Goal: Information Seeking & Learning: Learn about a topic

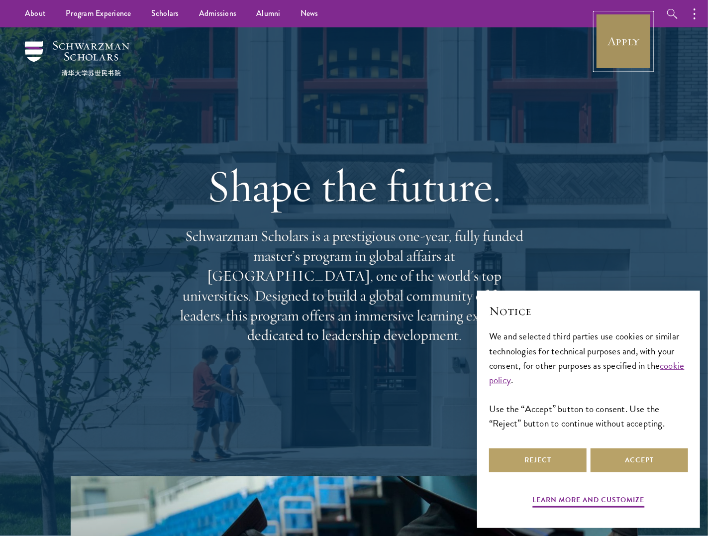
click at [632, 52] on link "Apply" at bounding box center [623, 41] width 56 height 56
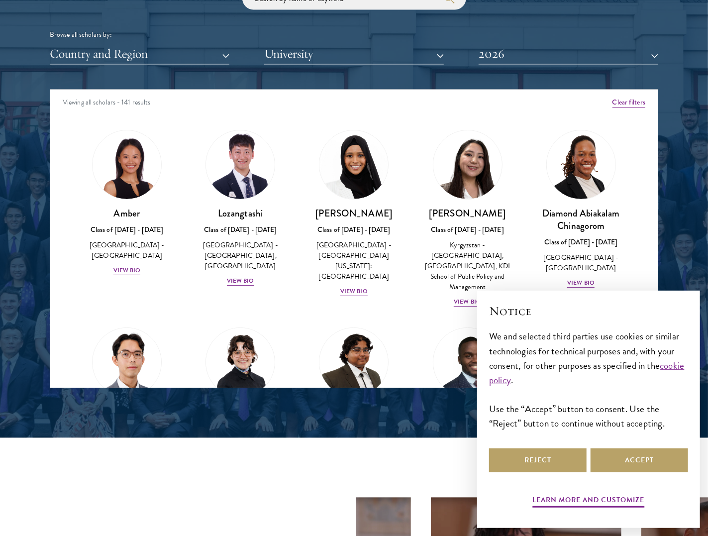
scroll to position [1254, 0]
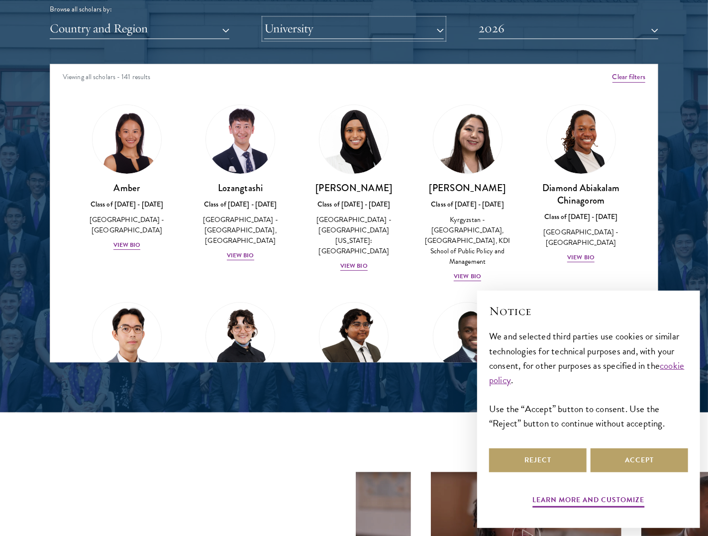
click at [329, 32] on button "University" at bounding box center [354, 28] width 180 height 20
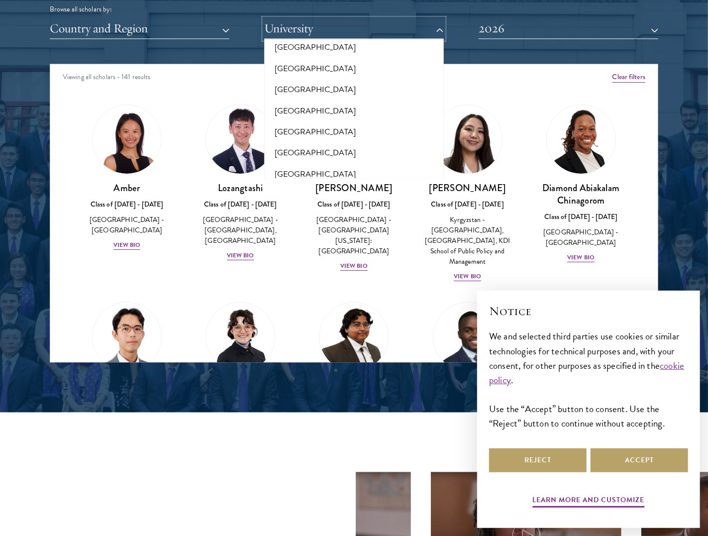
scroll to position [5709, 0]
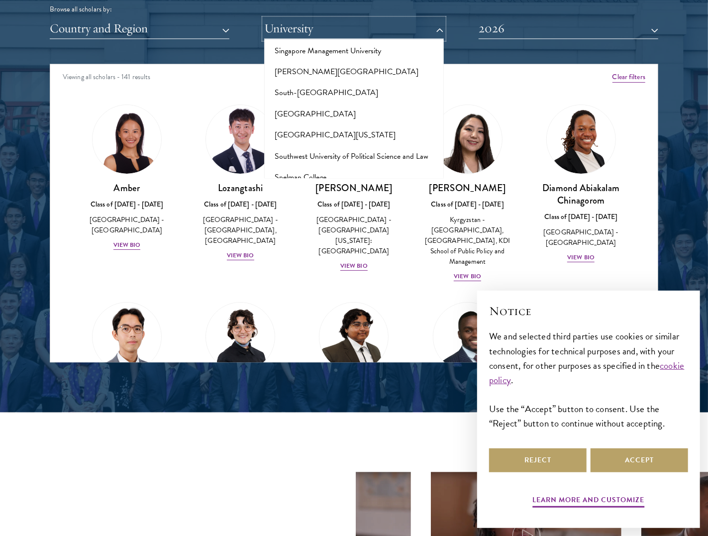
click at [439, 32] on button "University" at bounding box center [354, 28] width 180 height 20
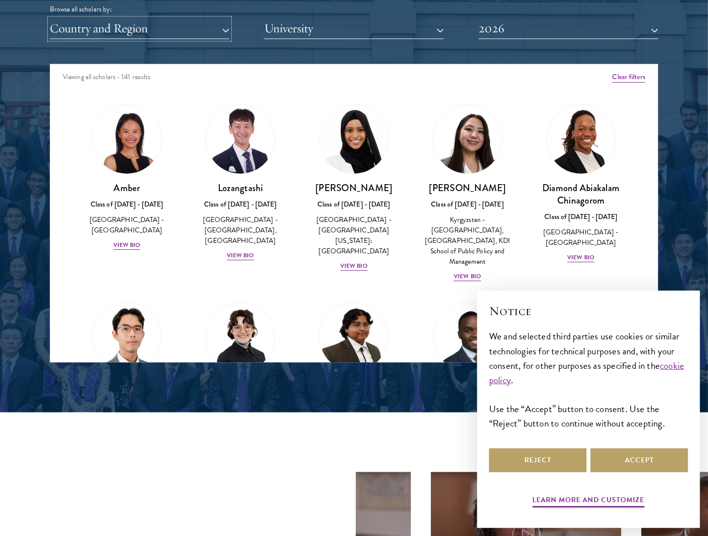
click at [174, 23] on button "Country and Region" at bounding box center [140, 28] width 180 height 20
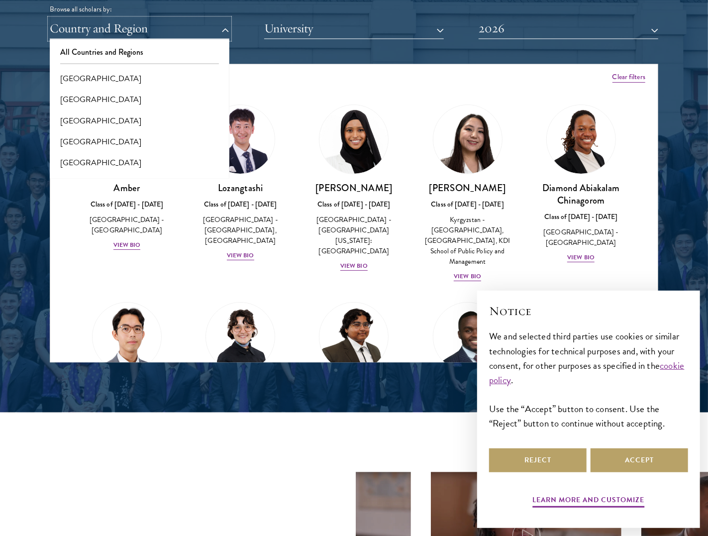
scroll to position [2086, 0]
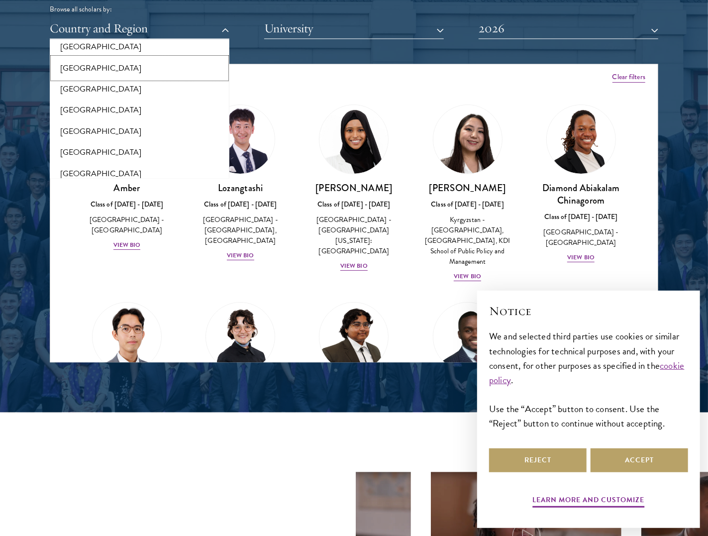
click at [140, 66] on button "[GEOGRAPHIC_DATA]" at bounding box center [140, 68] width 174 height 21
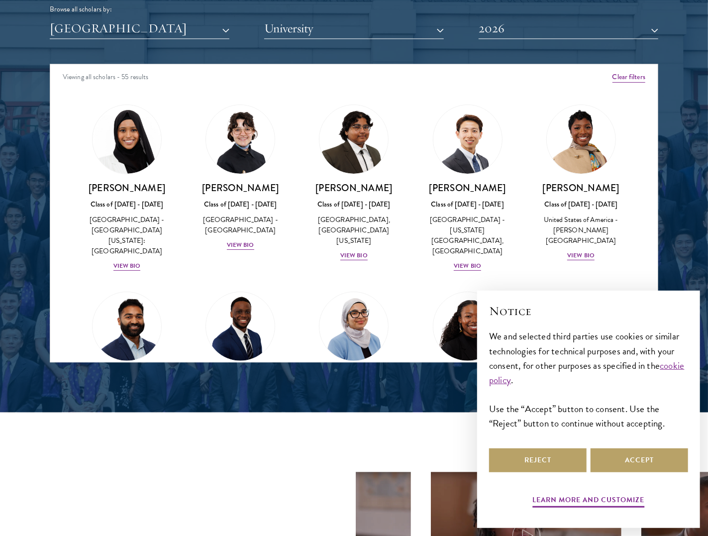
click at [476, 70] on div "Viewing all scholars - 55 results" at bounding box center [353, 78] width 607 height 28
click at [531, 28] on button "2026" at bounding box center [568, 28] width 180 height 20
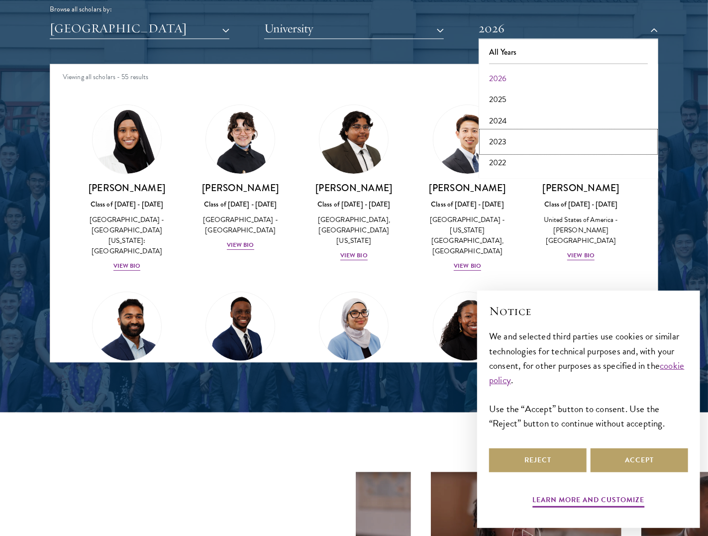
click at [503, 141] on button "2023" at bounding box center [568, 141] width 174 height 21
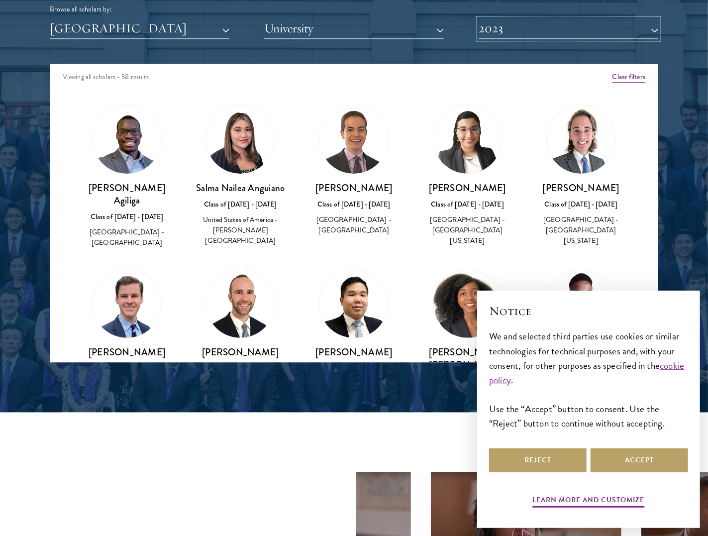
click at [528, 26] on button "2023" at bounding box center [568, 28] width 180 height 20
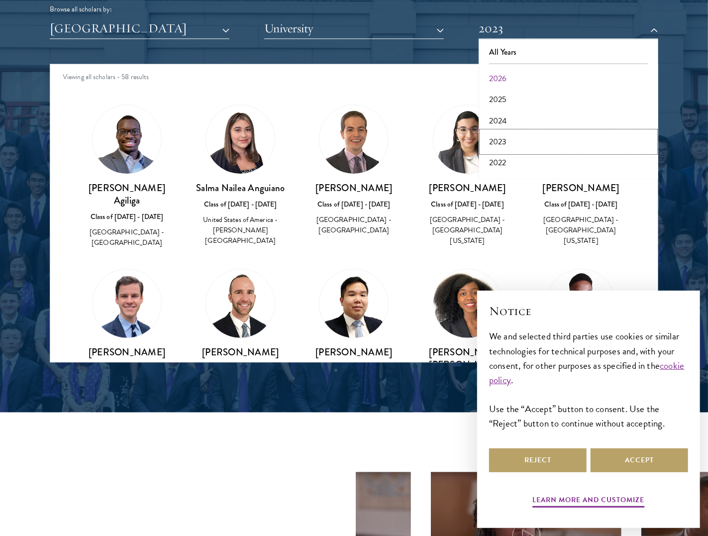
click at [495, 136] on button "2023" at bounding box center [568, 141] width 174 height 21
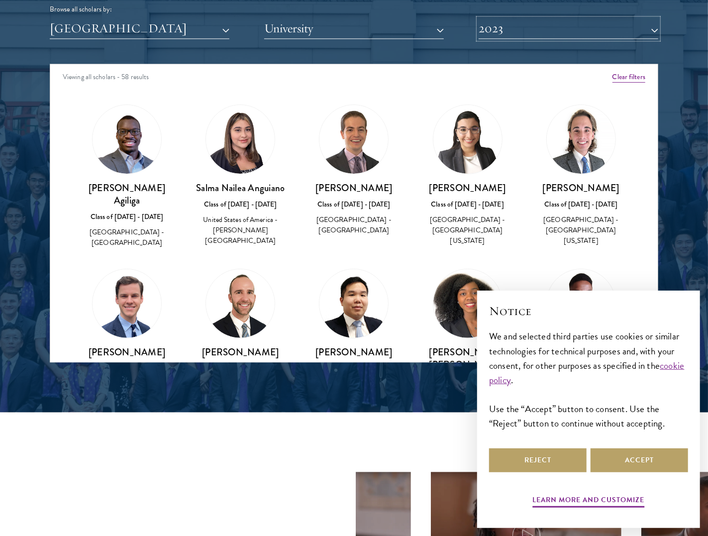
click at [525, 26] on button "2023" at bounding box center [568, 28] width 180 height 20
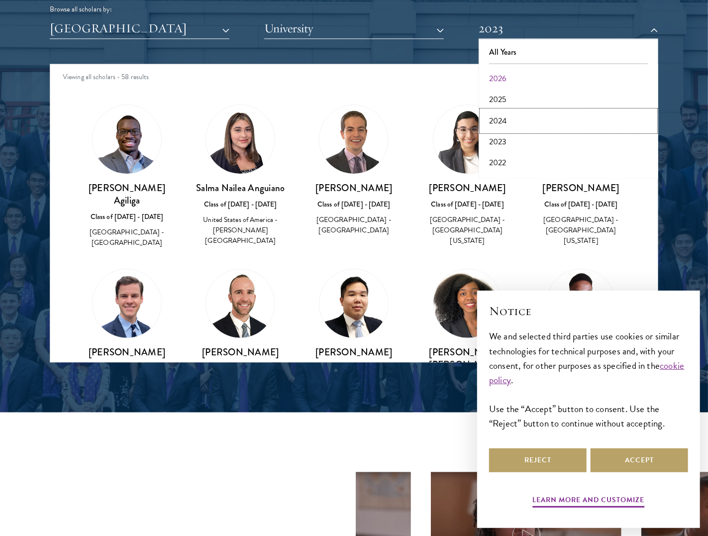
click at [502, 120] on button "2024" at bounding box center [568, 120] width 174 height 21
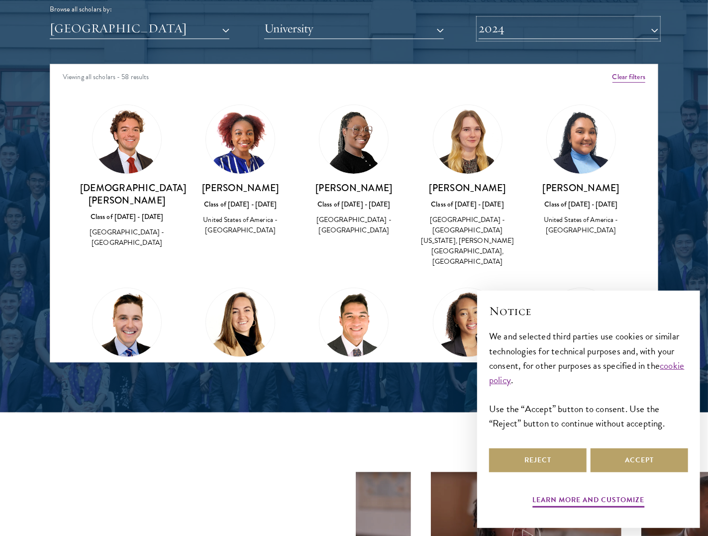
click at [521, 27] on button "2024" at bounding box center [568, 28] width 180 height 20
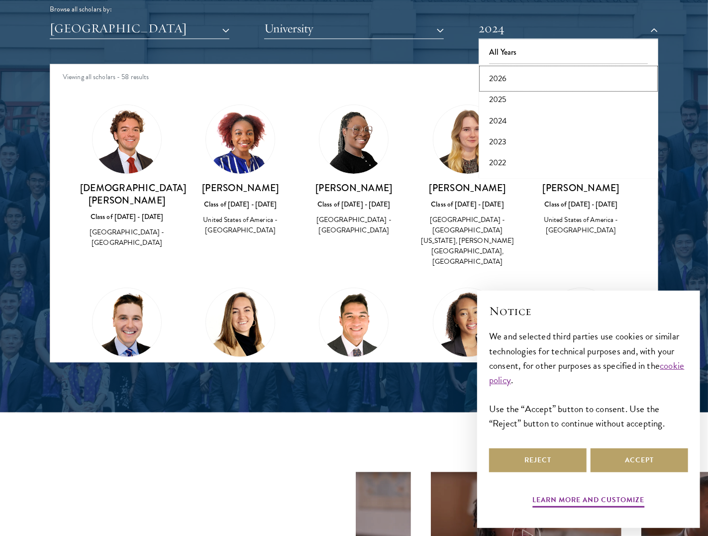
click at [513, 77] on button "2026" at bounding box center [568, 78] width 174 height 21
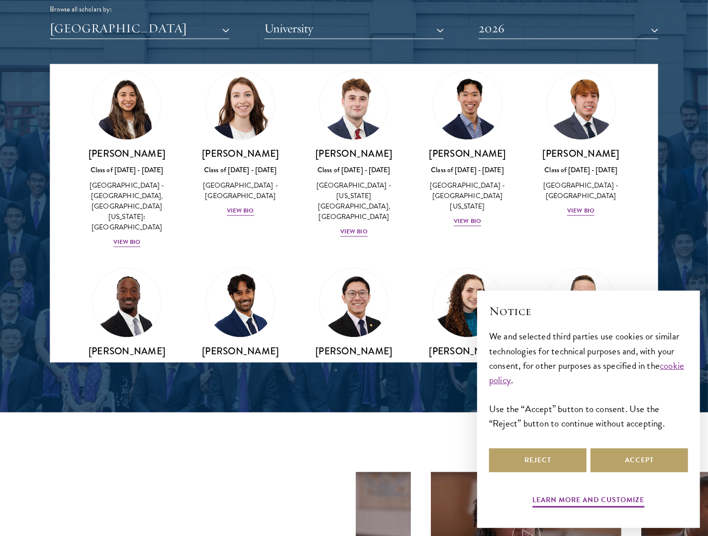
scroll to position [1222, 0]
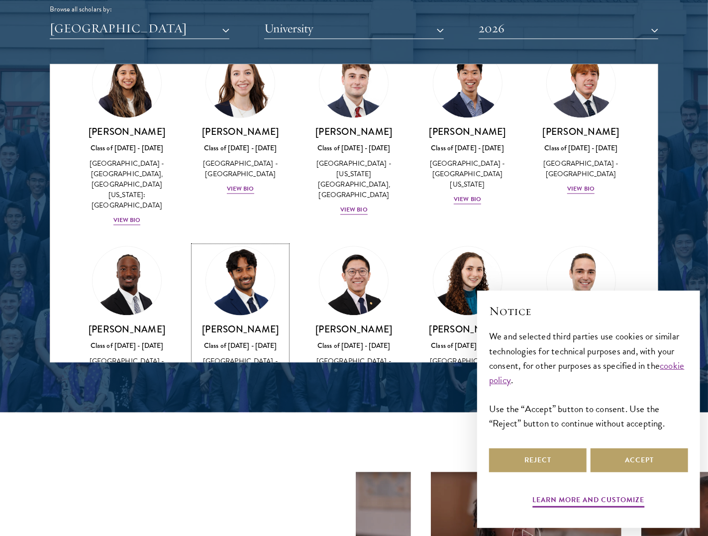
click at [233, 243] on img at bounding box center [240, 281] width 76 height 76
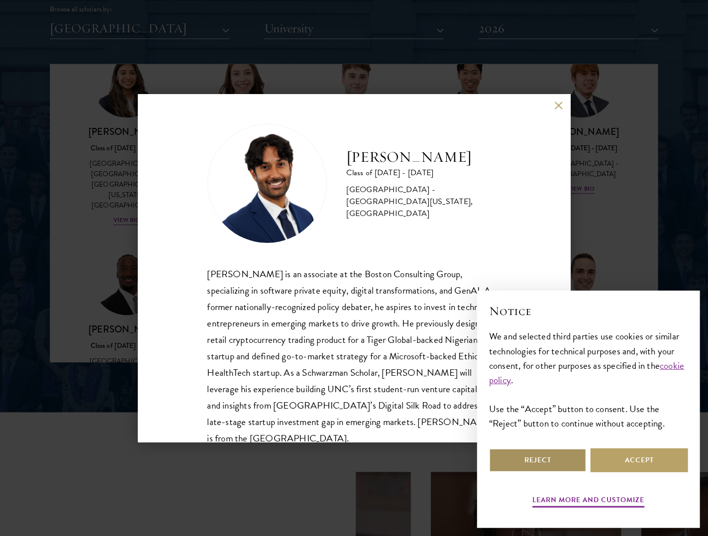
click at [559, 457] on button "Reject" at bounding box center [537, 460] width 97 height 24
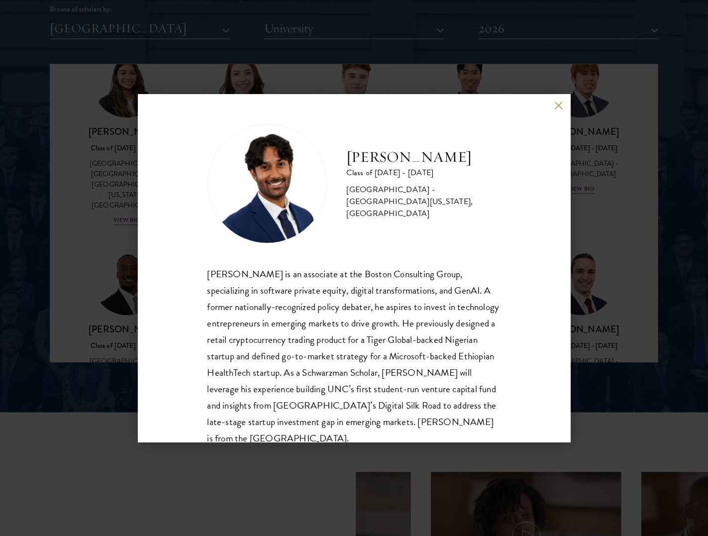
scroll to position [34, 0]
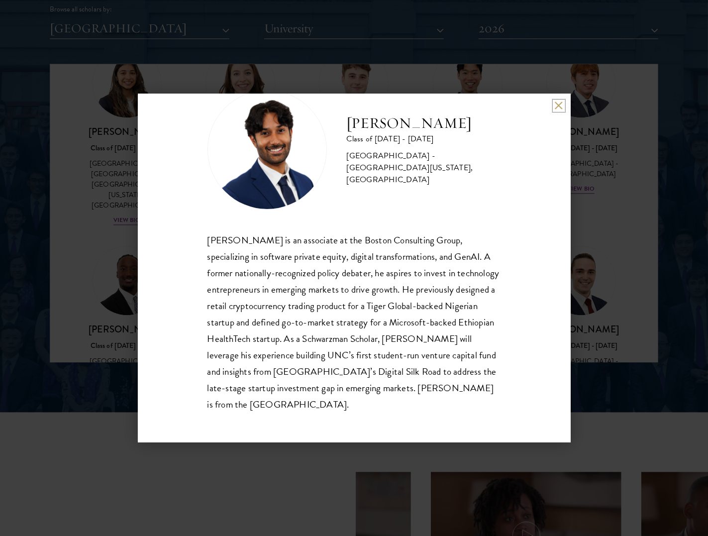
click at [554, 104] on button at bounding box center [558, 105] width 8 height 8
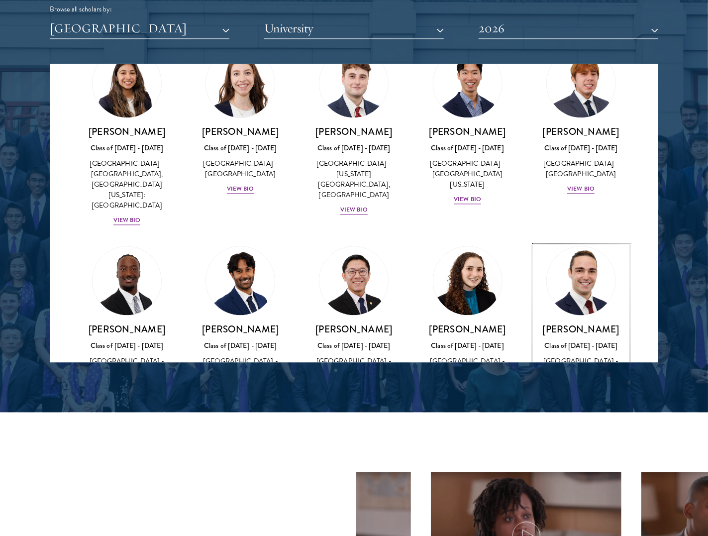
click at [573, 243] on img at bounding box center [581, 281] width 76 height 76
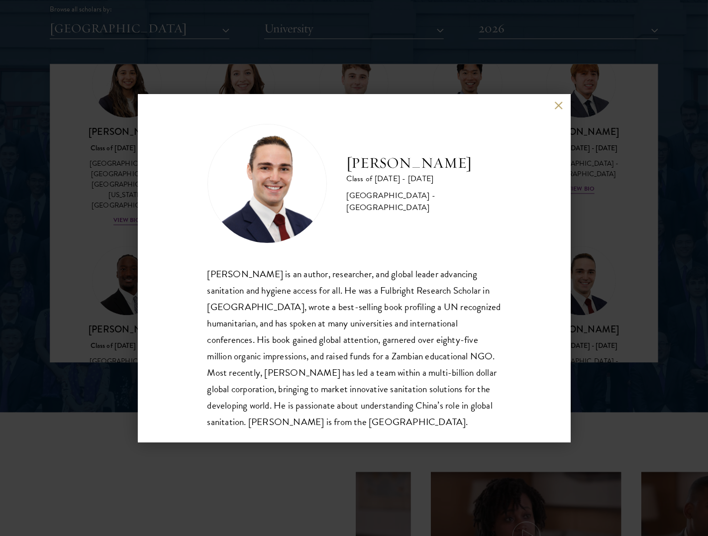
click at [557, 98] on div "Joseph Schmitt Class of 2025 - 2026 United States of America - Northeastern Uni…" at bounding box center [354, 268] width 433 height 348
click at [559, 105] on button at bounding box center [558, 105] width 8 height 8
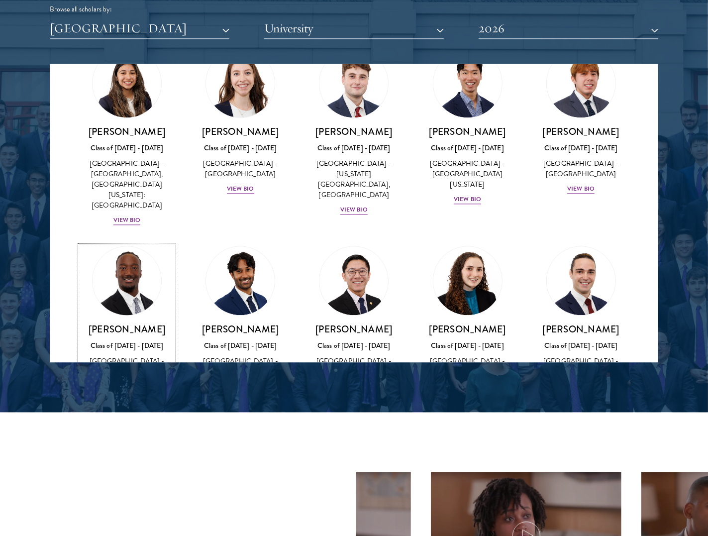
click at [128, 243] on img at bounding box center [127, 281] width 76 height 76
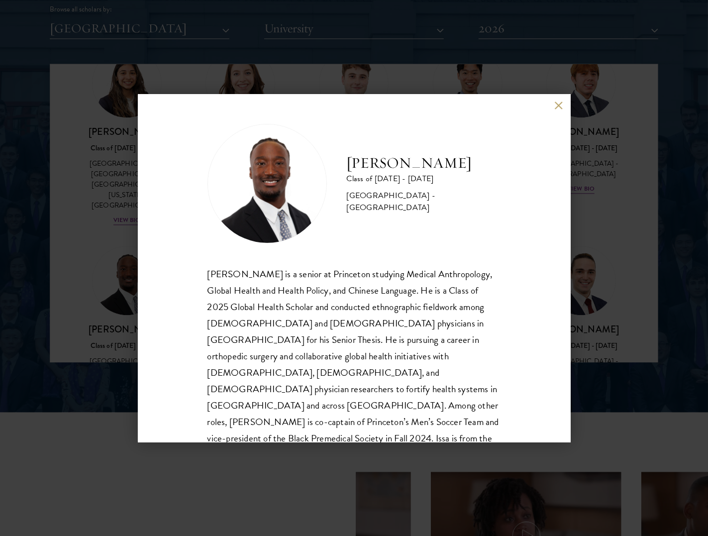
click at [556, 103] on button at bounding box center [558, 105] width 8 height 8
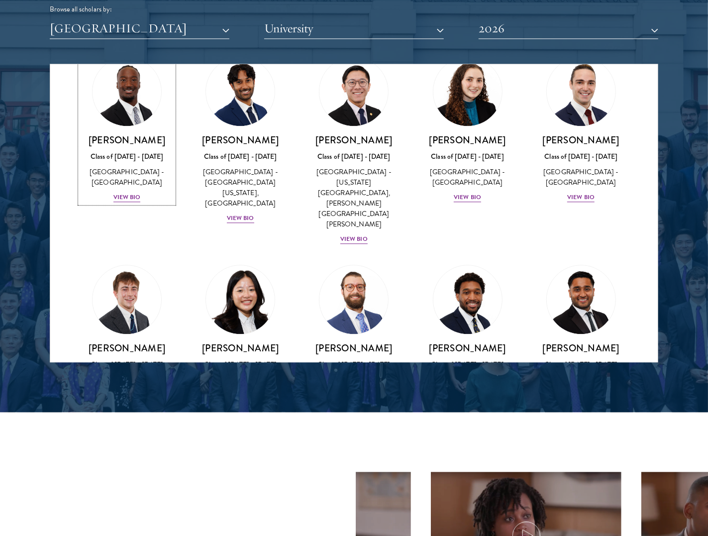
scroll to position [1585, 0]
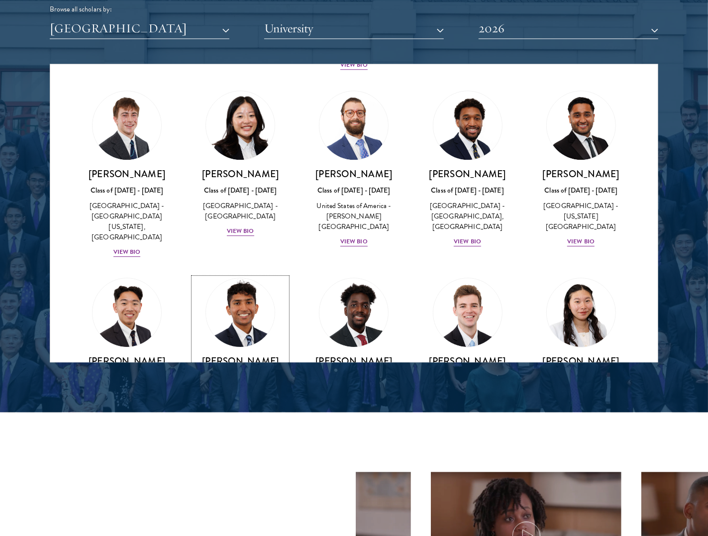
click at [239, 424] on div "View Bio" at bounding box center [240, 428] width 27 height 9
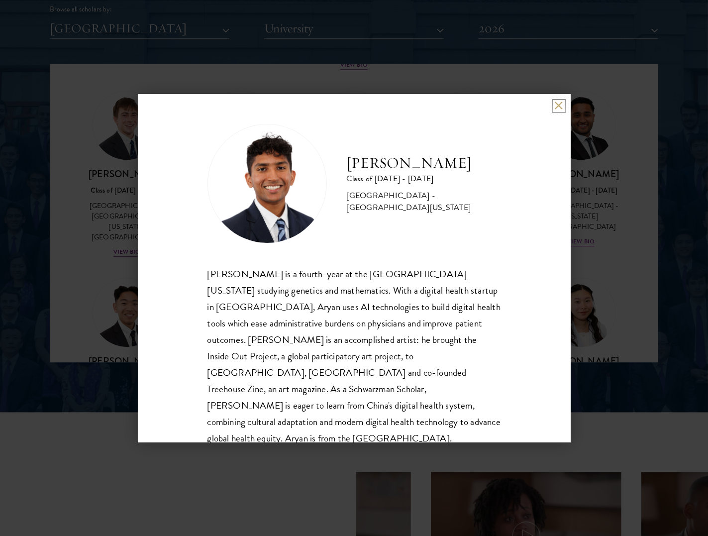
click at [558, 104] on button at bounding box center [558, 105] width 8 height 8
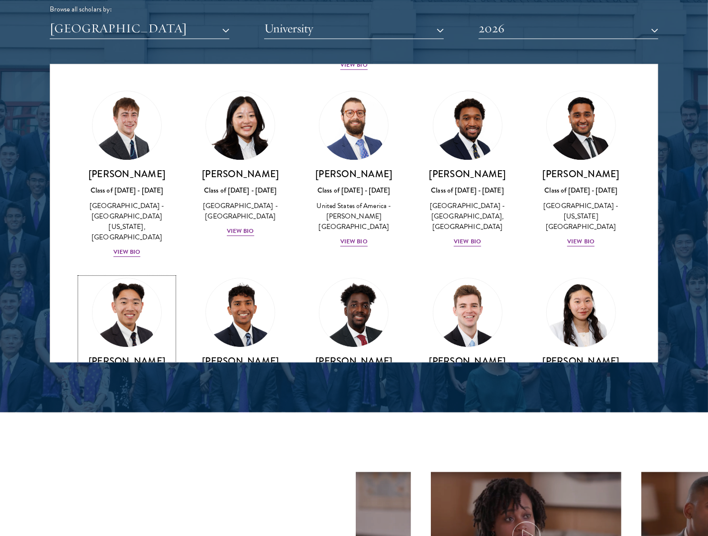
click at [149, 275] on img at bounding box center [127, 313] width 76 height 76
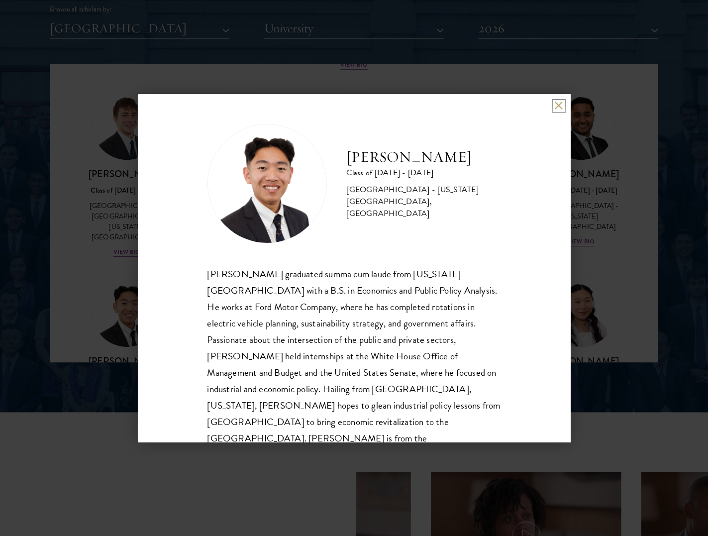
click at [556, 105] on button at bounding box center [558, 105] width 8 height 8
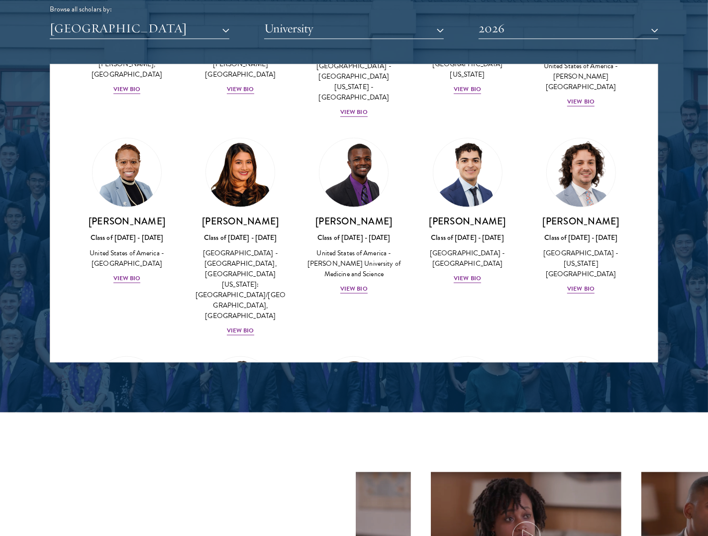
scroll to position [533, 0]
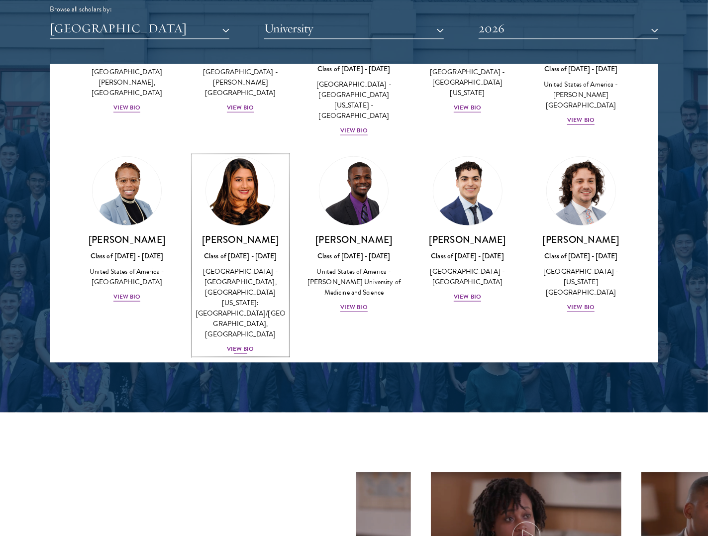
click at [230, 153] on img at bounding box center [240, 191] width 76 height 76
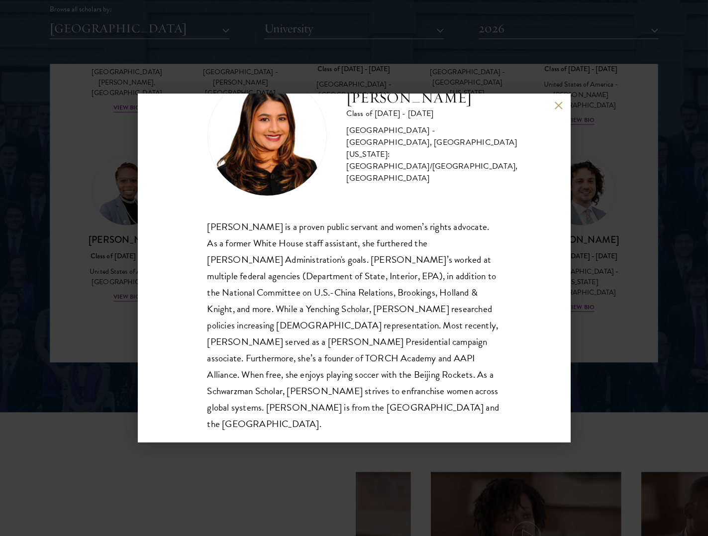
scroll to position [50, 0]
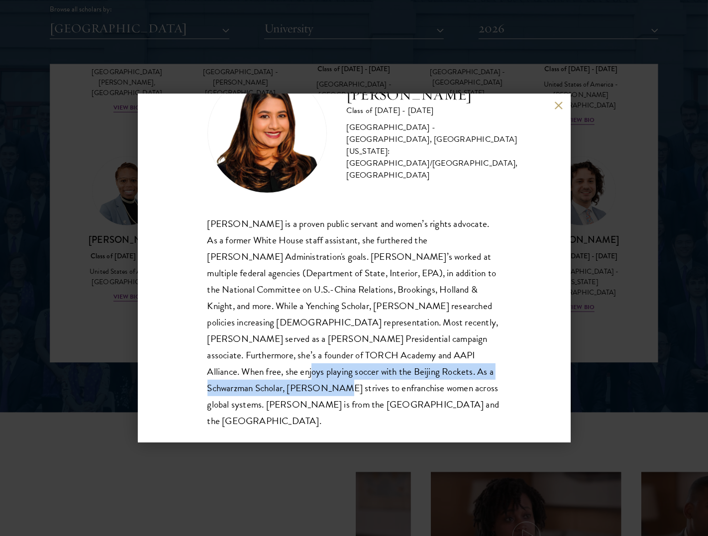
drag, startPoint x: 243, startPoint y: 372, endPoint x: 288, endPoint y: 390, distance: 48.9
click at [288, 390] on div "Nina Gohel is a proven public servant and women’s rights advocate. As a former …" at bounding box center [353, 322] width 293 height 214
copy div "As a Schwarzman Scholar, Nina strives to enfranchise women across global system…"
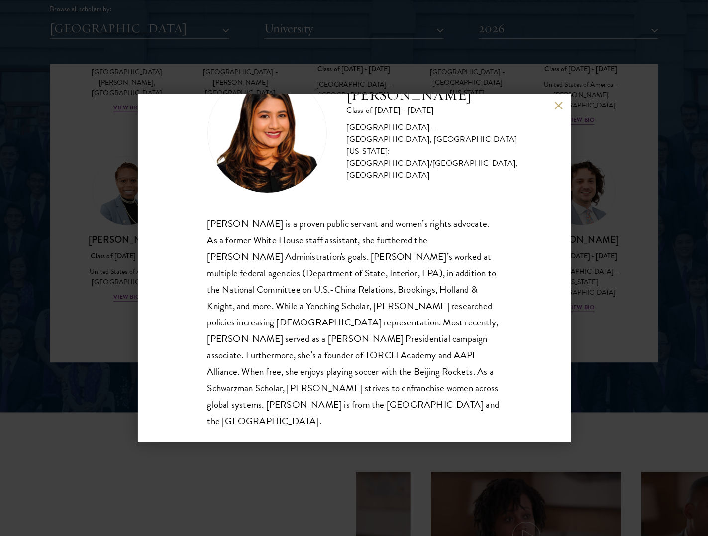
click at [503, 353] on div "Nina Gohel Class of 2025 - 2026 United States of America - Rutgers, The State U…" at bounding box center [354, 268] width 433 height 348
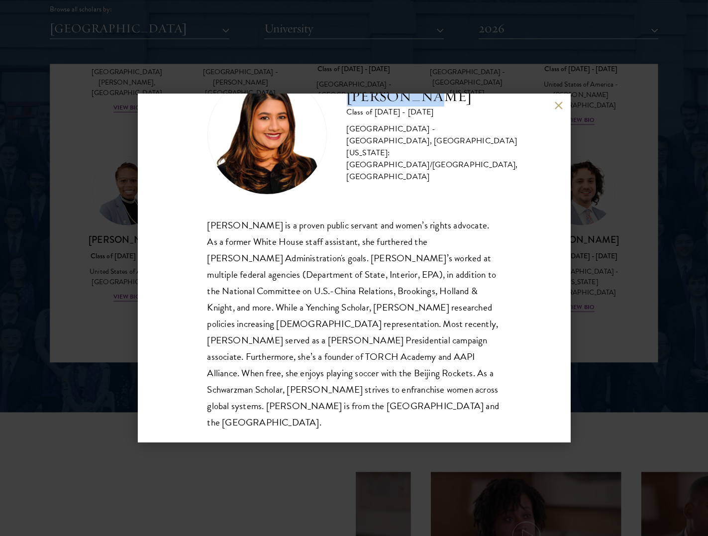
drag, startPoint x: 414, startPoint y: 104, endPoint x: 337, endPoint y: 107, distance: 77.1
click at [337, 107] on div "Nina Gohel Class of 2025 - 2026 United States of America - Rutgers, The State U…" at bounding box center [353, 134] width 293 height 119
copy h2 "Nina Gohel"
click at [409, 264] on div "Nina Gohel is a proven public servant and women’s rights advocate. As a former …" at bounding box center [353, 324] width 293 height 214
click at [555, 106] on button at bounding box center [558, 105] width 8 height 8
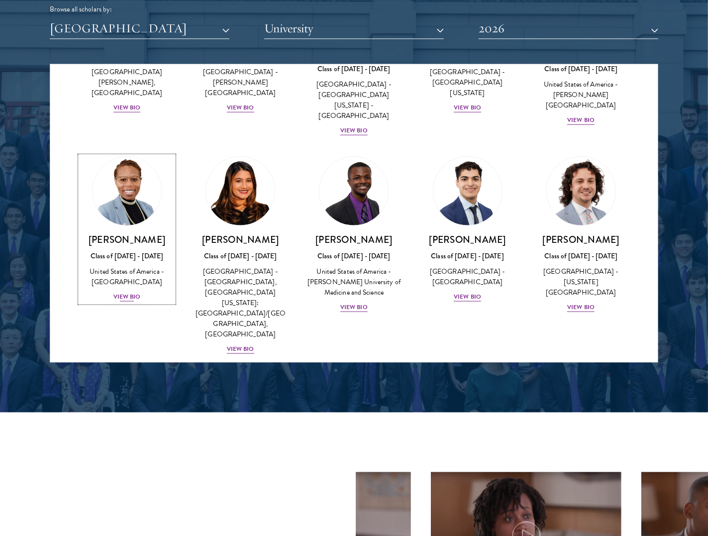
click at [129, 153] on img at bounding box center [127, 191] width 76 height 76
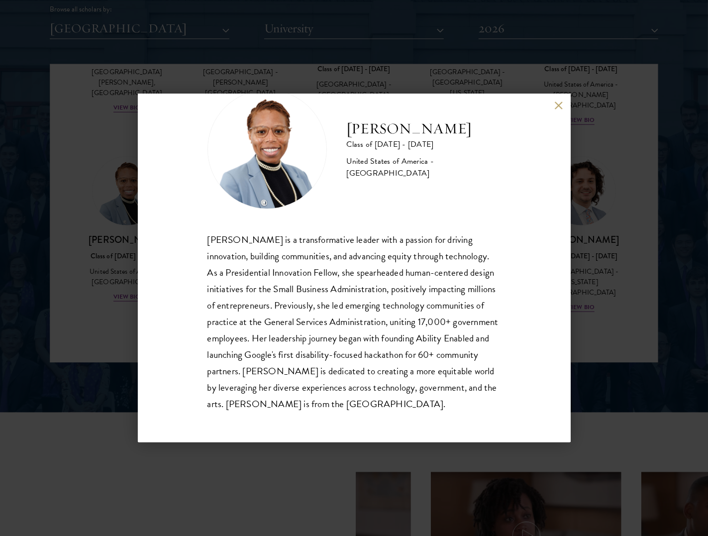
scroll to position [46, 0]
click at [555, 105] on button at bounding box center [558, 105] width 8 height 8
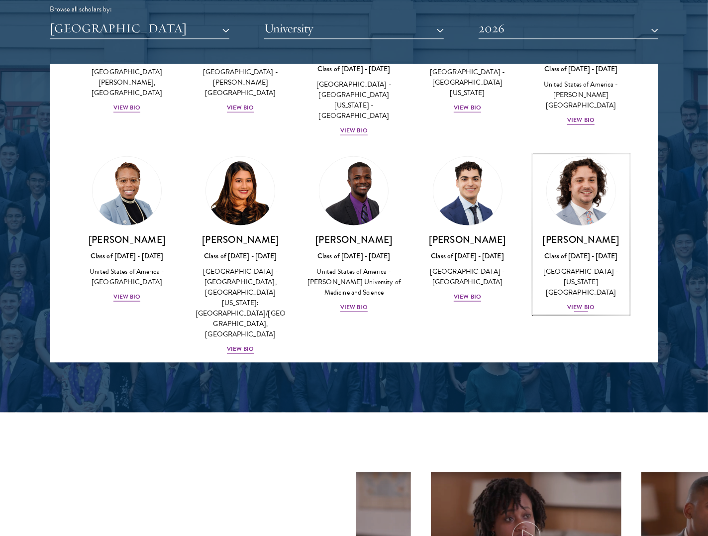
click at [570, 153] on img at bounding box center [581, 191] width 76 height 76
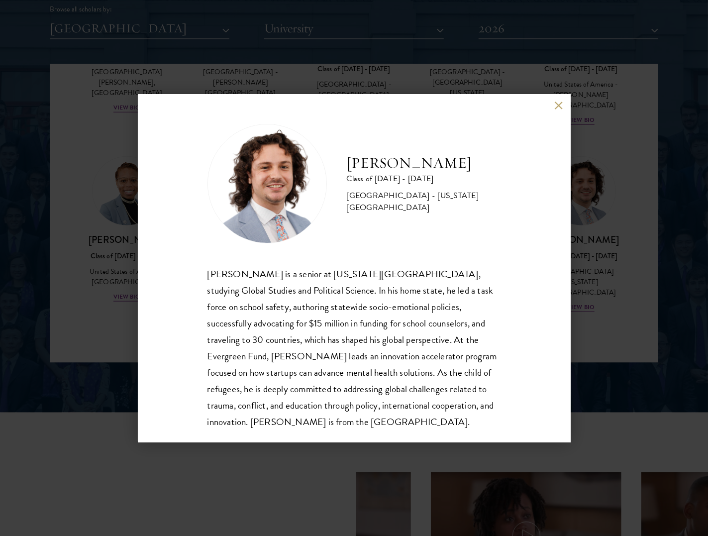
click at [556, 107] on button at bounding box center [558, 105] width 8 height 8
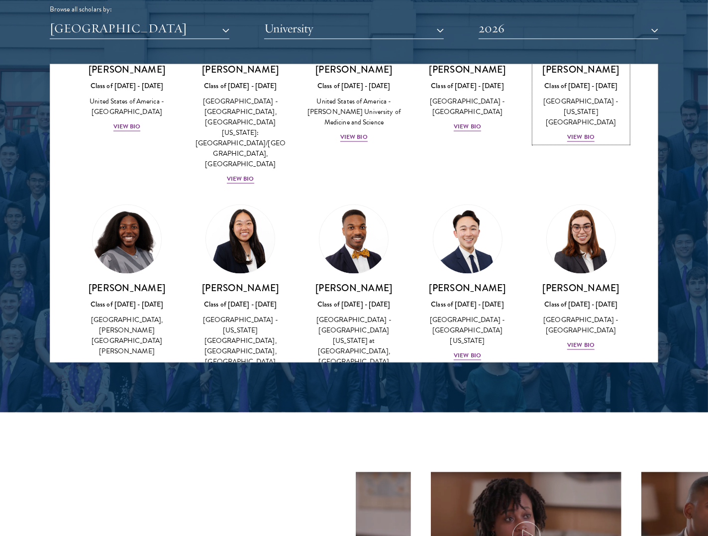
scroll to position [710, 0]
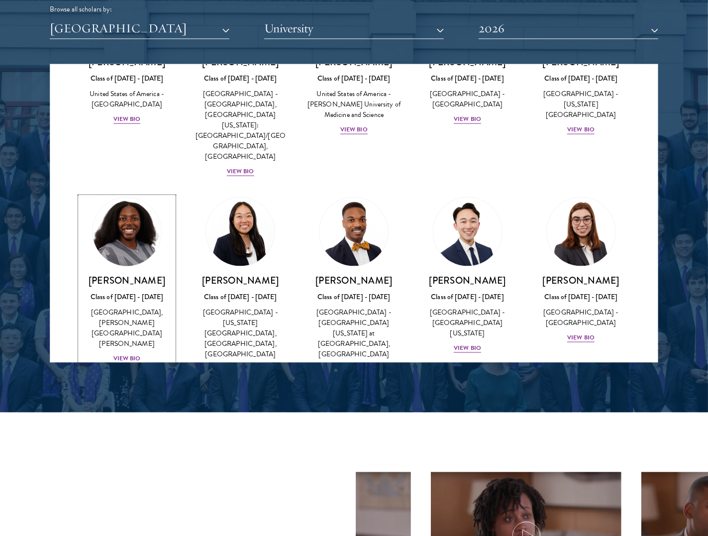
click at [141, 194] on img at bounding box center [127, 232] width 76 height 76
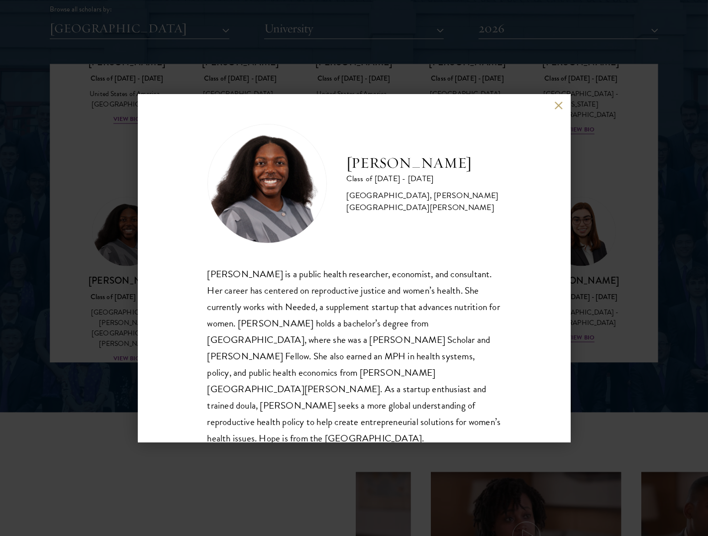
click at [554, 103] on button at bounding box center [558, 105] width 8 height 8
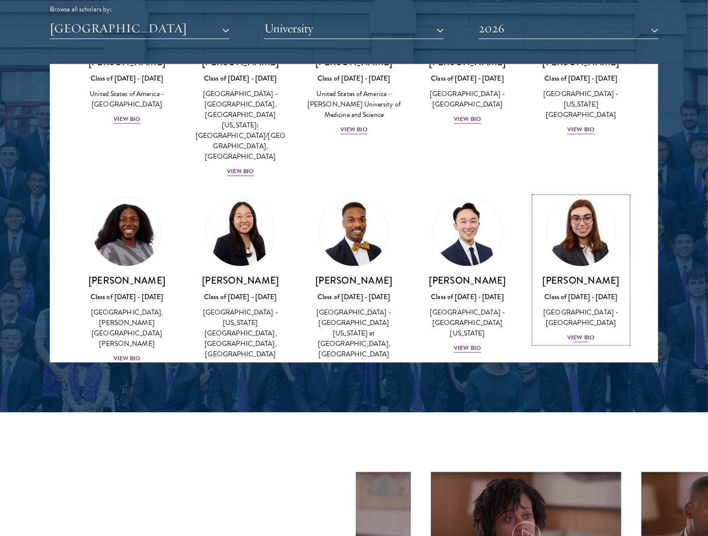
click at [576, 194] on img at bounding box center [581, 232] width 76 height 76
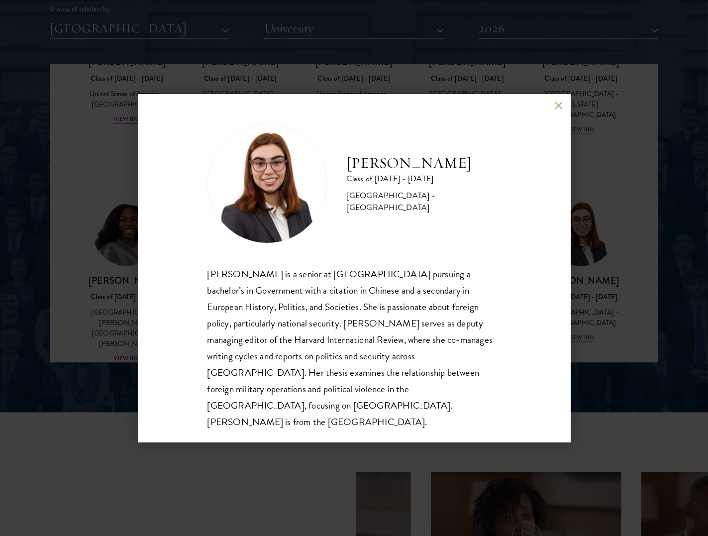
click at [555, 110] on button at bounding box center [558, 105] width 8 height 8
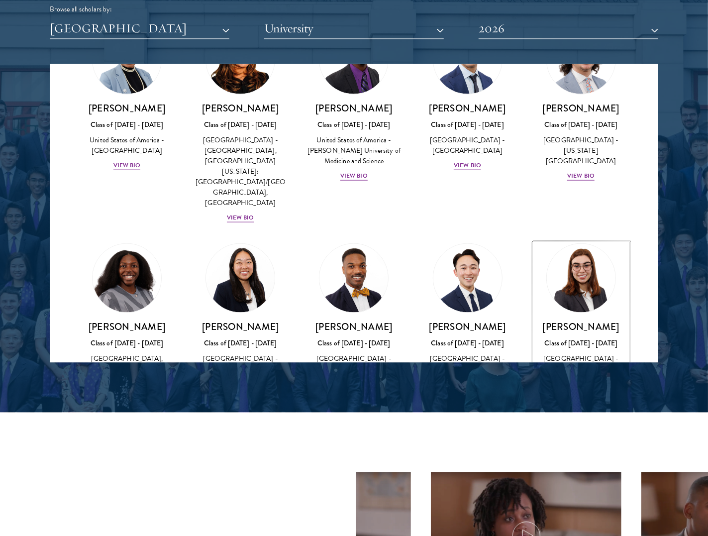
scroll to position [641, 0]
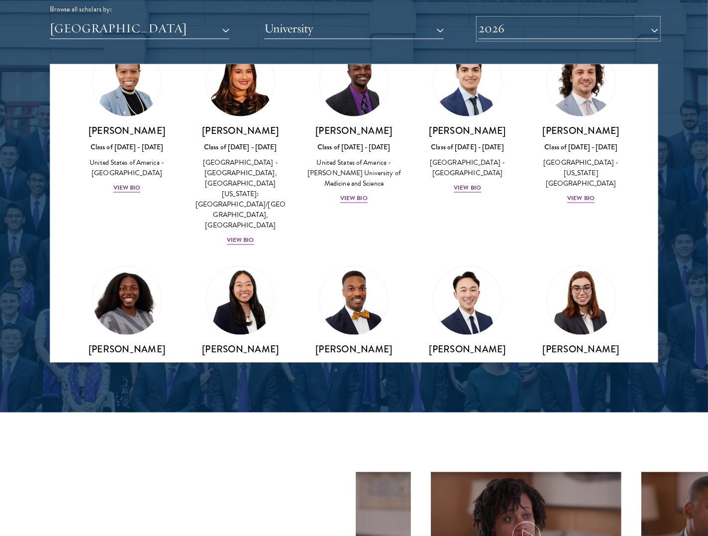
click at [521, 36] on button "2026" at bounding box center [568, 28] width 180 height 20
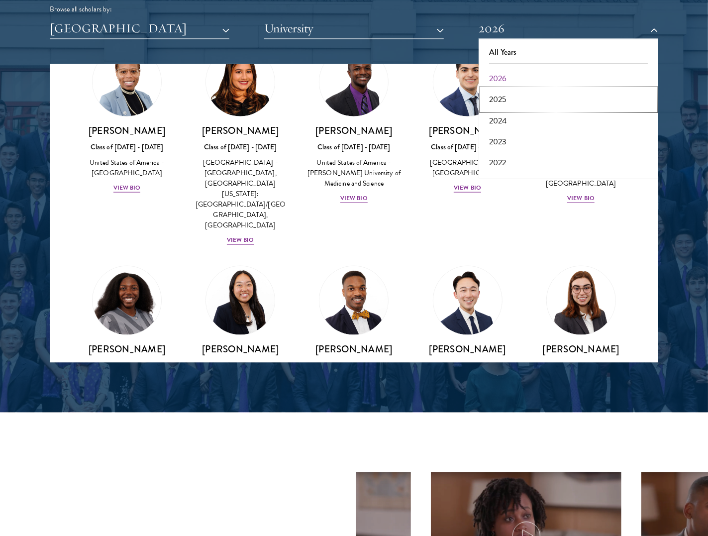
click at [515, 103] on button "2025" at bounding box center [568, 99] width 174 height 21
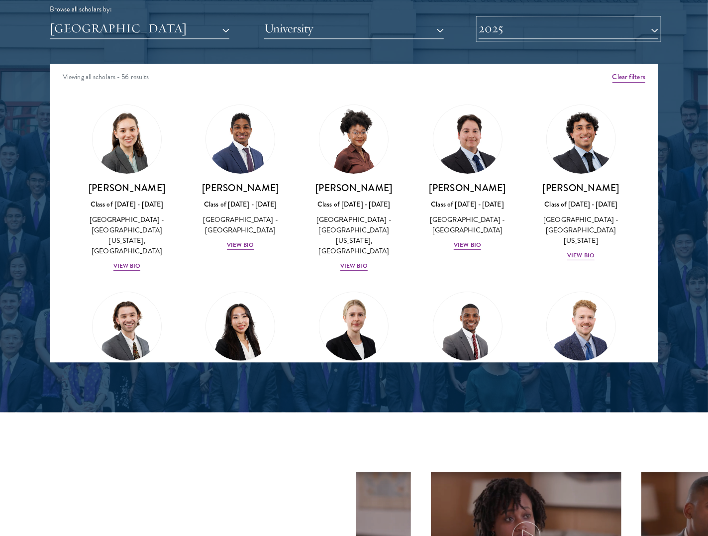
click at [520, 37] on button "2025" at bounding box center [568, 28] width 180 height 20
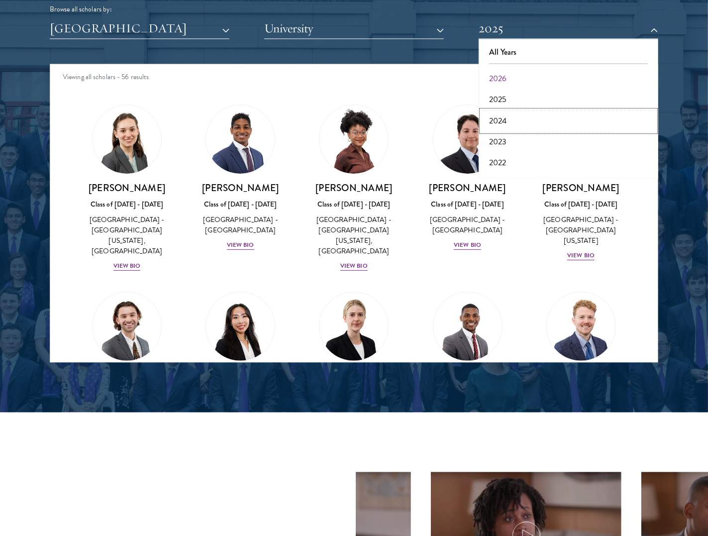
click at [493, 126] on button "2024" at bounding box center [568, 120] width 174 height 21
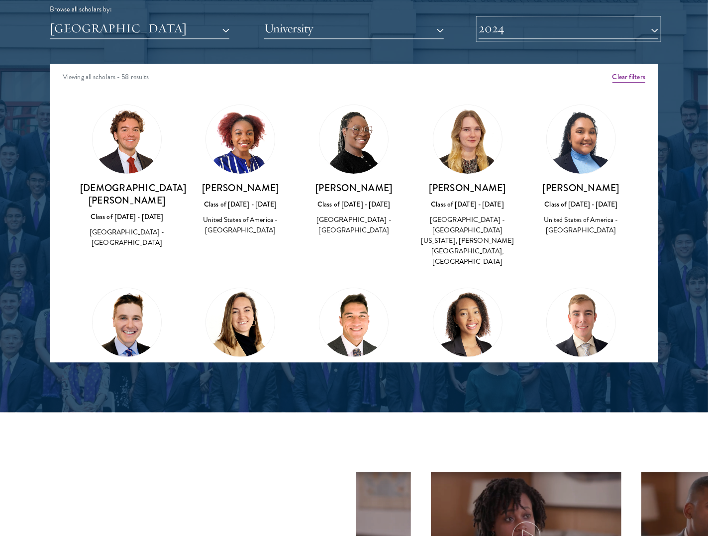
click at [534, 30] on button "2024" at bounding box center [568, 28] width 180 height 20
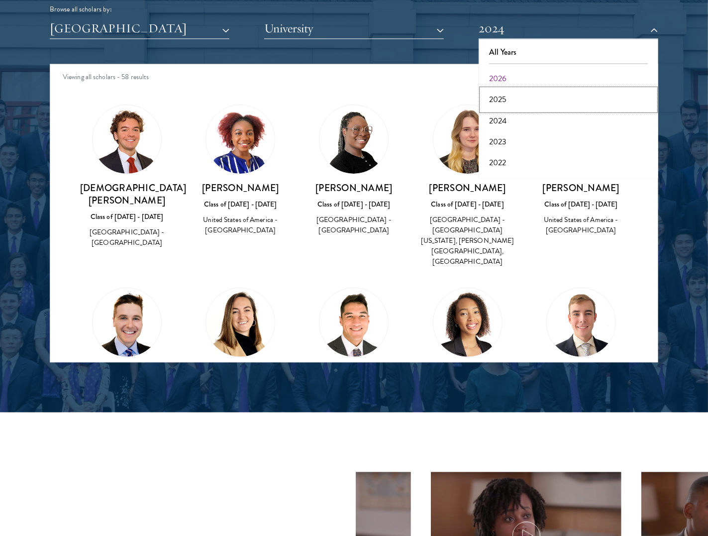
click at [510, 91] on button "2025" at bounding box center [568, 99] width 174 height 21
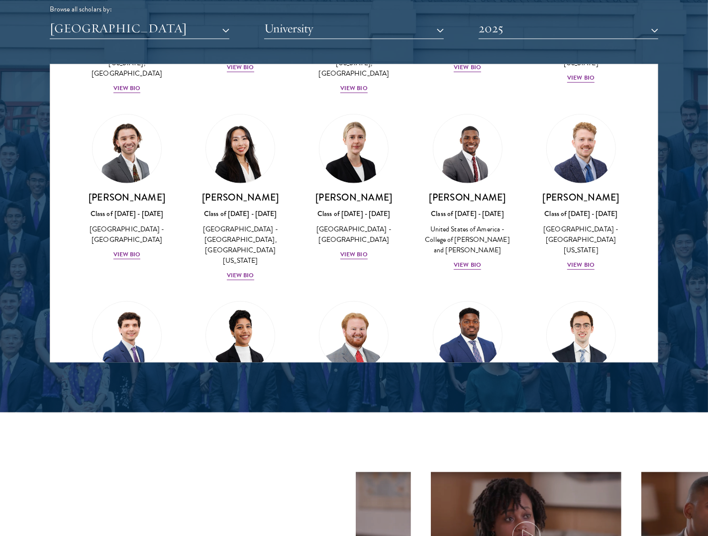
scroll to position [254, 0]
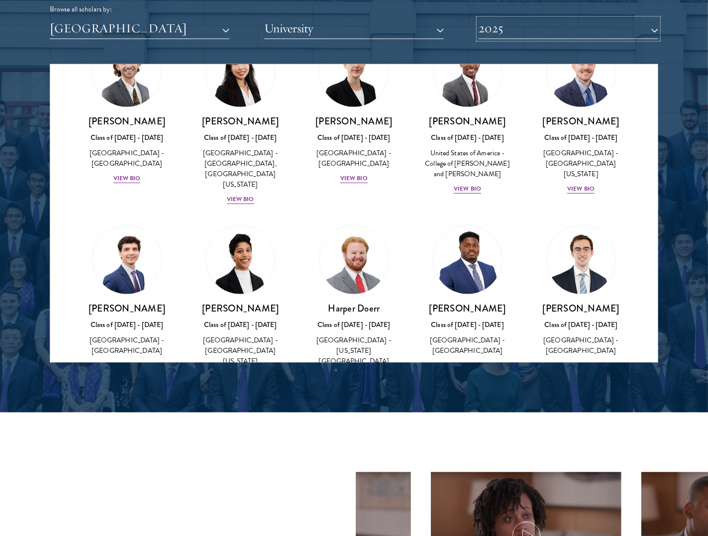
click at [516, 30] on button "2025" at bounding box center [568, 28] width 180 height 20
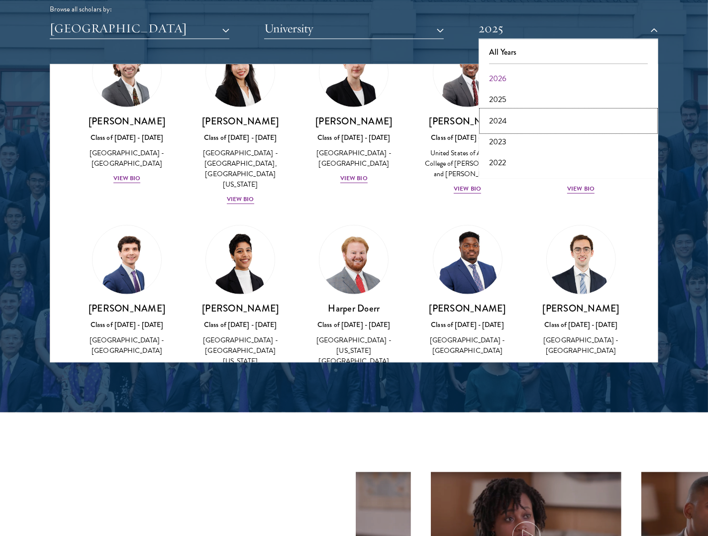
click at [503, 119] on button "2024" at bounding box center [568, 120] width 174 height 21
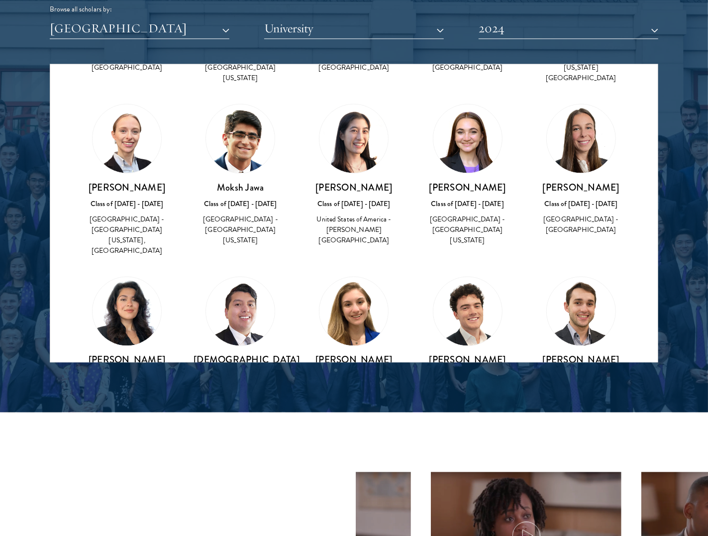
scroll to position [982, 0]
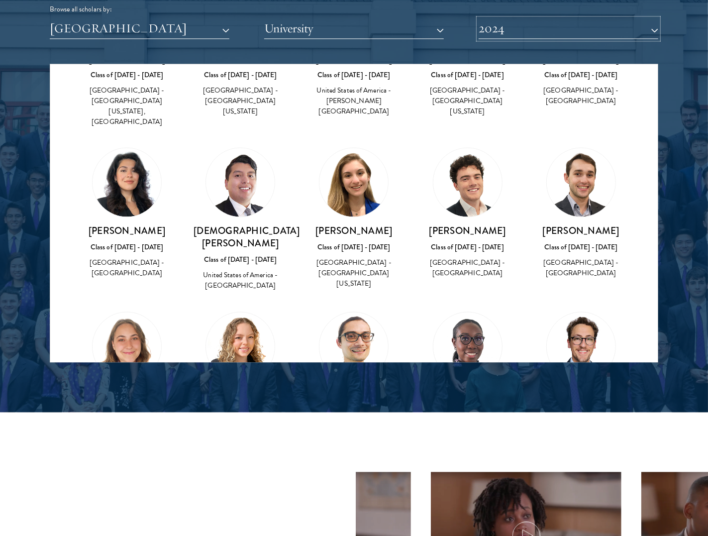
click at [520, 31] on button "2024" at bounding box center [568, 28] width 180 height 20
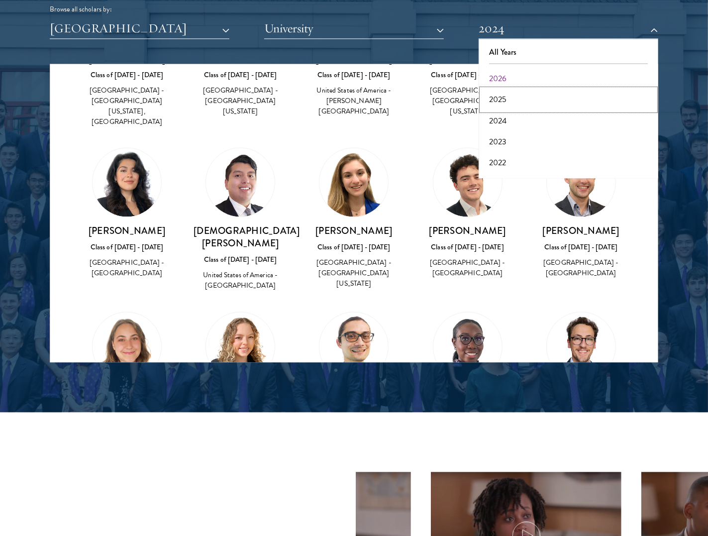
click at [498, 102] on button "2025" at bounding box center [568, 99] width 174 height 21
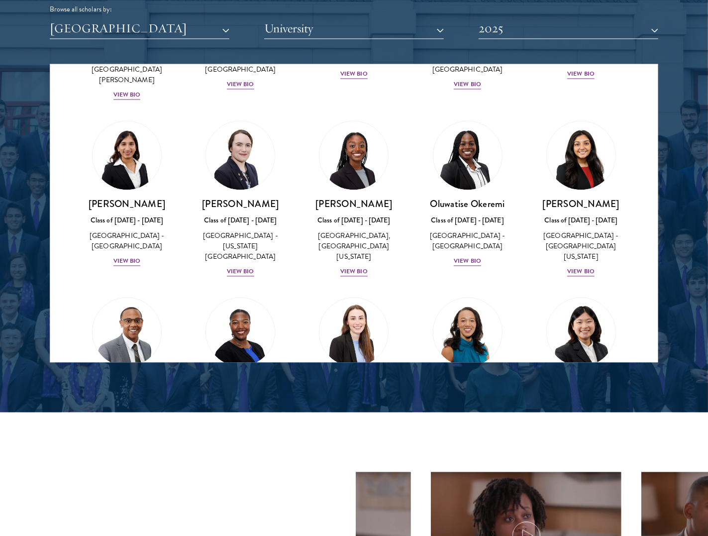
scroll to position [1089, 0]
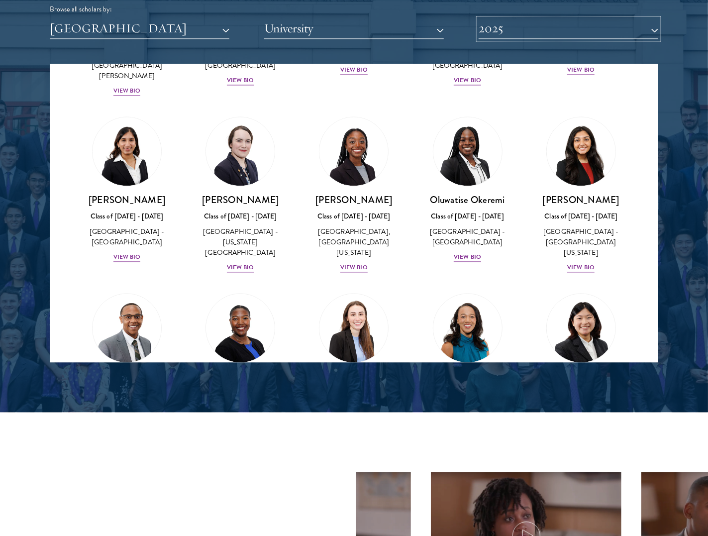
click at [521, 20] on button "2025" at bounding box center [568, 28] width 180 height 20
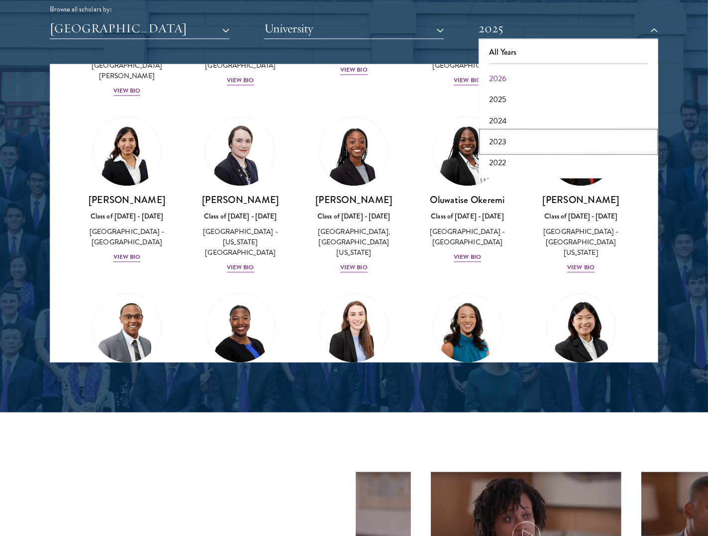
click at [511, 138] on button "2023" at bounding box center [568, 141] width 174 height 21
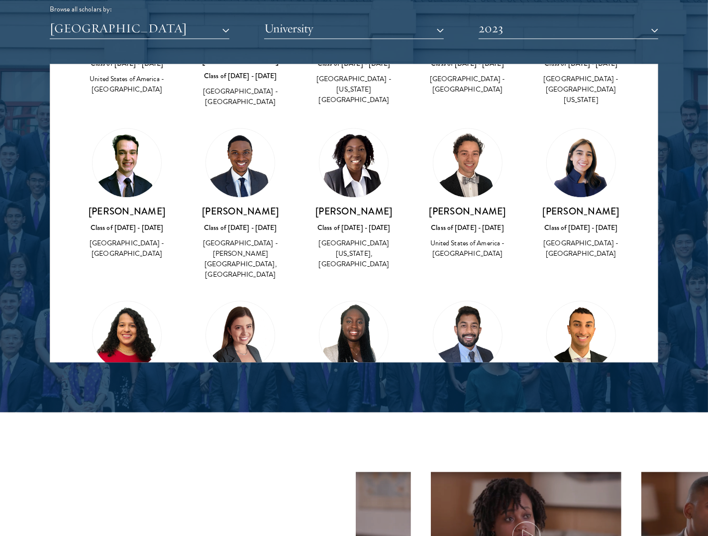
scroll to position [1215, 0]
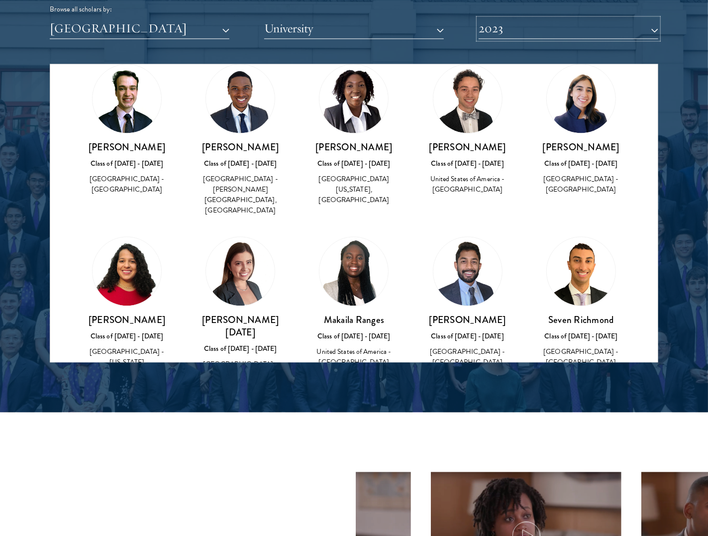
click at [505, 34] on button "2023" at bounding box center [568, 28] width 180 height 20
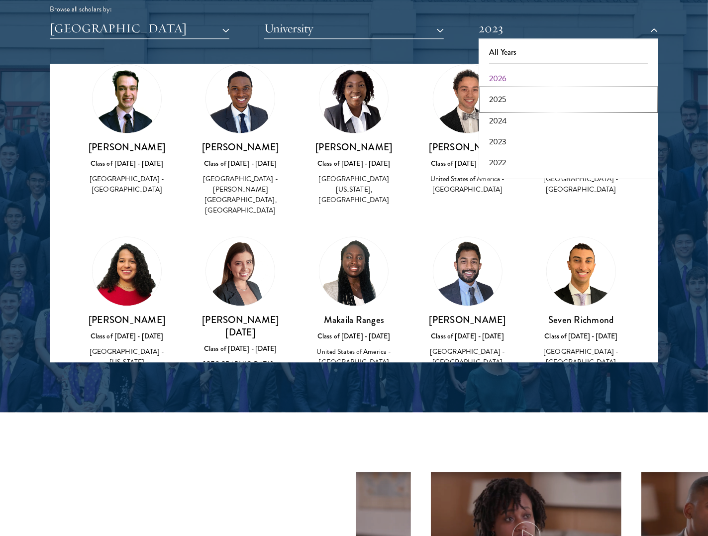
click at [497, 102] on button "2025" at bounding box center [568, 99] width 174 height 21
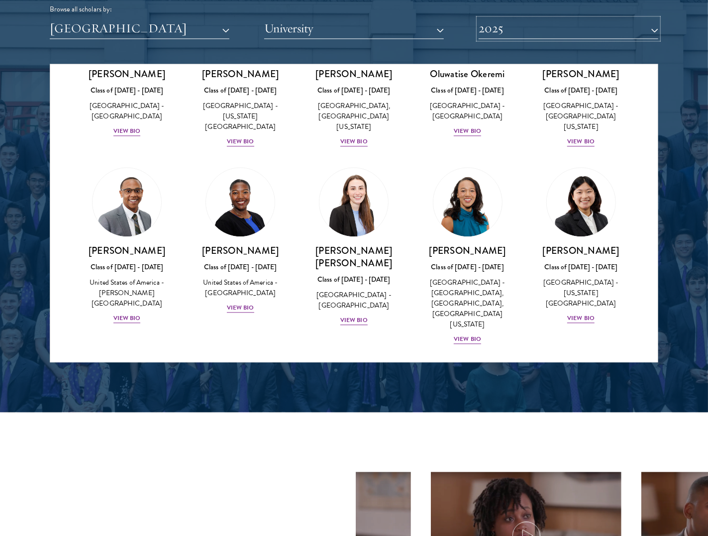
click at [559, 39] on button "2025" at bounding box center [568, 28] width 180 height 20
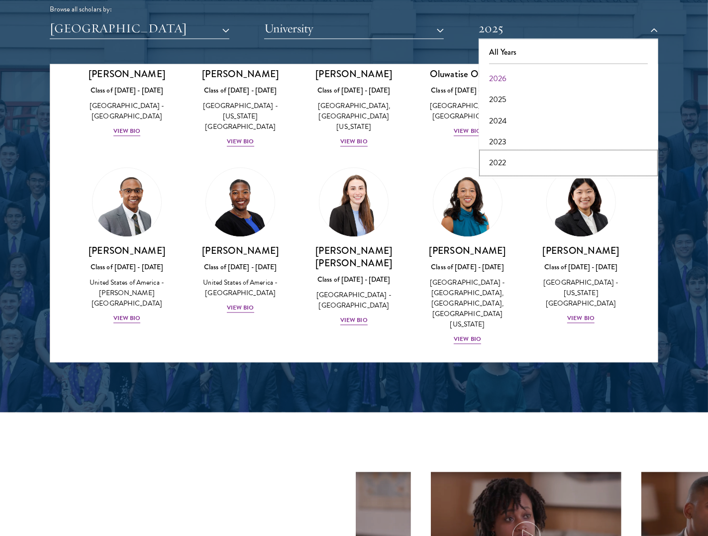
click at [499, 161] on button "2022" at bounding box center [568, 162] width 174 height 21
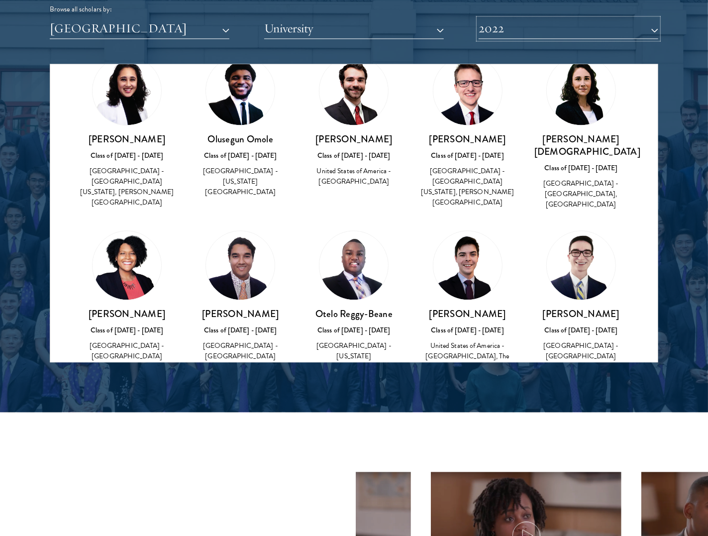
click at [523, 33] on button "2022" at bounding box center [568, 28] width 180 height 20
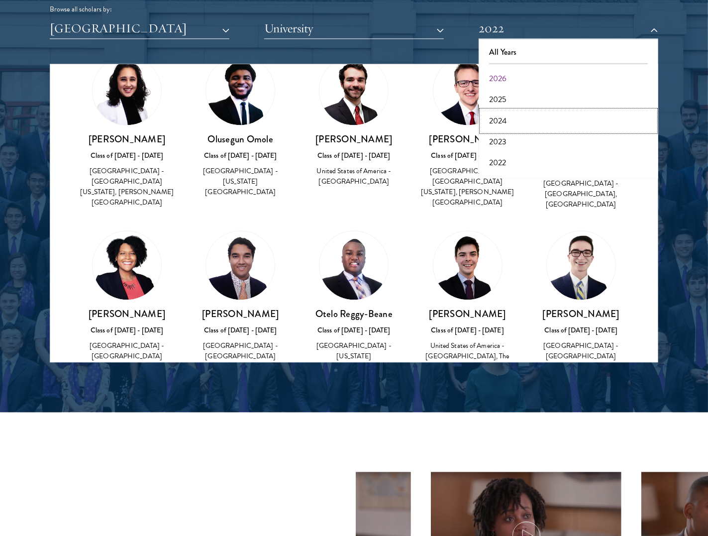
click at [504, 125] on button "2024" at bounding box center [568, 120] width 174 height 21
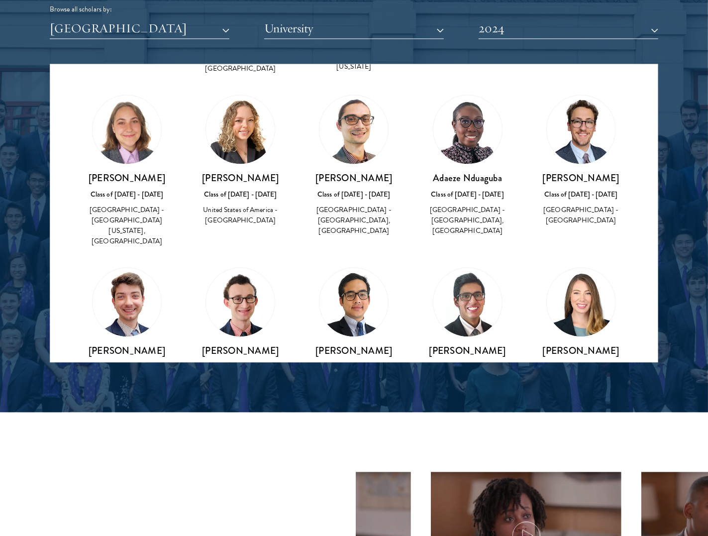
scroll to position [1181, 0]
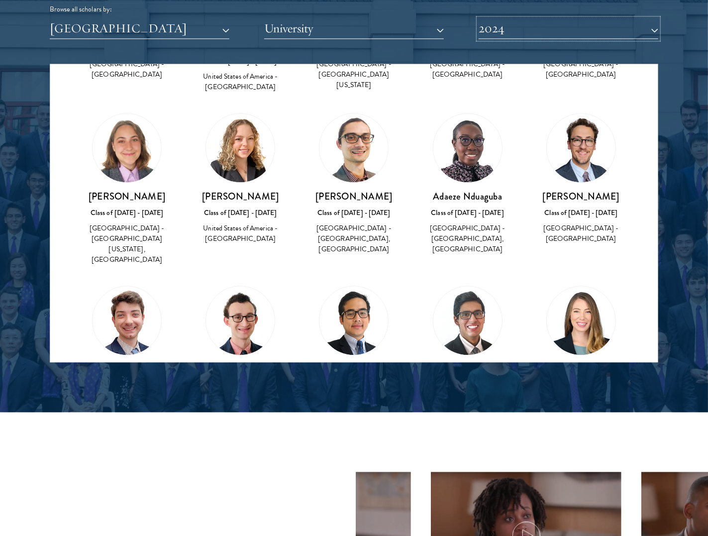
click at [504, 30] on button "2024" at bounding box center [568, 28] width 180 height 20
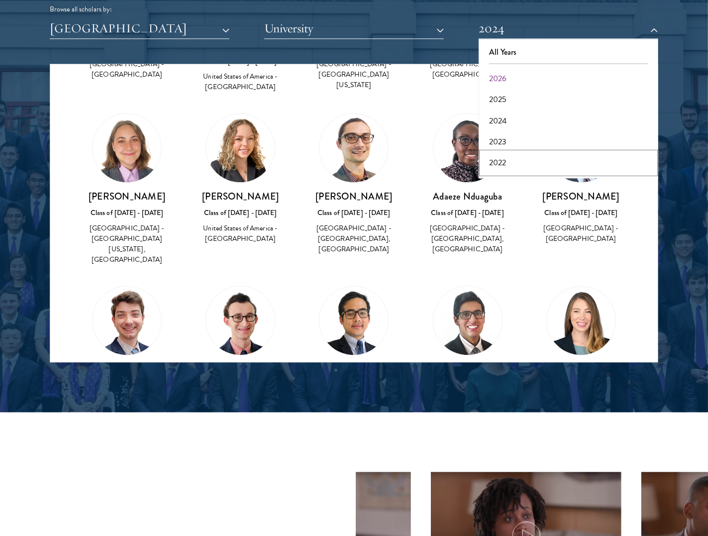
click at [499, 165] on button "2022" at bounding box center [568, 162] width 174 height 21
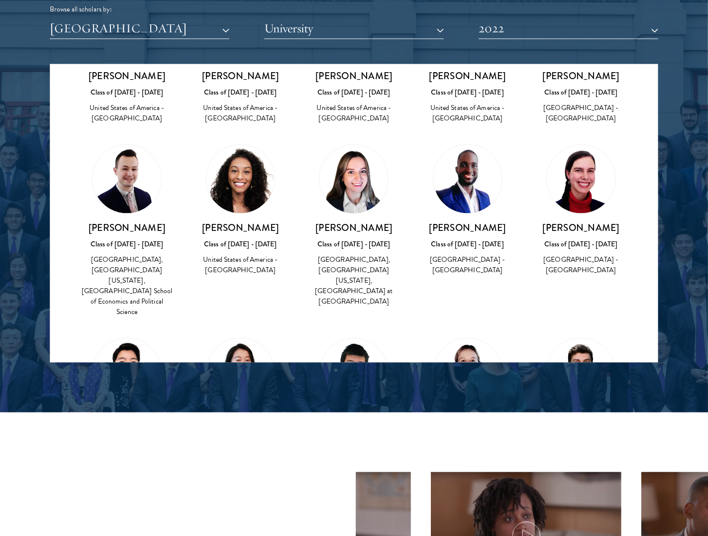
scroll to position [747, 0]
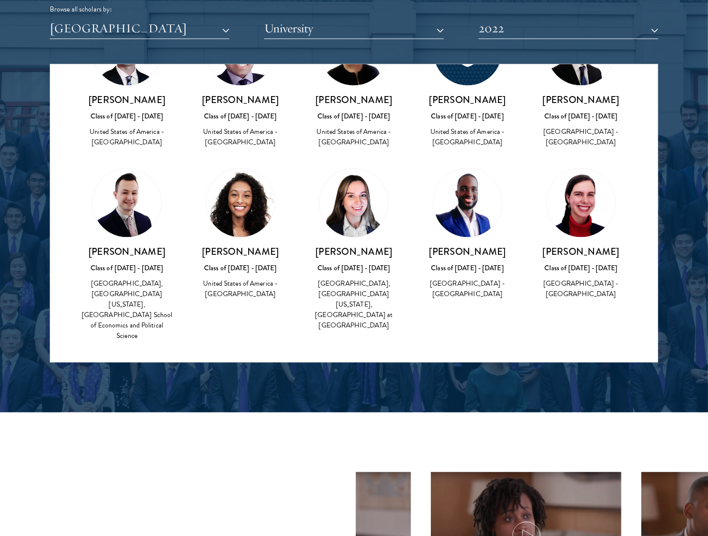
click at [249, 245] on h3 "Roda Kesete" at bounding box center [239, 251] width 93 height 12
copy div "Roda Kesete"
click at [514, 35] on button "2022" at bounding box center [568, 28] width 180 height 20
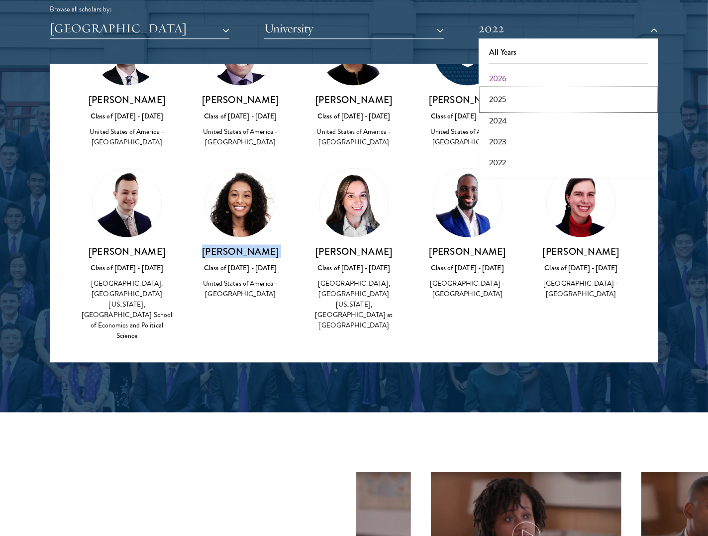
click at [508, 105] on button "2025" at bounding box center [568, 99] width 174 height 21
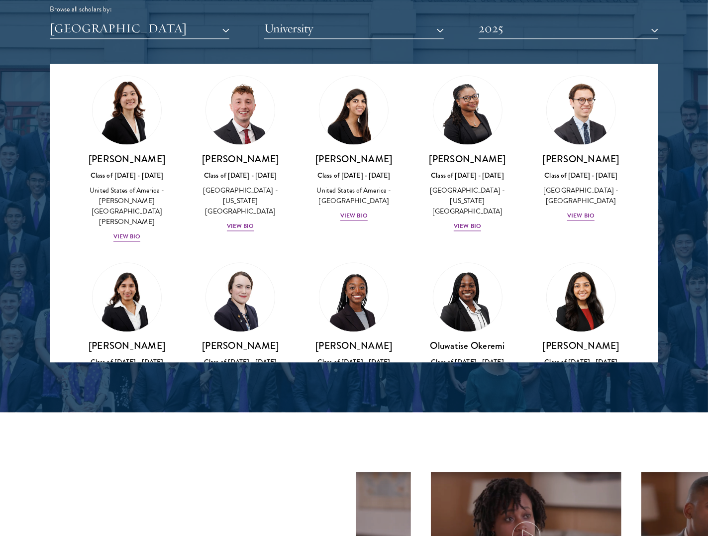
scroll to position [1071, 0]
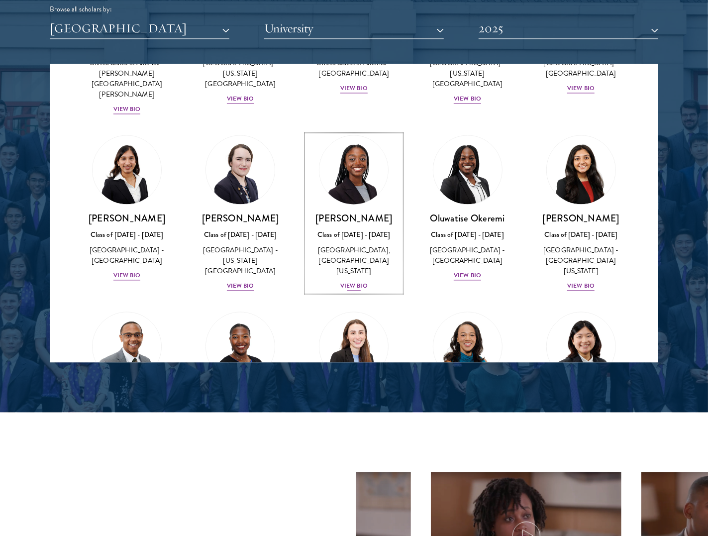
click at [361, 132] on img at bounding box center [354, 170] width 76 height 76
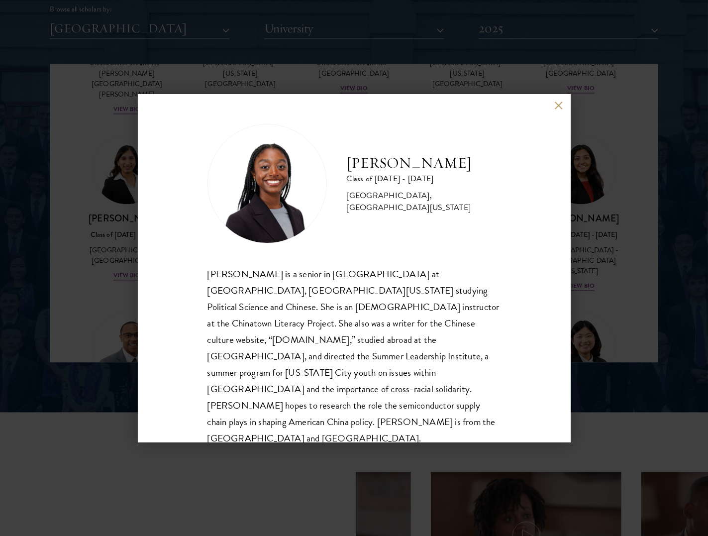
click at [558, 105] on button at bounding box center [558, 105] width 8 height 8
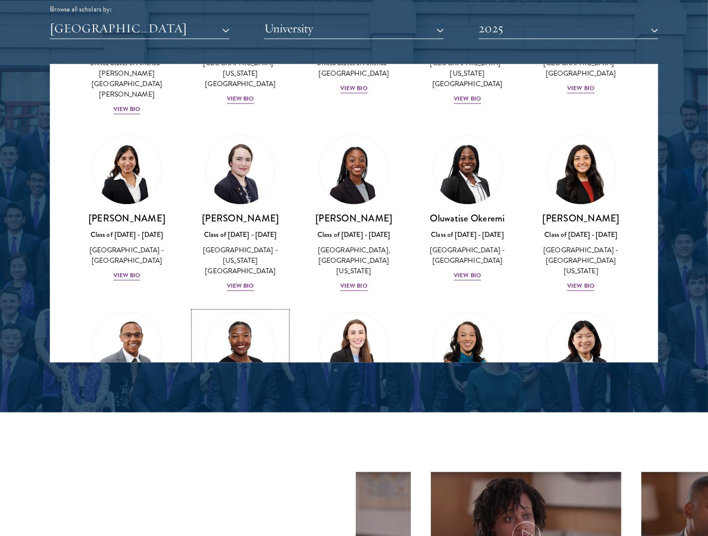
click at [236, 309] on img at bounding box center [240, 347] width 76 height 76
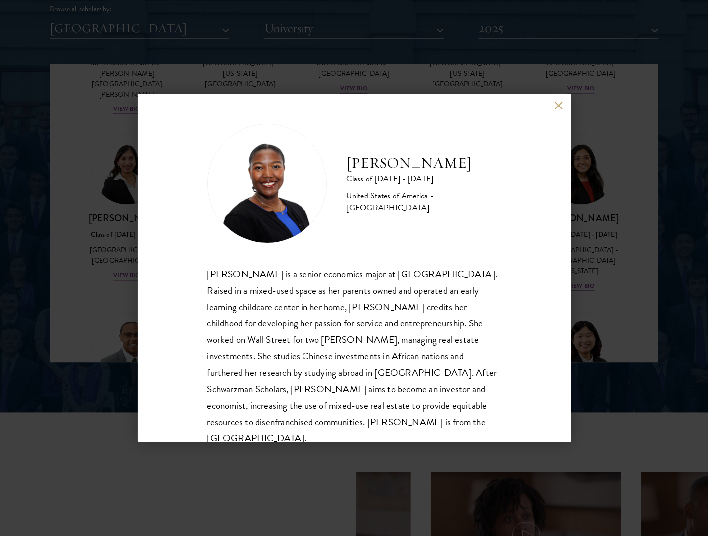
click at [557, 107] on button at bounding box center [558, 105] width 8 height 8
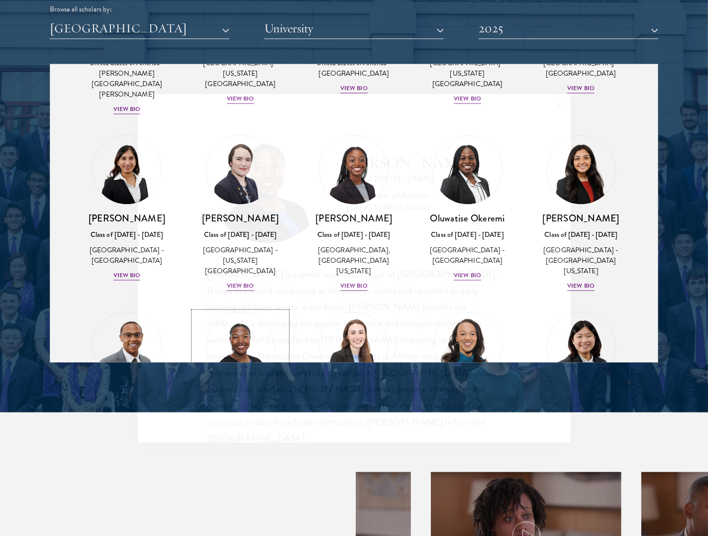
scroll to position [1104, 0]
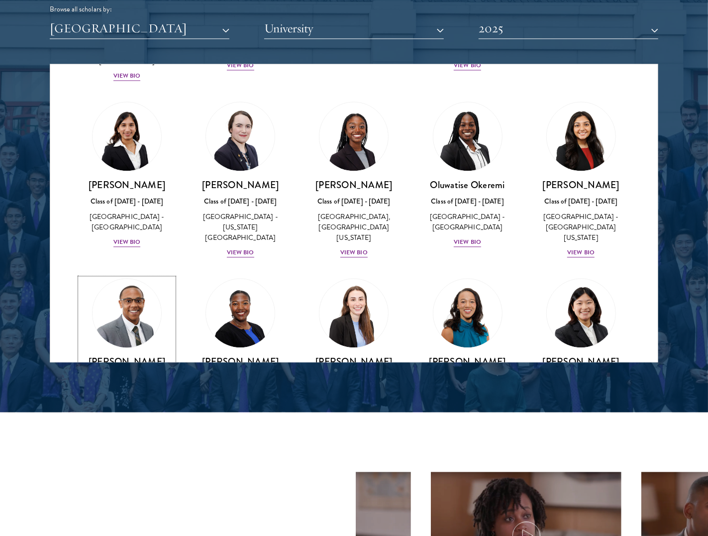
click at [107, 275] on img at bounding box center [127, 313] width 76 height 76
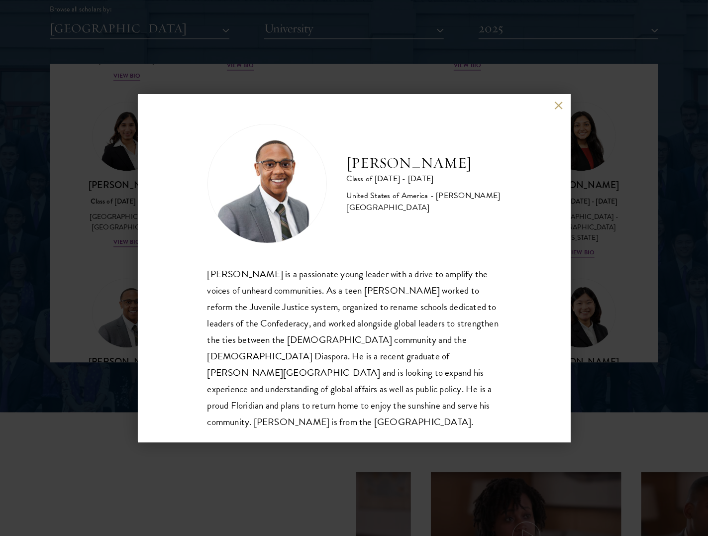
drag, startPoint x: 558, startPoint y: 106, endPoint x: 557, endPoint y: 112, distance: 6.0
click at [558, 106] on button at bounding box center [558, 105] width 8 height 8
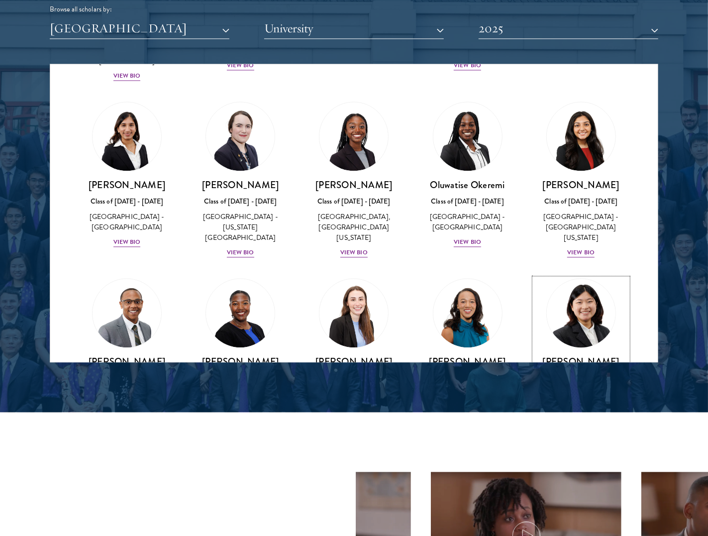
click at [579, 275] on img at bounding box center [581, 313] width 76 height 76
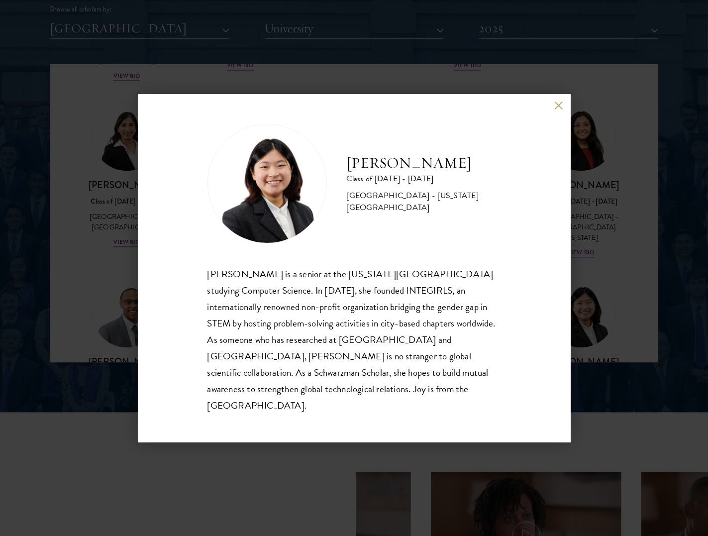
click at [554, 110] on button at bounding box center [558, 105] width 8 height 8
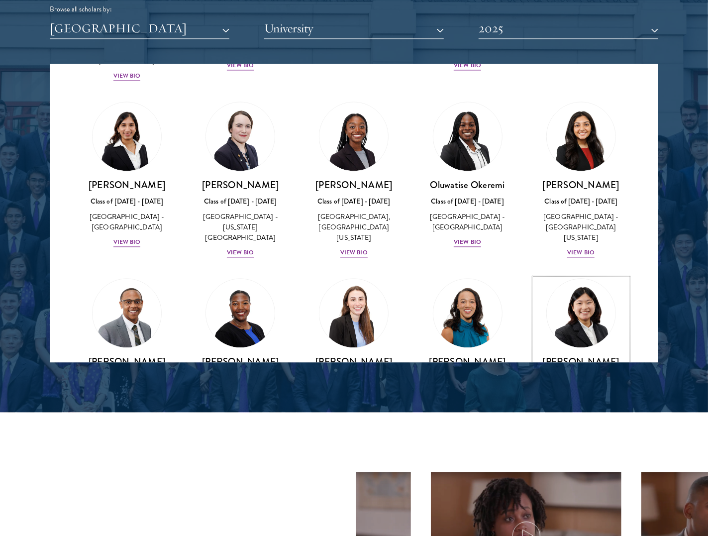
scroll to position [1114, 0]
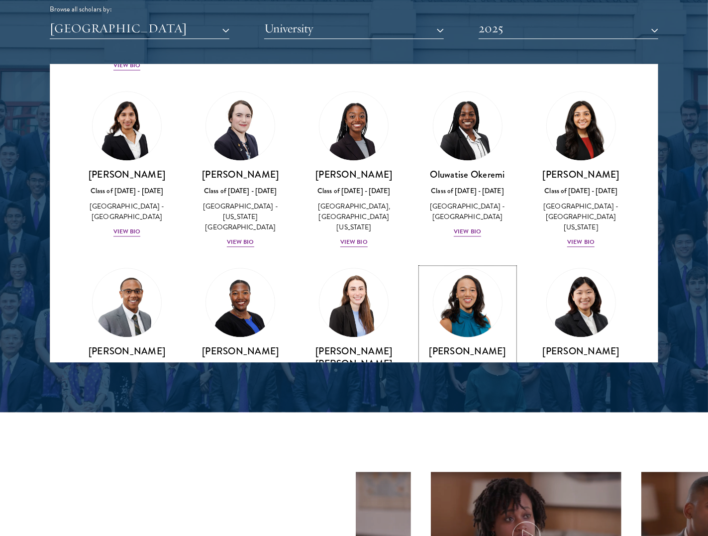
click at [476, 265] on img at bounding box center [468, 303] width 76 height 76
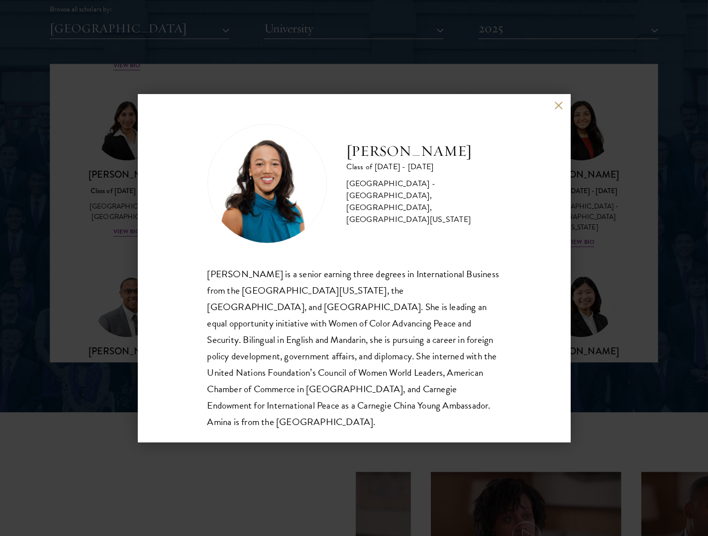
click at [556, 106] on button at bounding box center [558, 105] width 8 height 8
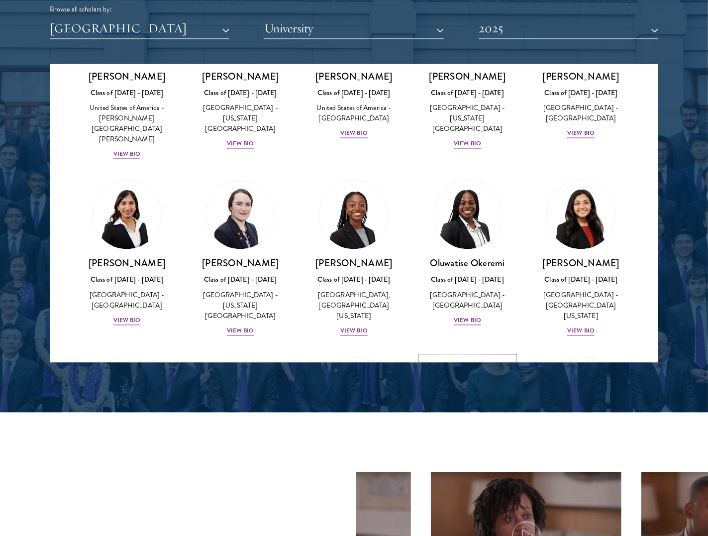
scroll to position [942, 0]
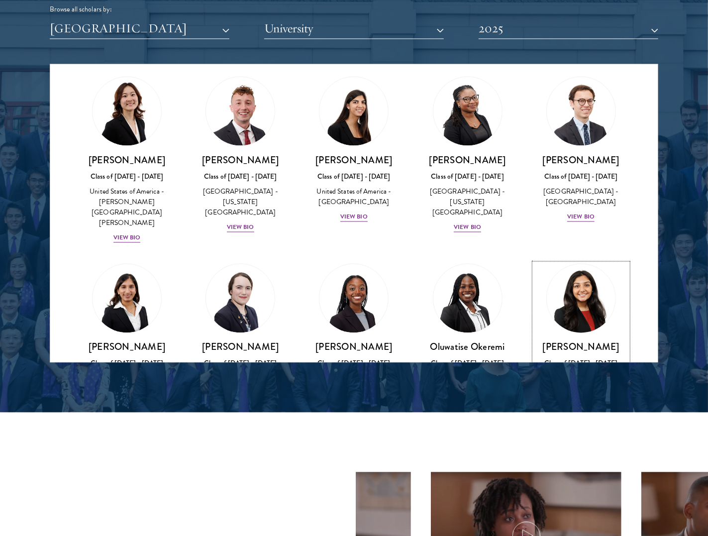
click at [557, 261] on img at bounding box center [581, 299] width 76 height 76
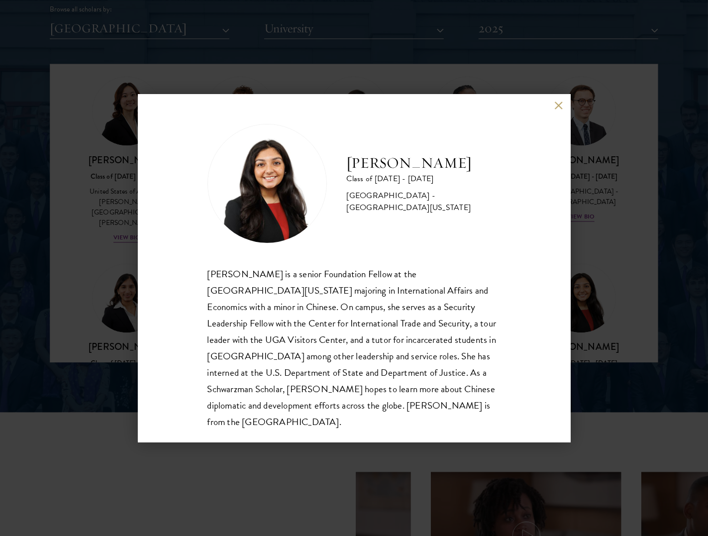
click at [553, 106] on div "Ashni Patel Class of 2024 - 2025 United States of America - University of Georg…" at bounding box center [354, 268] width 433 height 348
click at [554, 107] on button at bounding box center [558, 105] width 8 height 8
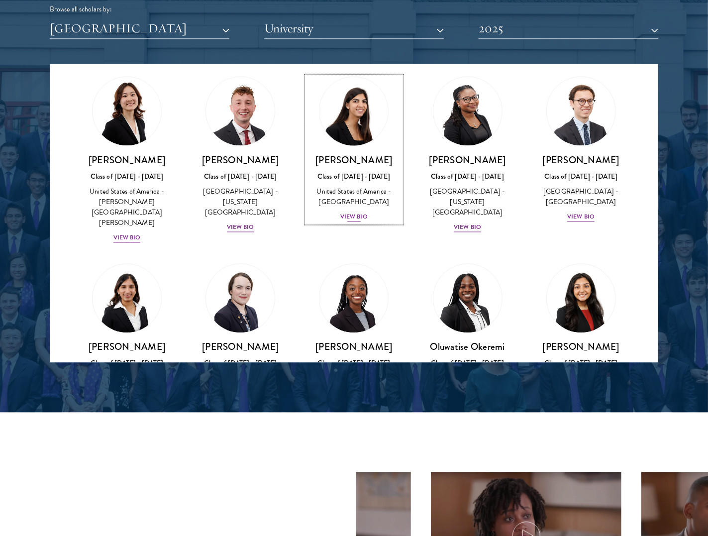
click at [349, 158] on div "Sejal Mayer-Patel Class of 2024 - 2025 United States of America - Duke Universi…" at bounding box center [353, 187] width 93 height 69
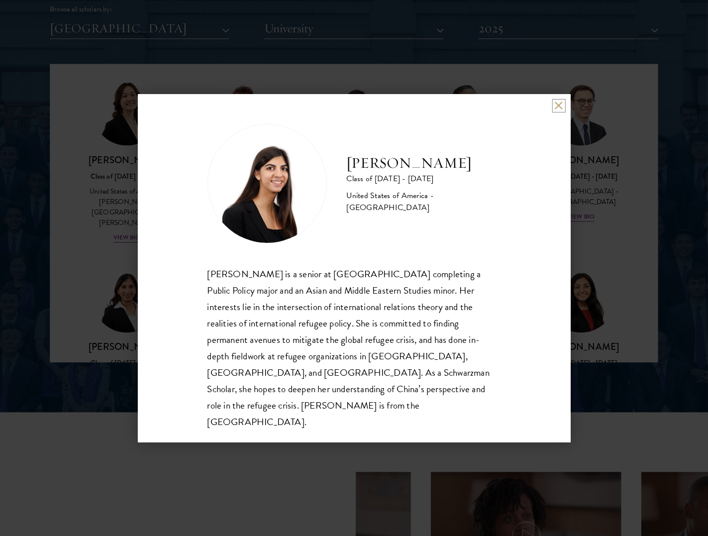
click at [561, 110] on button at bounding box center [558, 105] width 8 height 8
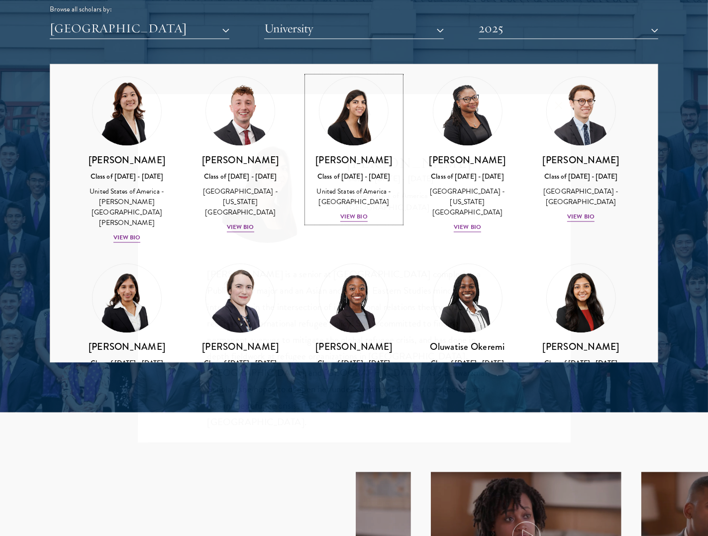
scroll to position [902, 0]
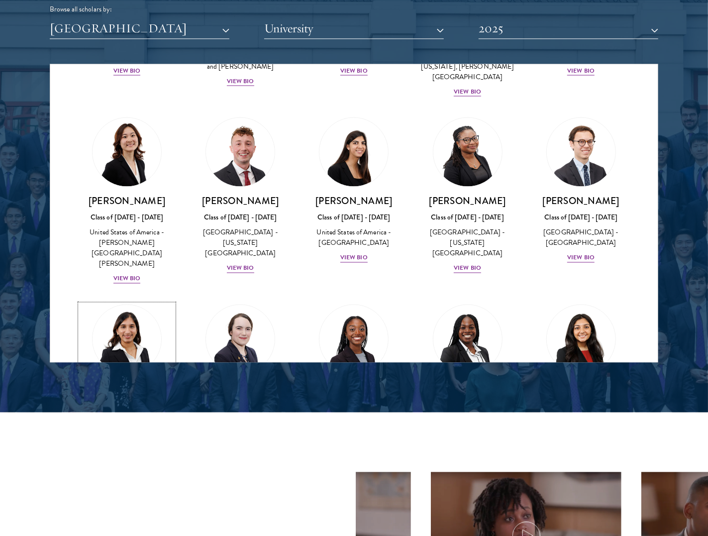
click at [139, 301] on img at bounding box center [127, 339] width 76 height 76
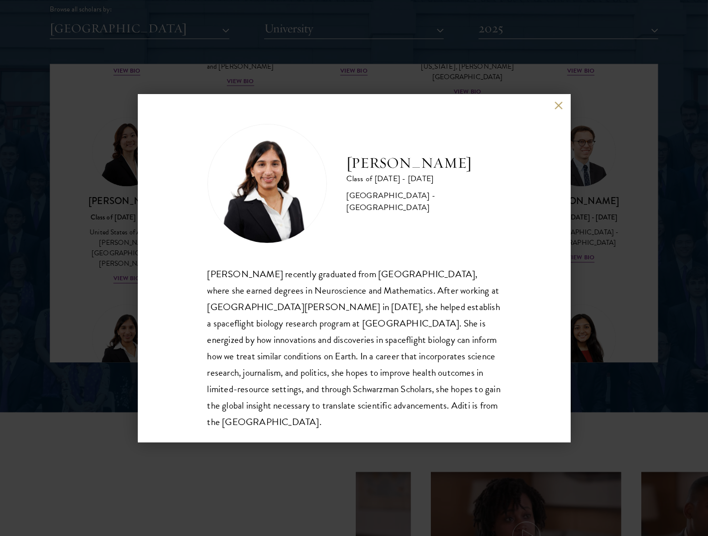
click at [557, 104] on button at bounding box center [558, 105] width 8 height 8
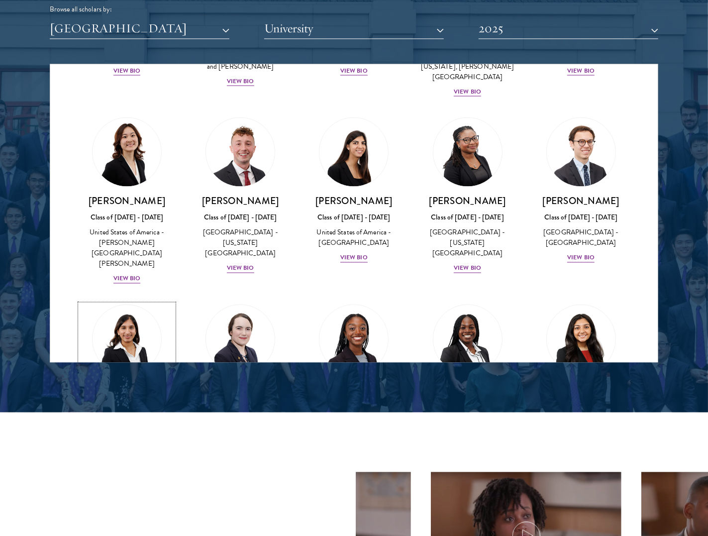
scroll to position [927, 0]
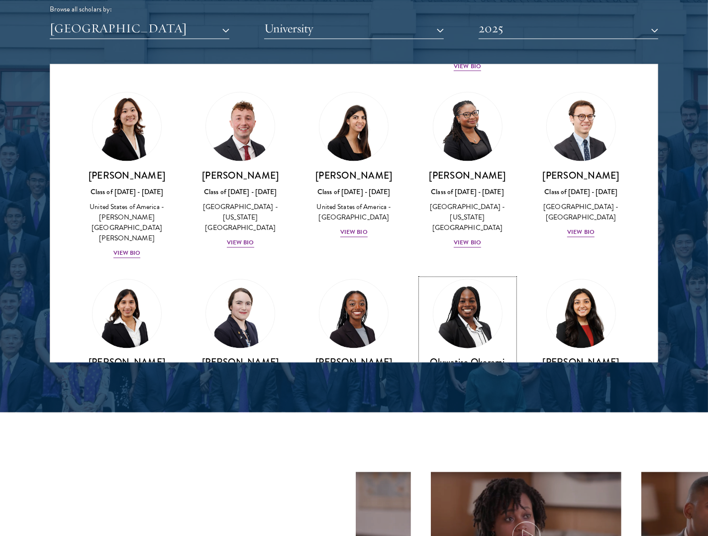
click at [462, 276] on img at bounding box center [468, 314] width 76 height 76
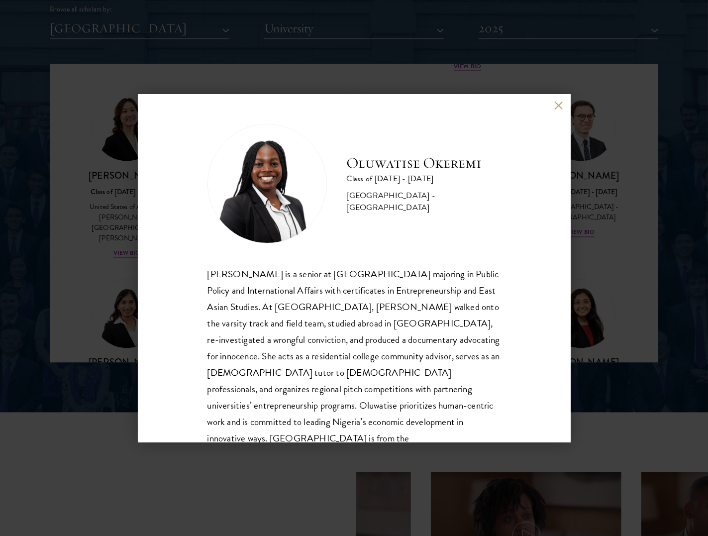
click at [562, 109] on button at bounding box center [558, 105] width 8 height 8
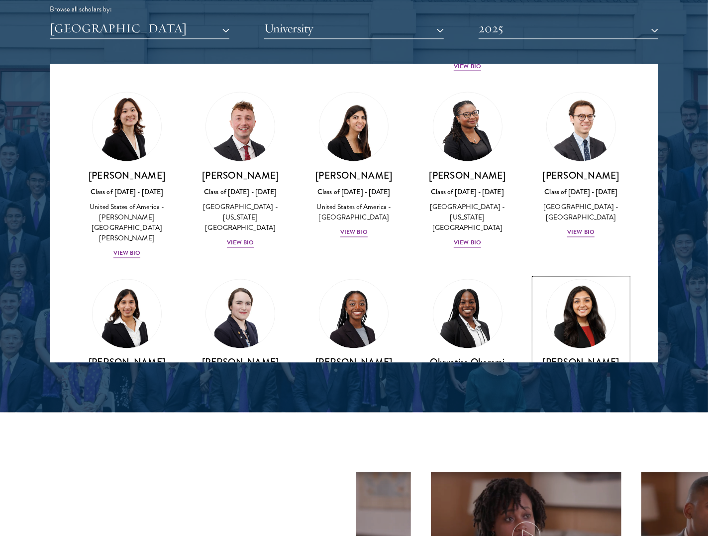
click at [583, 276] on img at bounding box center [581, 314] width 76 height 76
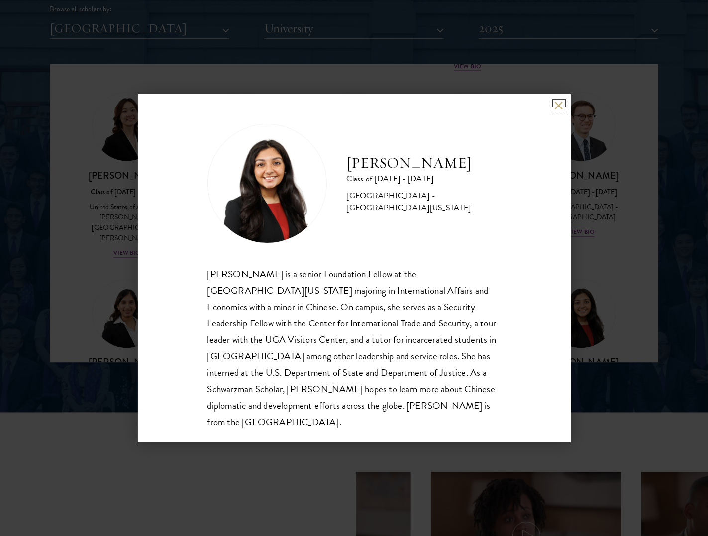
click at [554, 105] on button at bounding box center [558, 105] width 8 height 8
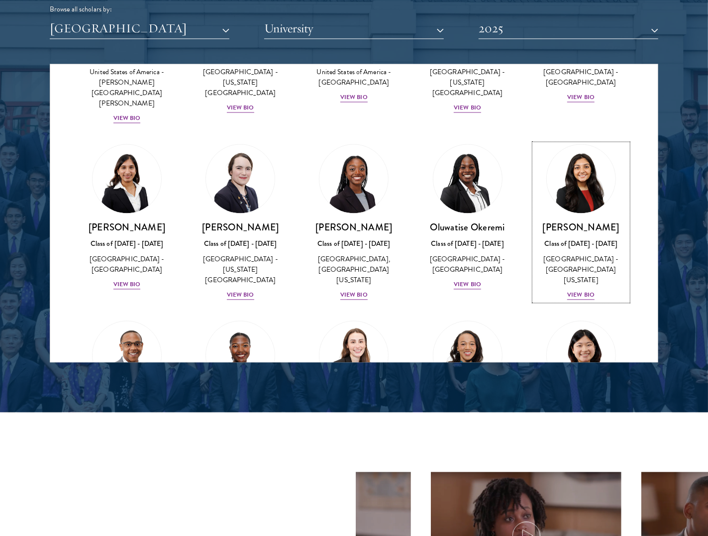
scroll to position [1201, 0]
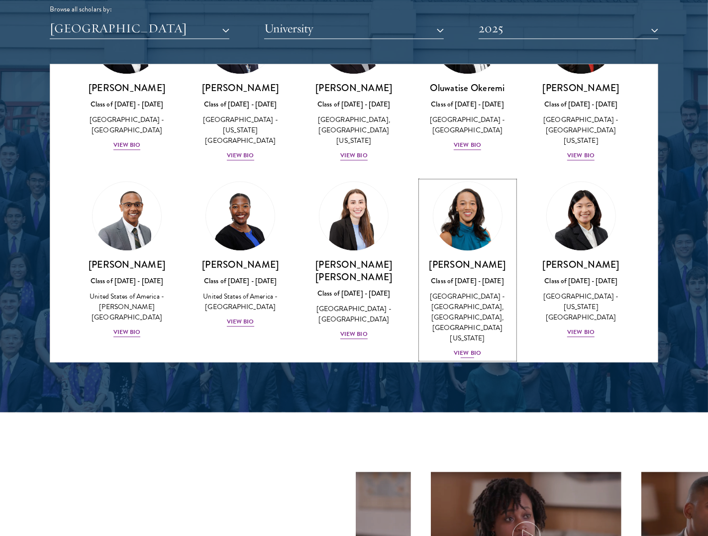
click at [462, 179] on img at bounding box center [468, 217] width 76 height 76
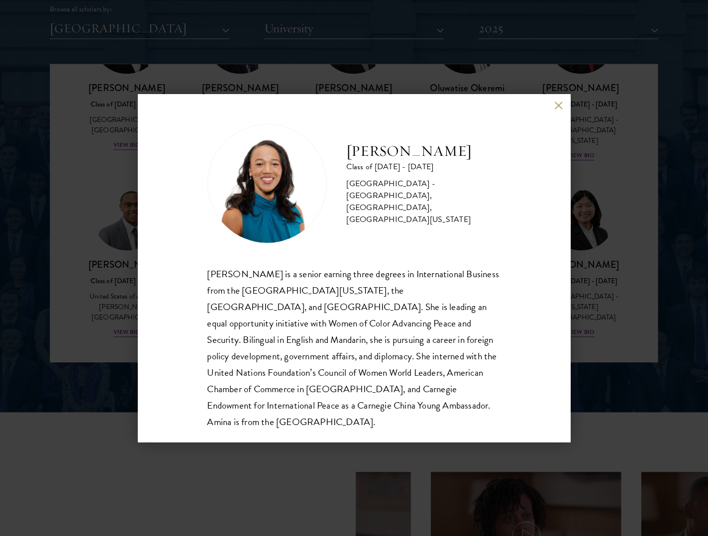
click at [553, 107] on div "Amina Shafeek-Horton Class of 2024 - 2025 United States of America - Bocconi Un…" at bounding box center [354, 268] width 433 height 348
click at [554, 107] on button at bounding box center [558, 105] width 8 height 8
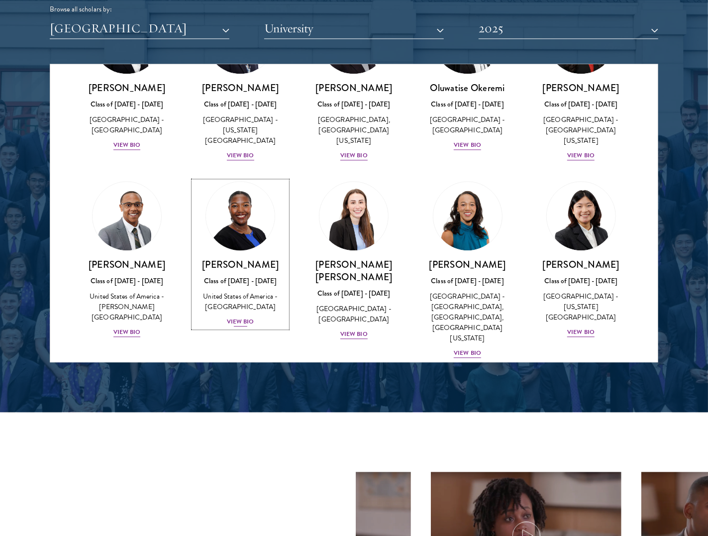
click at [243, 179] on img at bounding box center [240, 217] width 76 height 76
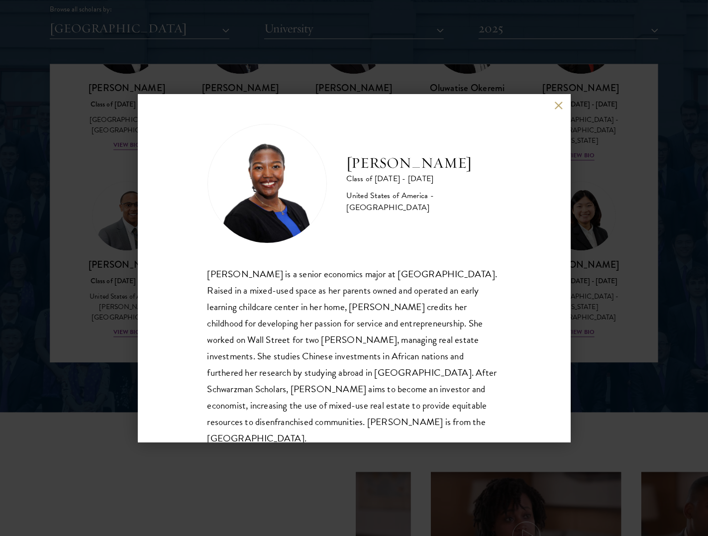
click at [557, 104] on button at bounding box center [558, 105] width 8 height 8
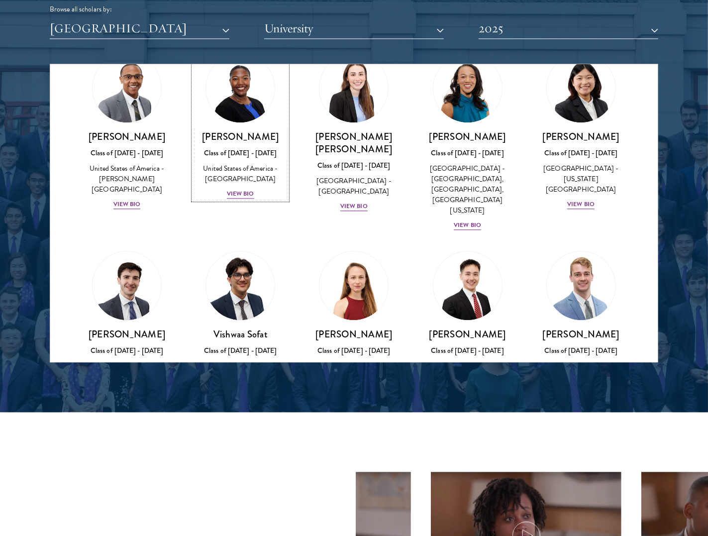
scroll to position [1333, 0]
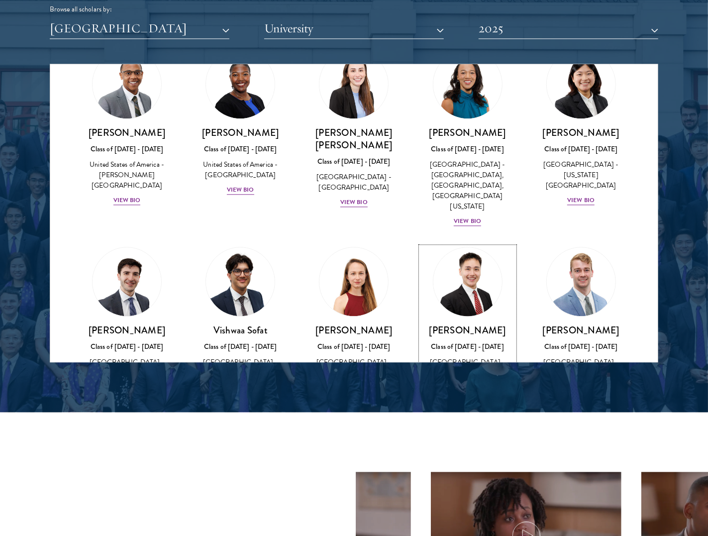
click at [467, 244] on img at bounding box center [468, 282] width 76 height 76
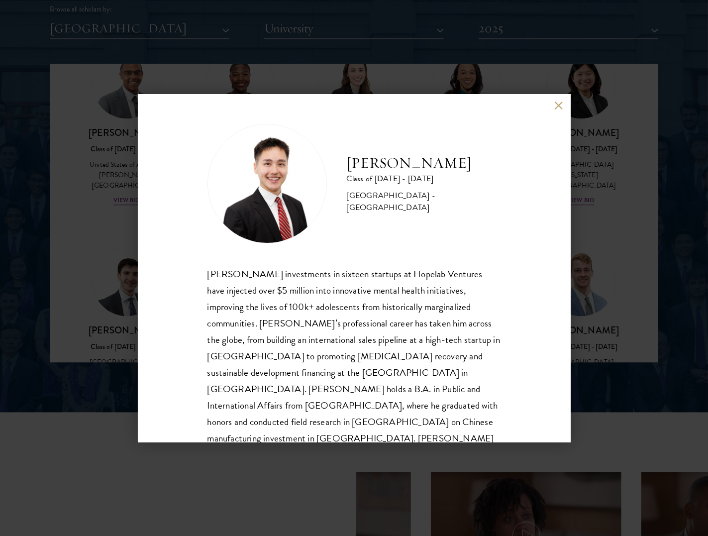
click at [556, 107] on button at bounding box center [558, 105] width 8 height 8
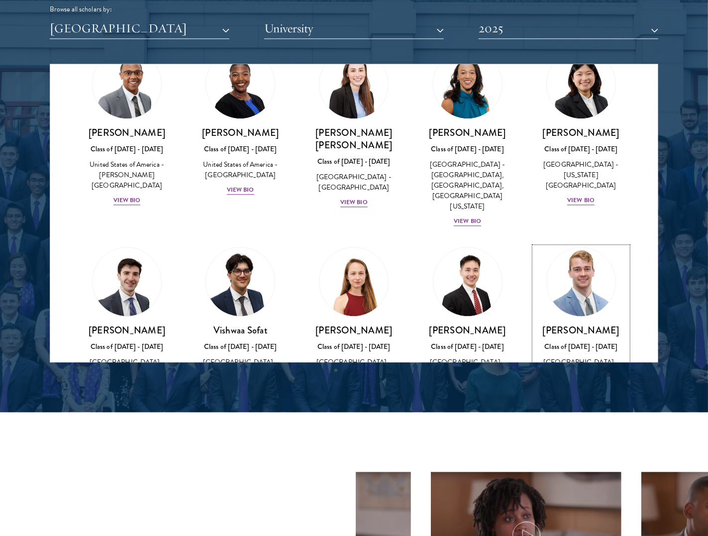
click at [572, 244] on img at bounding box center [581, 282] width 76 height 76
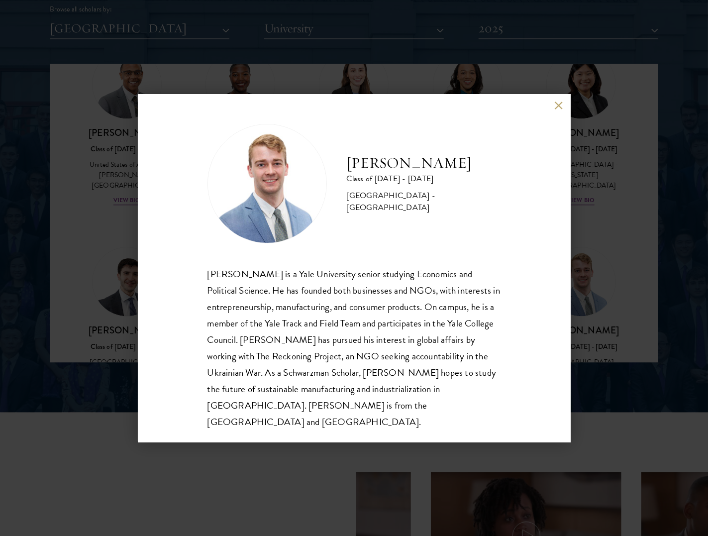
click at [553, 106] on div "Alexander Sundberg Class of 2024 - 2025 United States of America - Yale Univers…" at bounding box center [354, 268] width 433 height 348
click at [558, 107] on button at bounding box center [558, 105] width 8 height 8
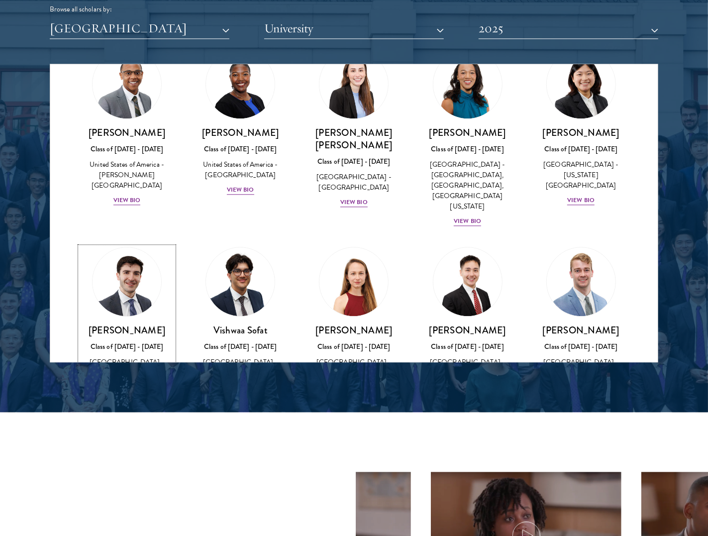
click at [134, 244] on img at bounding box center [127, 282] width 76 height 76
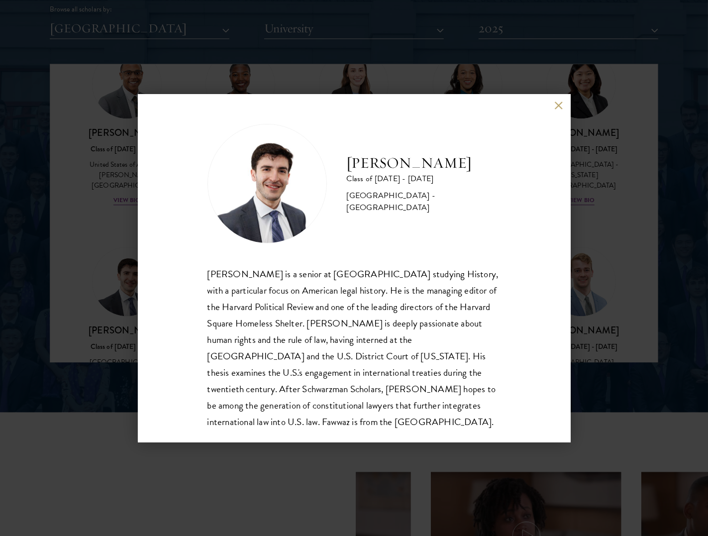
click at [557, 104] on button at bounding box center [558, 105] width 8 height 8
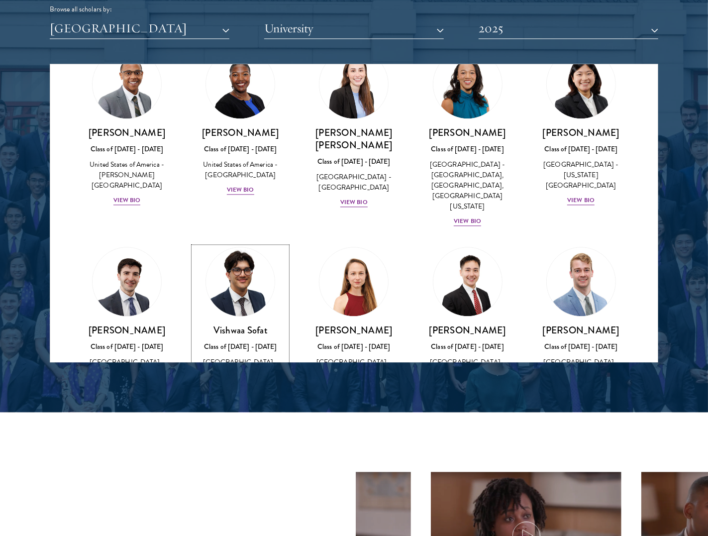
click at [222, 244] on img at bounding box center [240, 282] width 76 height 76
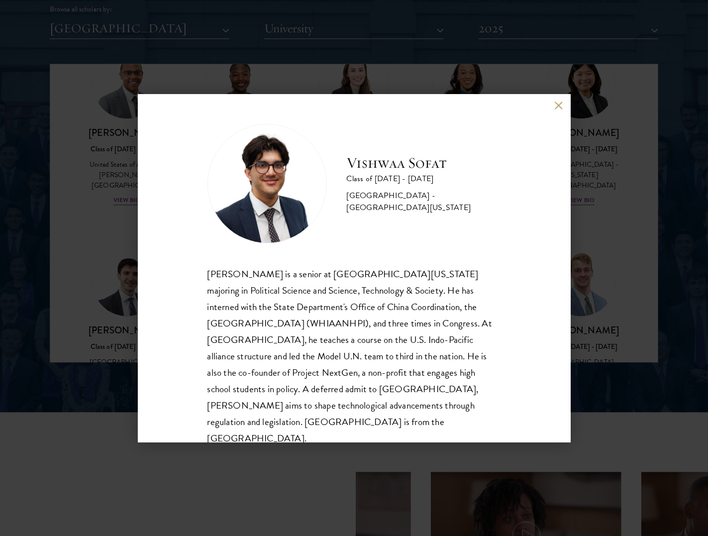
click at [558, 105] on button at bounding box center [558, 105] width 8 height 8
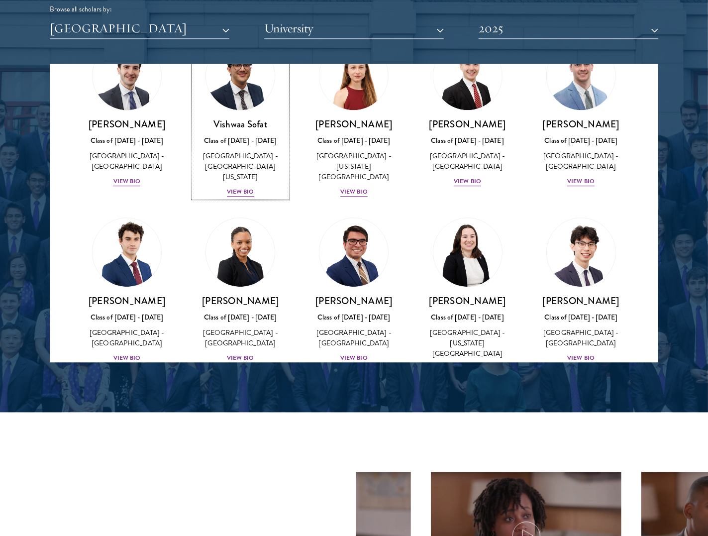
scroll to position [1543, 0]
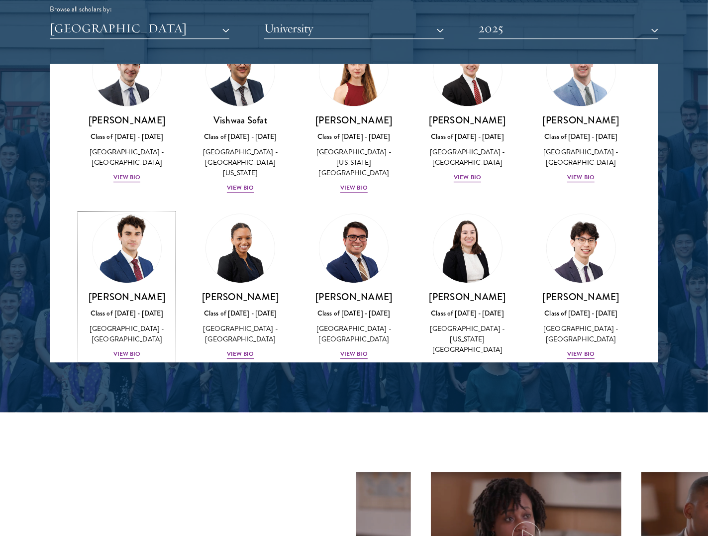
click at [146, 211] on img at bounding box center [127, 249] width 76 height 76
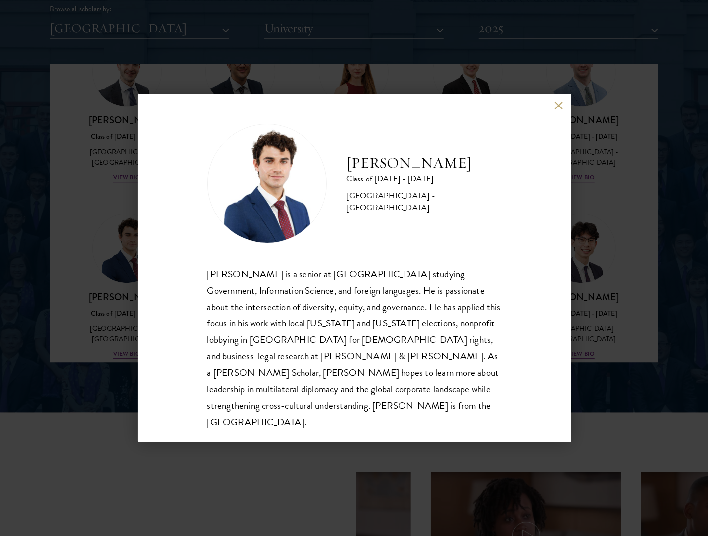
click at [558, 104] on button at bounding box center [558, 105] width 8 height 8
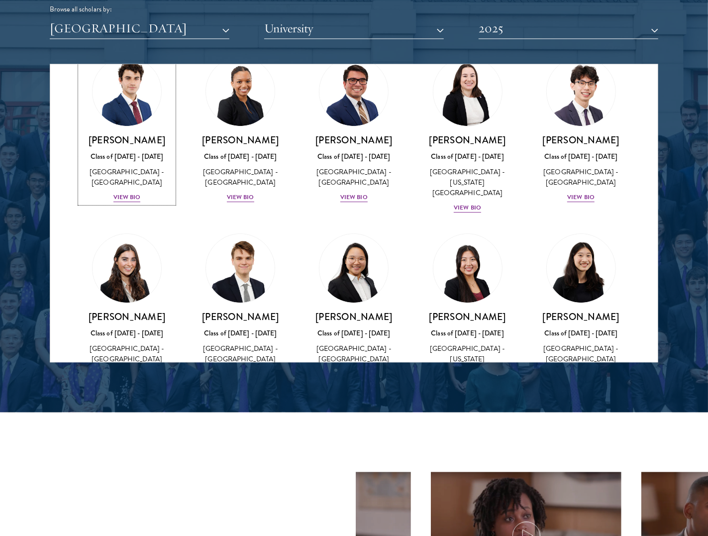
scroll to position [1719, 0]
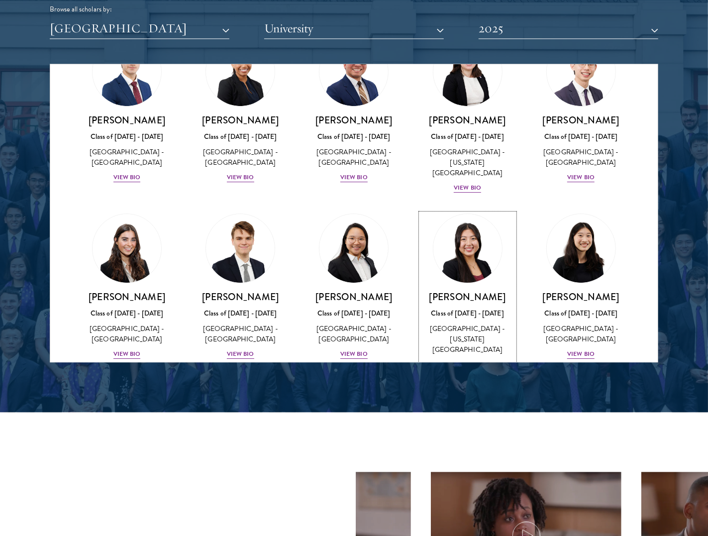
click at [488, 211] on img at bounding box center [468, 249] width 76 height 76
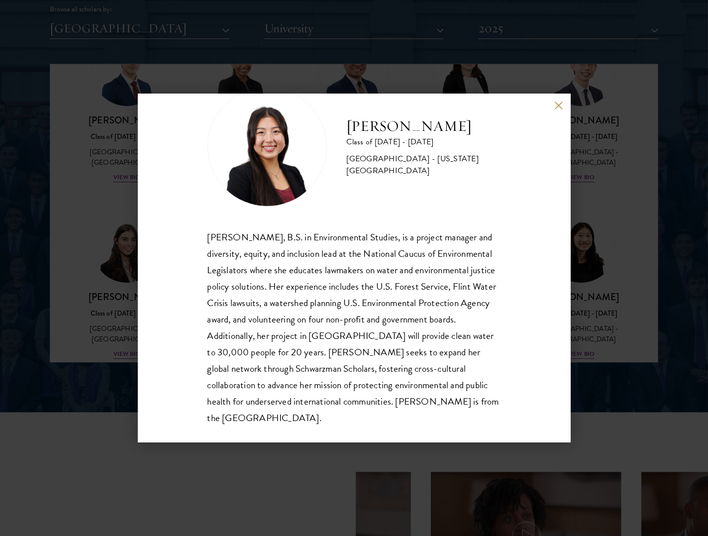
scroll to position [39, 0]
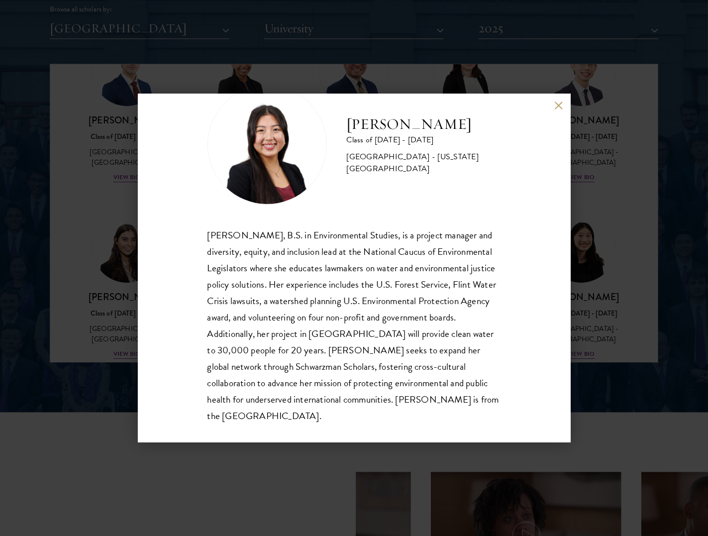
click at [556, 105] on button at bounding box center [558, 105] width 8 height 8
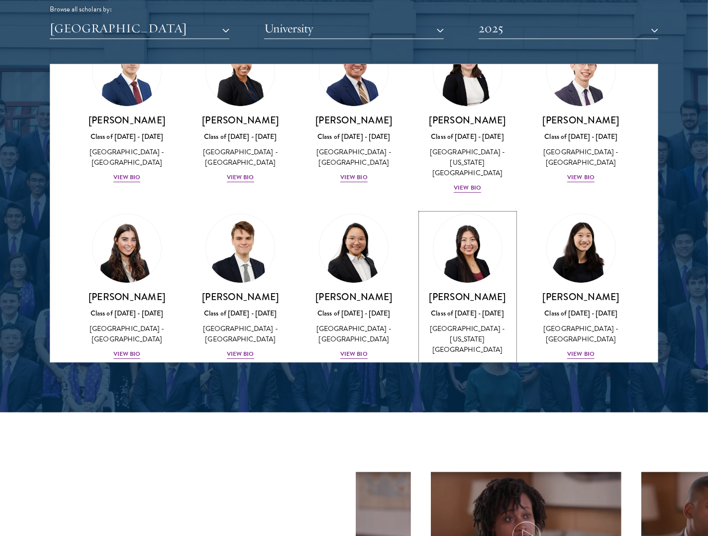
click at [582, 214] on img at bounding box center [581, 248] width 69 height 69
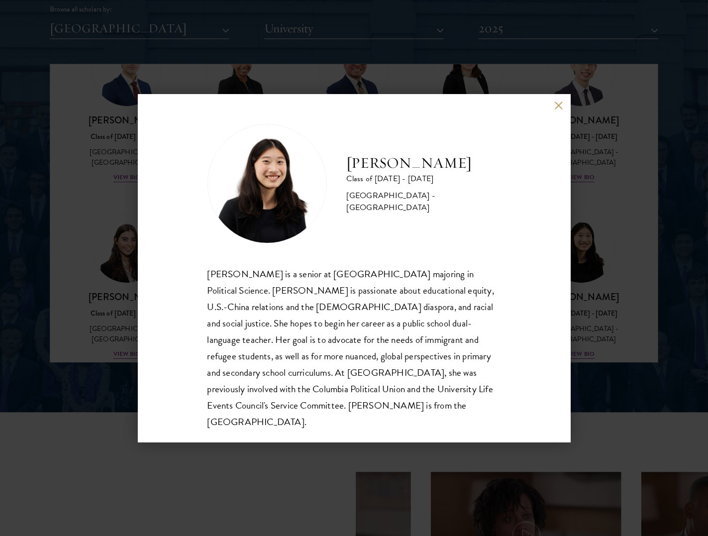
click at [554, 110] on button at bounding box center [558, 105] width 8 height 8
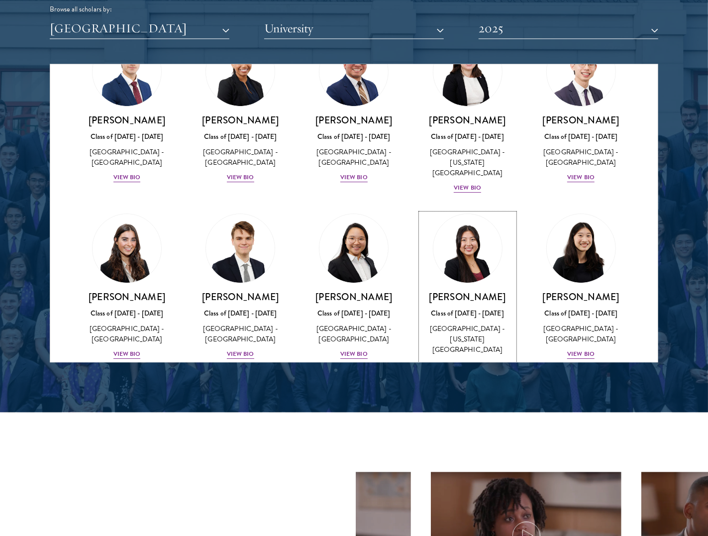
scroll to position [1800, 0]
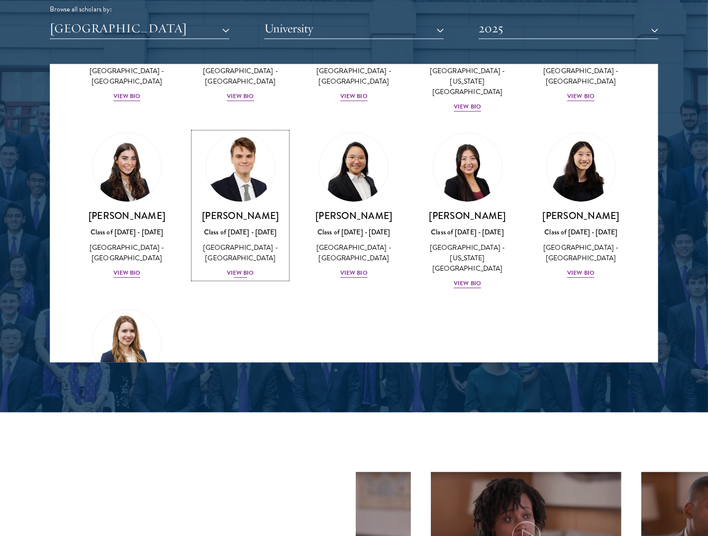
click at [223, 130] on img at bounding box center [240, 168] width 76 height 76
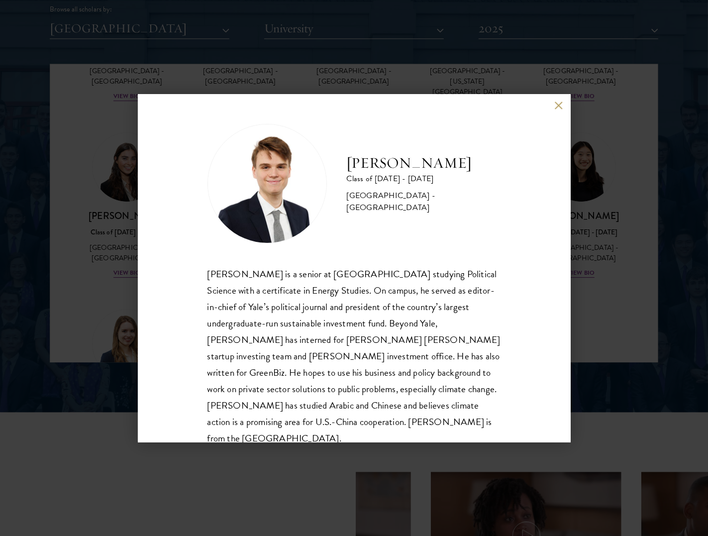
click at [557, 110] on div "Bryson Wiese Class of 2024 - 2025 United States of America - Yale University Br…" at bounding box center [354, 268] width 433 height 348
click at [553, 104] on div "Bryson Wiese Class of 2024 - 2025 United States of America - Yale University Br…" at bounding box center [354, 268] width 433 height 348
click at [554, 106] on button at bounding box center [558, 105] width 8 height 8
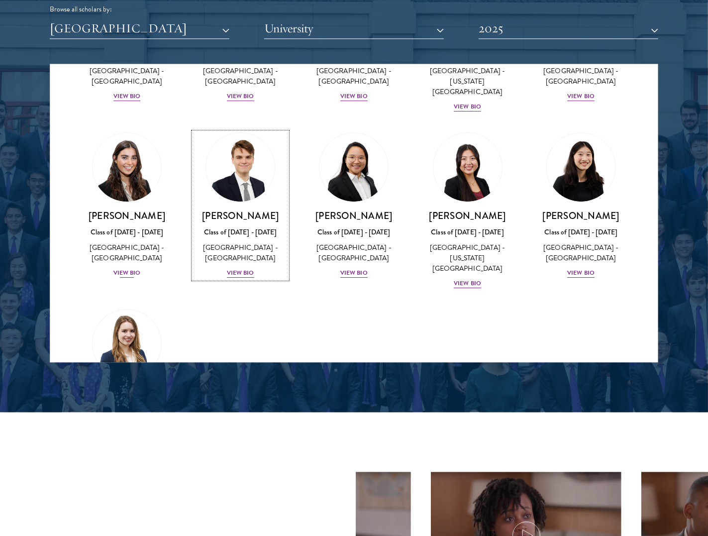
scroll to position [1795, 0]
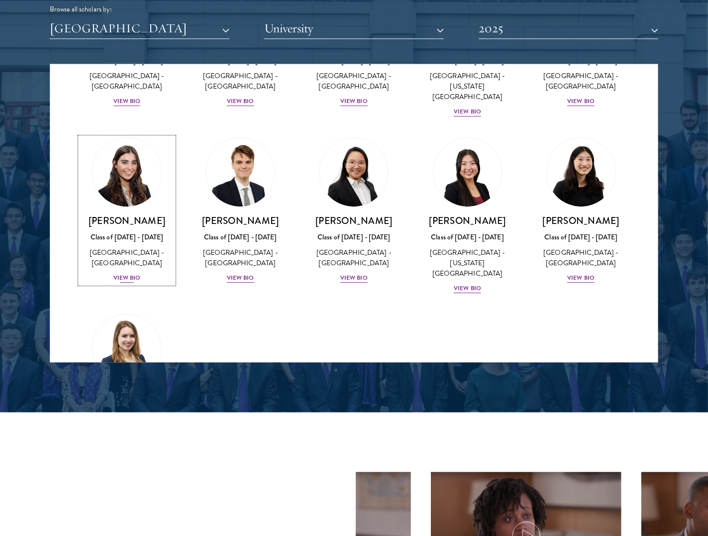
click at [152, 135] on img at bounding box center [127, 173] width 76 height 76
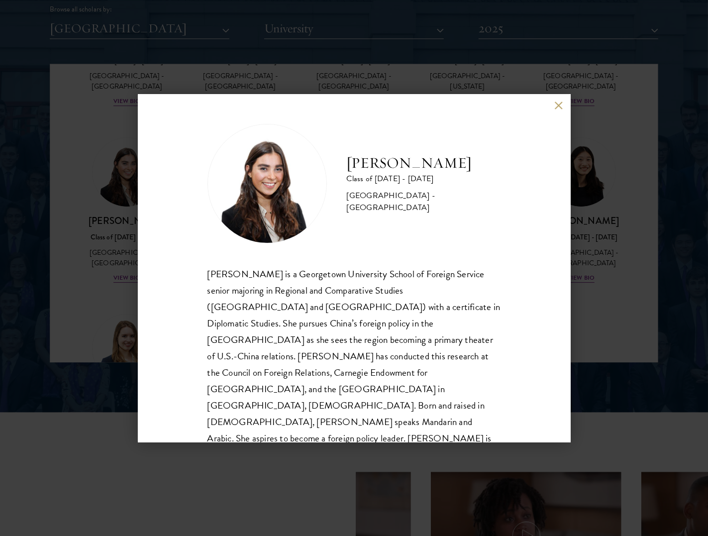
click at [558, 105] on button at bounding box center [558, 105] width 8 height 8
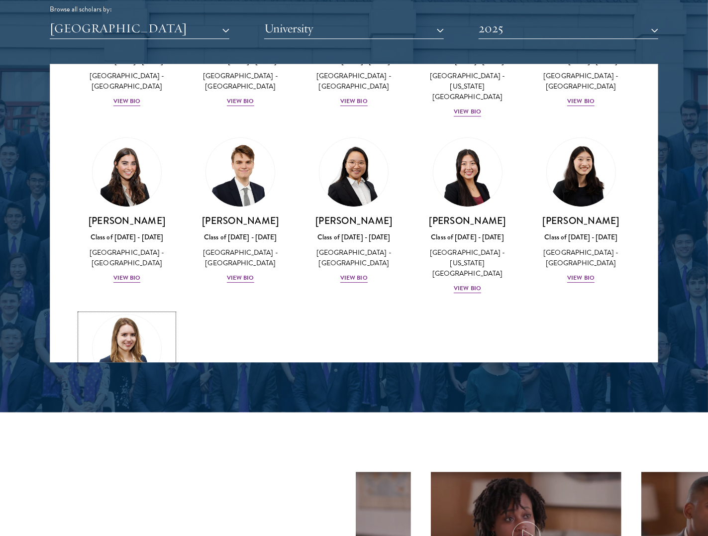
click at [137, 311] on img at bounding box center [127, 349] width 76 height 76
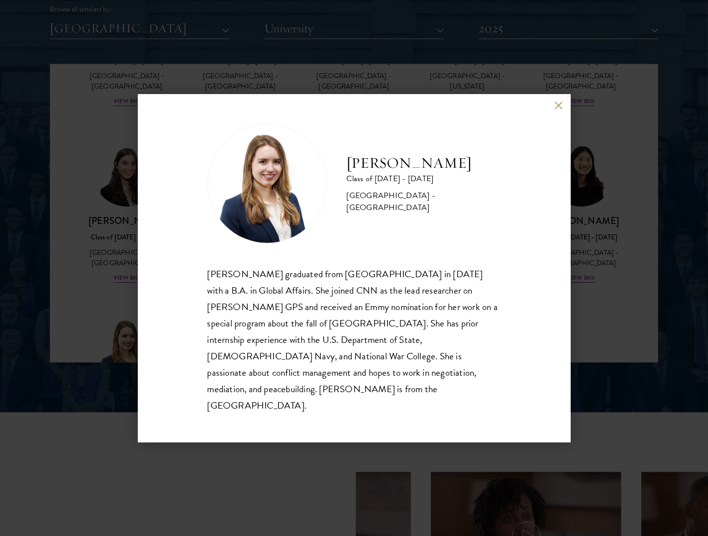
click at [556, 110] on button at bounding box center [558, 105] width 8 height 8
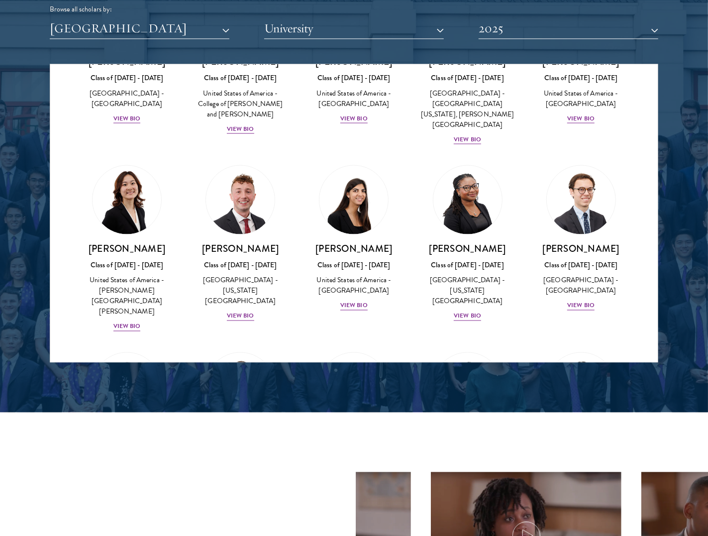
scroll to position [826, 0]
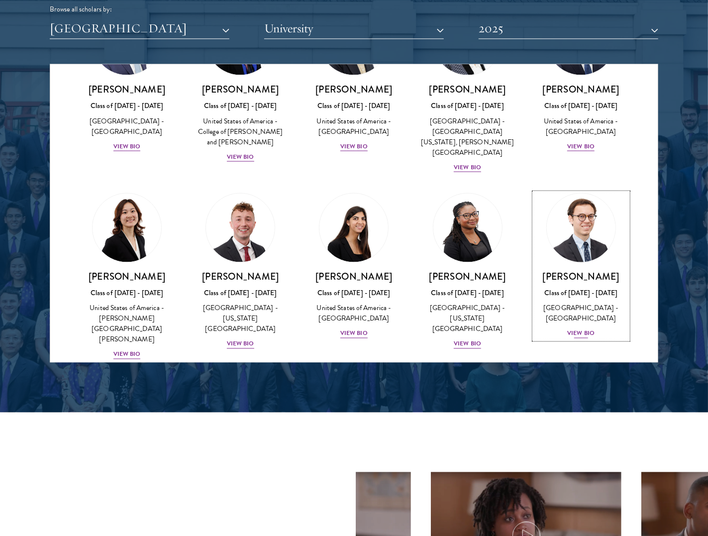
click at [561, 190] on img at bounding box center [581, 228] width 76 height 76
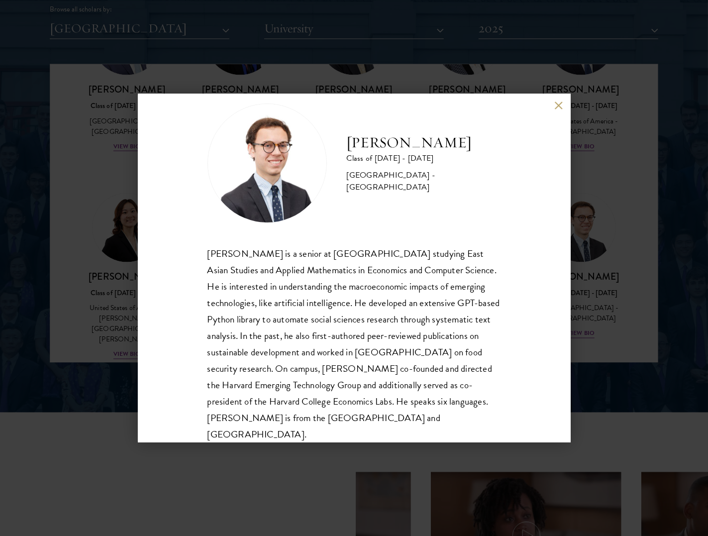
scroll to position [32, 0]
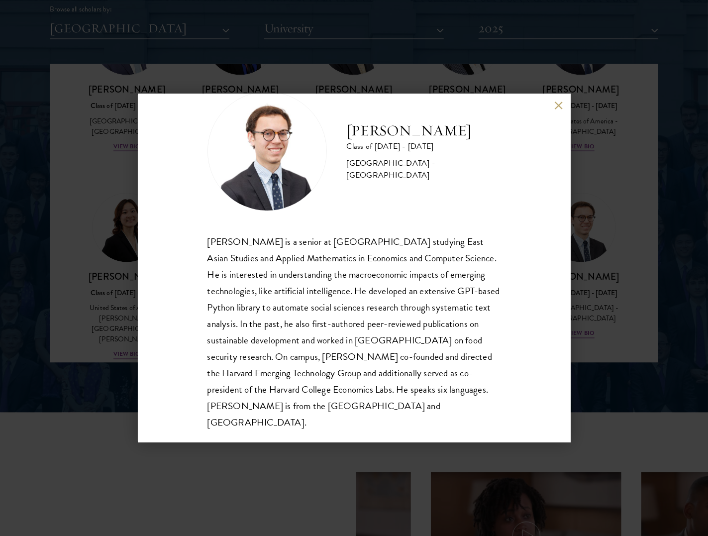
click at [555, 104] on button at bounding box center [558, 105] width 8 height 8
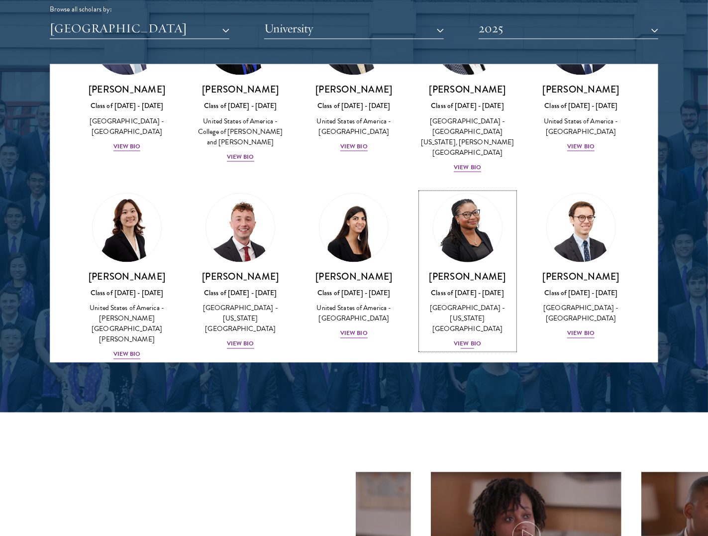
click at [477, 190] on img at bounding box center [468, 228] width 76 height 76
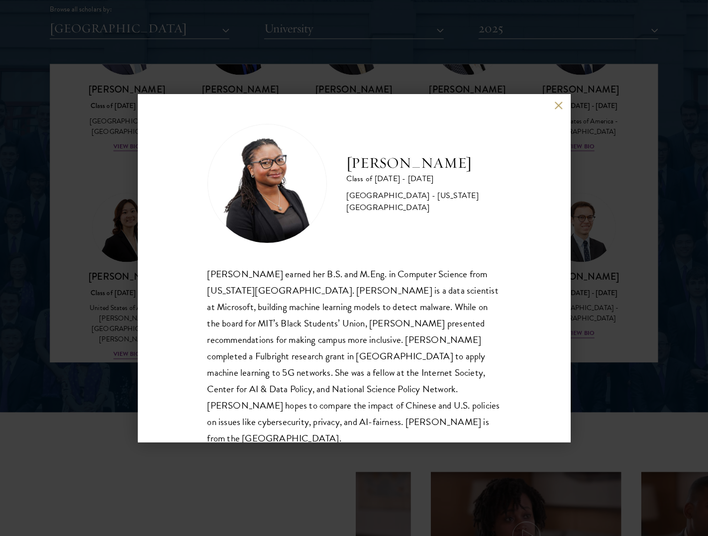
click at [556, 106] on button at bounding box center [558, 105] width 8 height 8
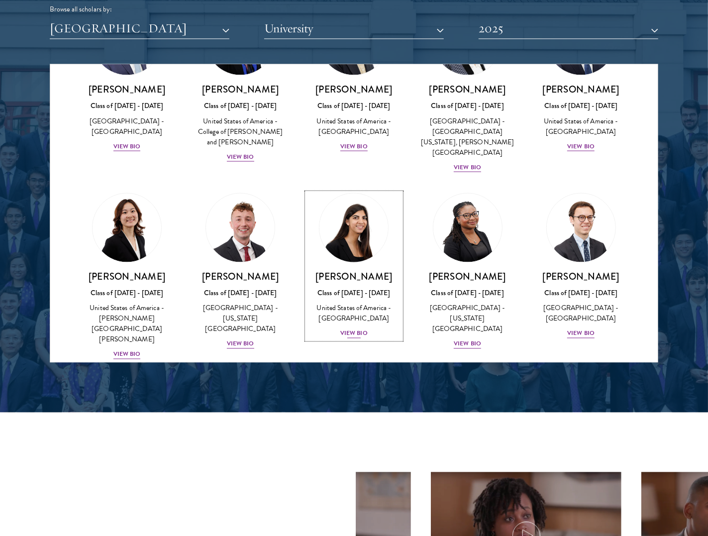
click at [356, 192] on img at bounding box center [354, 228] width 76 height 76
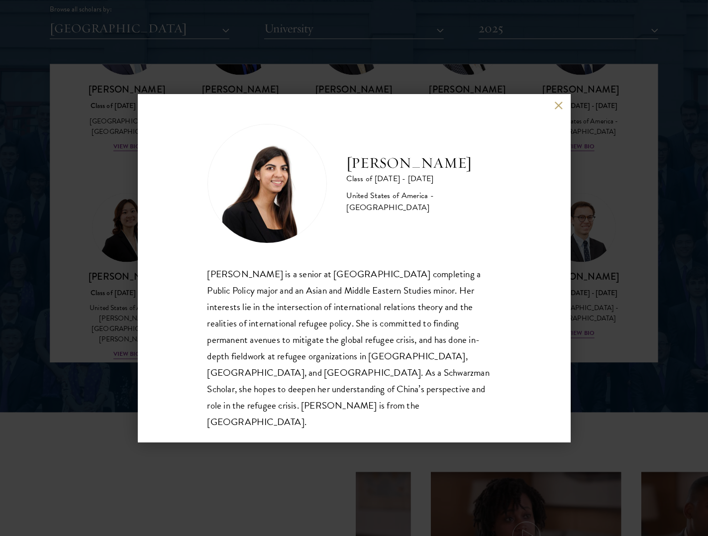
click at [555, 110] on button at bounding box center [558, 105] width 8 height 8
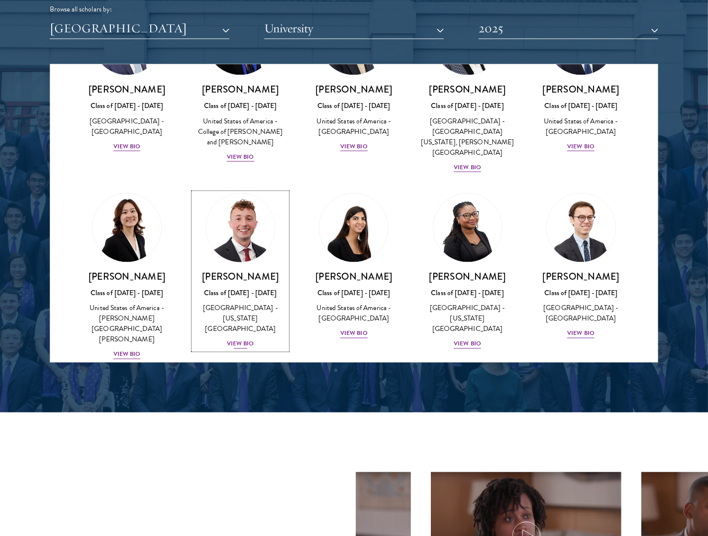
click at [239, 190] on img at bounding box center [240, 228] width 76 height 76
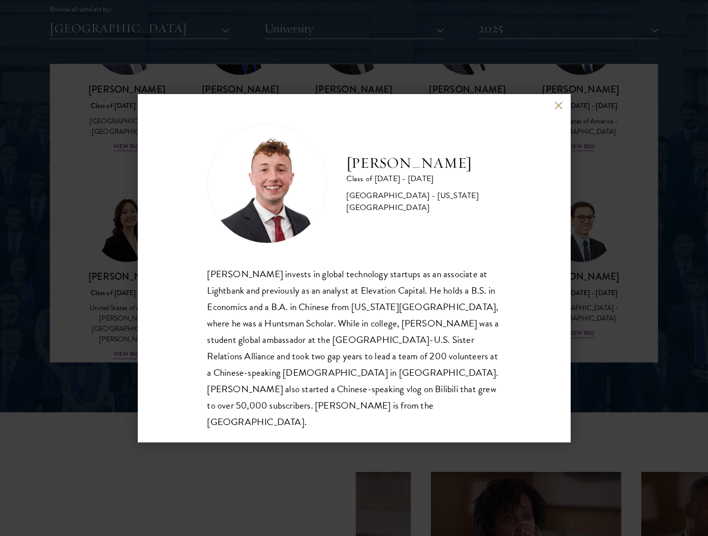
click at [560, 110] on button at bounding box center [558, 105] width 8 height 8
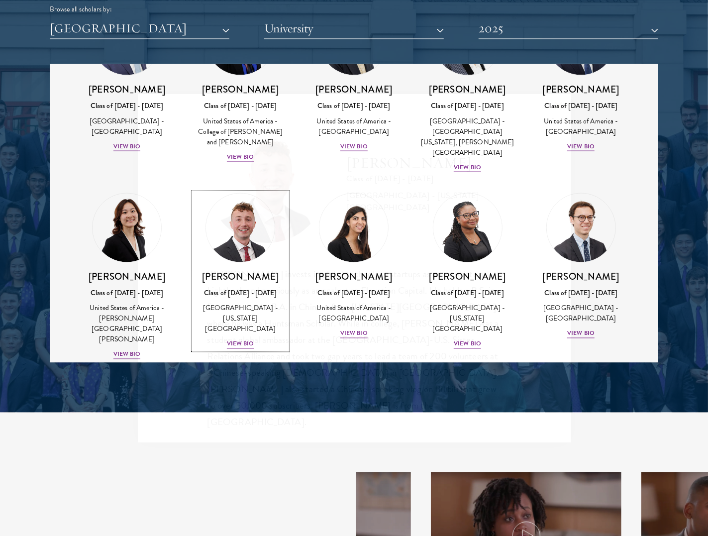
click at [125, 193] on img at bounding box center [126, 227] width 69 height 69
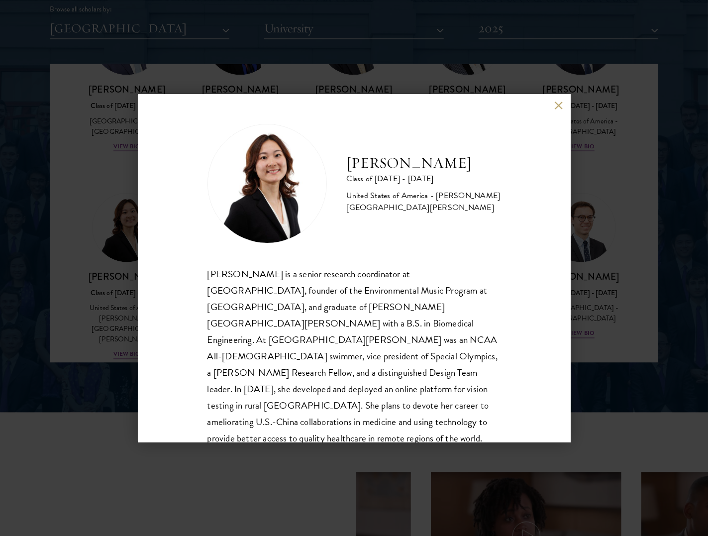
click at [551, 114] on div "Renee Liu Class of 2024 - 2025 United States of America - Johns Hopkins Univers…" at bounding box center [354, 268] width 433 height 348
click at [553, 105] on div "Renee Liu Class of 2024 - 2025 United States of America - Johns Hopkins Univers…" at bounding box center [354, 268] width 433 height 348
click at [555, 105] on button at bounding box center [558, 105] width 8 height 8
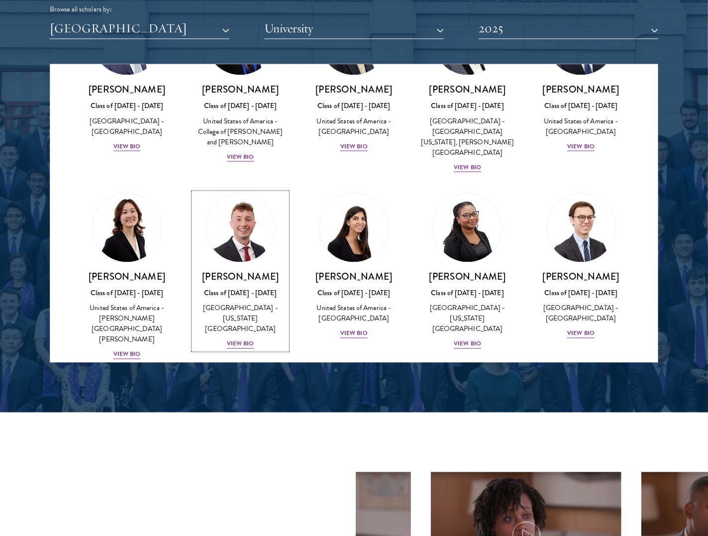
scroll to position [600, 0]
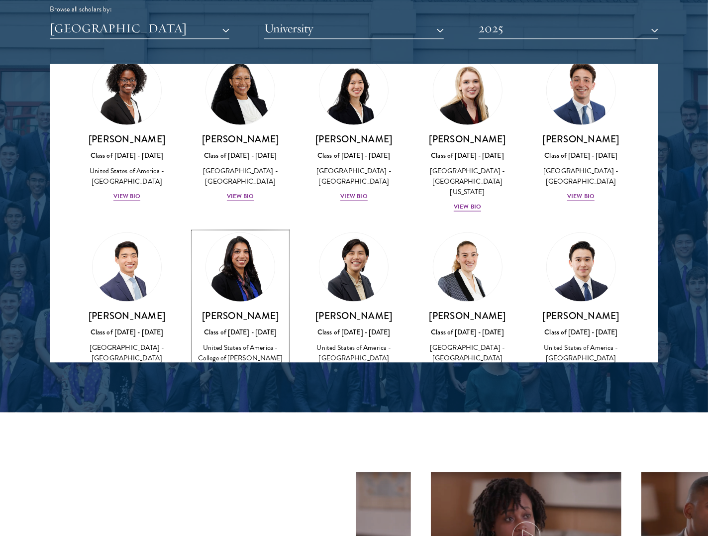
click at [256, 229] on img at bounding box center [240, 267] width 76 height 76
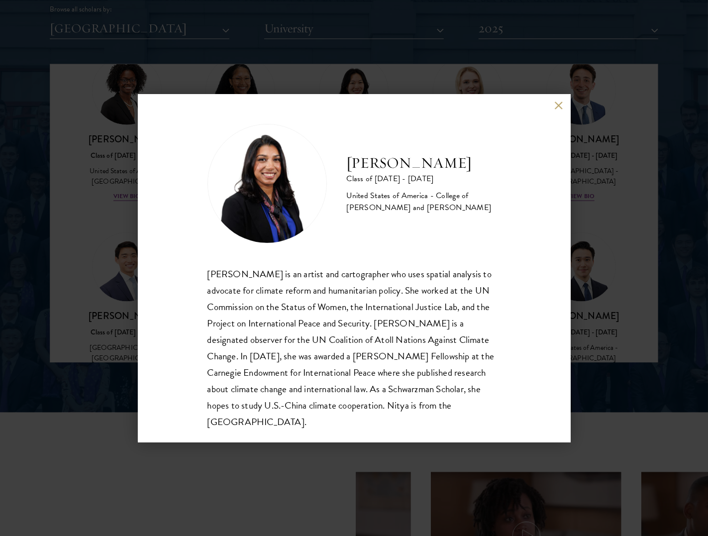
click at [552, 104] on div "Nitya Labh Class of 2024 - 2025 United States of America - College of William a…" at bounding box center [354, 268] width 433 height 348
click at [555, 107] on button at bounding box center [558, 105] width 8 height 8
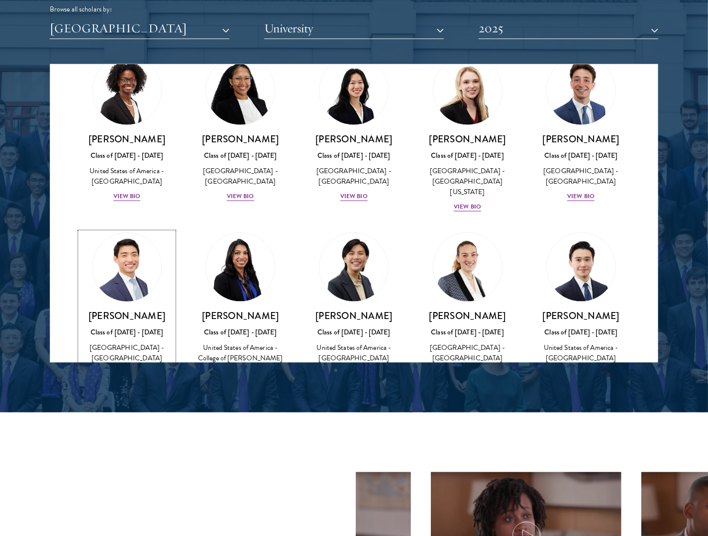
click at [105, 229] on img at bounding box center [127, 267] width 76 height 76
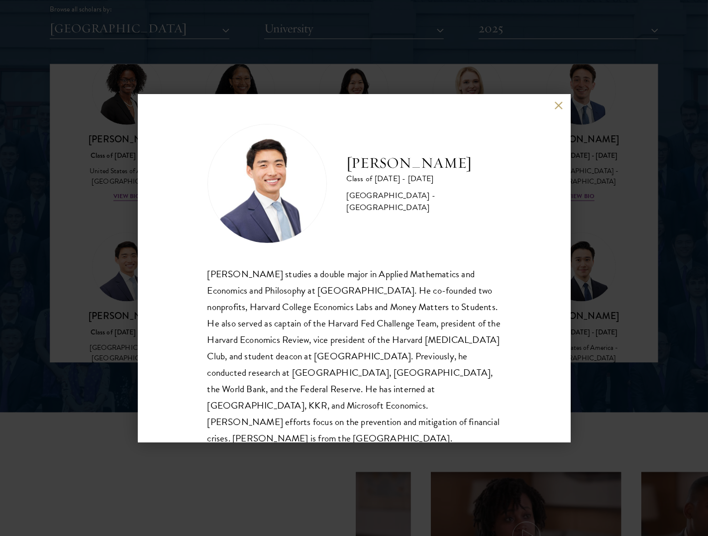
click at [556, 104] on button at bounding box center [558, 105] width 8 height 8
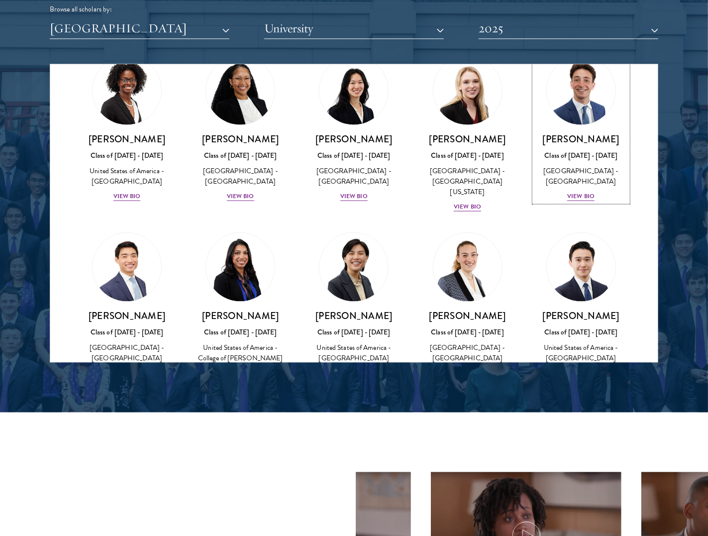
click at [591, 87] on img at bounding box center [581, 90] width 69 height 69
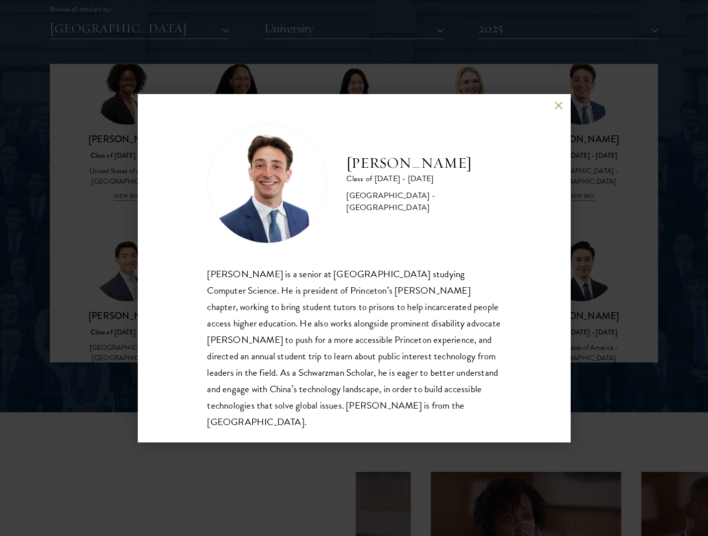
click at [555, 107] on button at bounding box center [558, 105] width 8 height 8
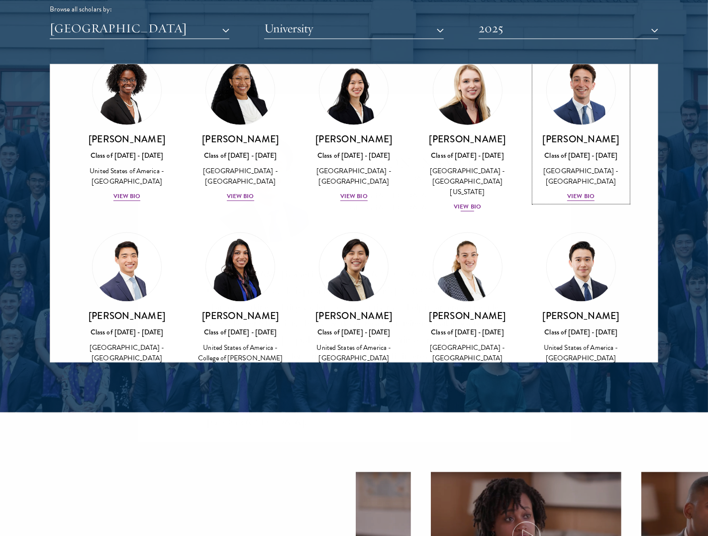
scroll to position [559, 0]
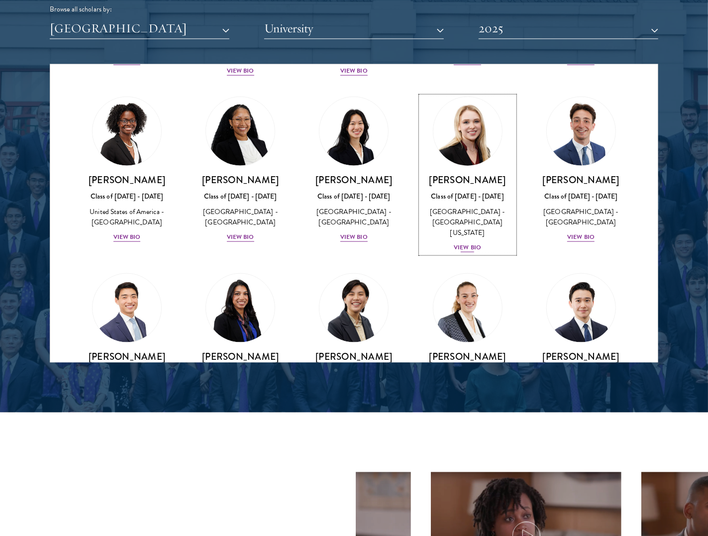
click at [447, 98] on img at bounding box center [468, 131] width 76 height 76
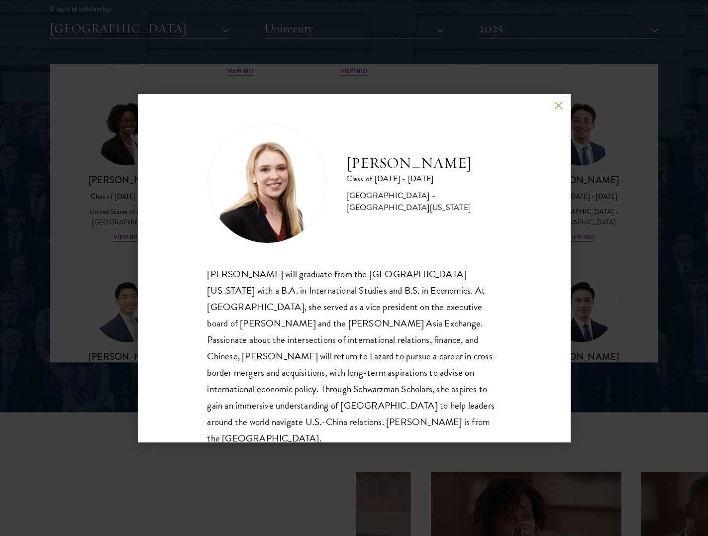
click at [554, 106] on button at bounding box center [558, 105] width 8 height 8
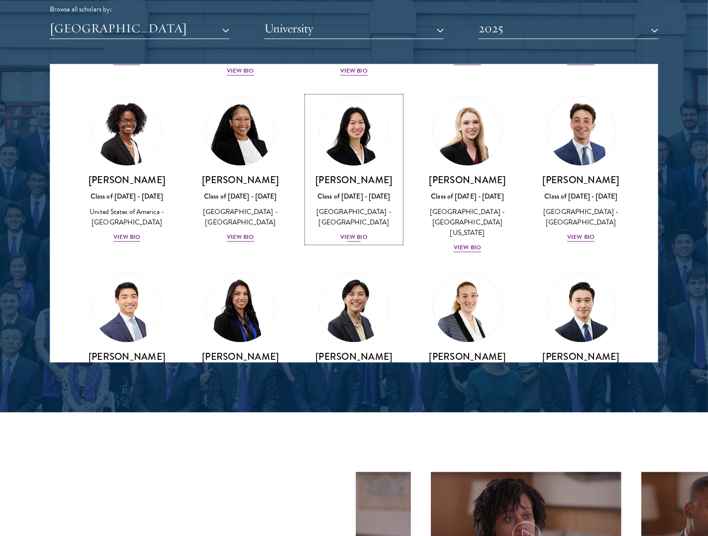
click at [365, 109] on img at bounding box center [354, 131] width 76 height 76
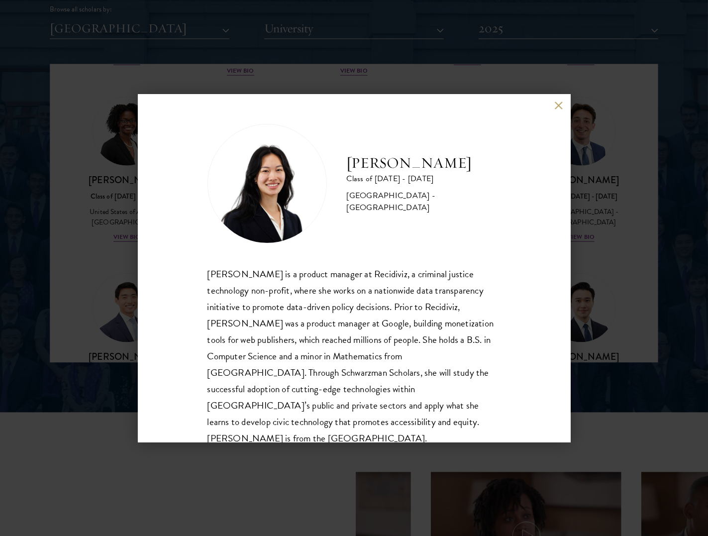
drag, startPoint x: 554, startPoint y: 106, endPoint x: 480, endPoint y: 121, distance: 75.6
click at [554, 106] on button at bounding box center [558, 105] width 8 height 8
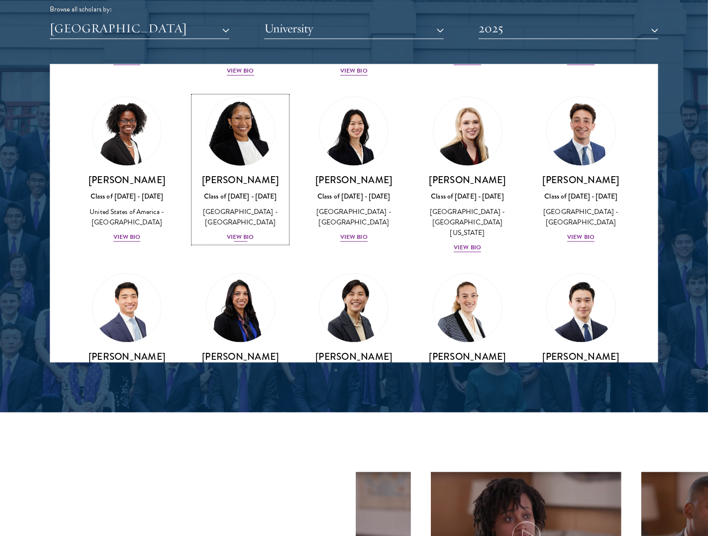
click at [246, 98] on img at bounding box center [240, 131] width 76 height 76
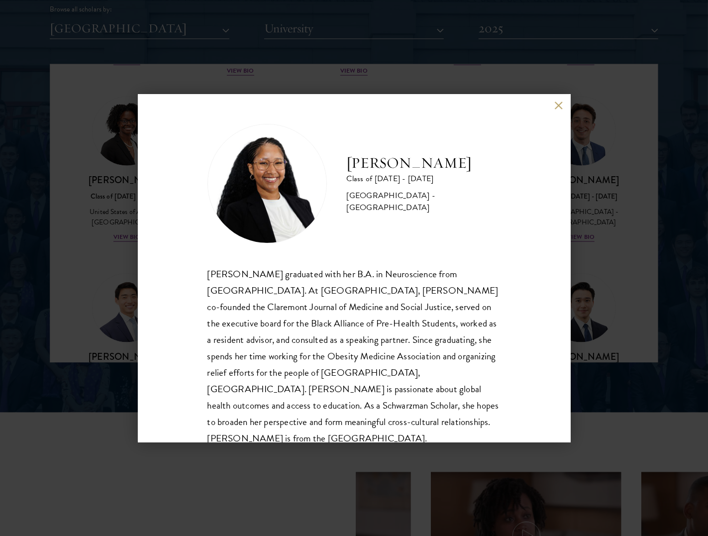
click at [553, 107] on div "Lydia Haile Class of 2024 - 2025 United States of America - Pomona College Lydi…" at bounding box center [354, 268] width 433 height 348
click at [555, 105] on button at bounding box center [558, 105] width 8 height 8
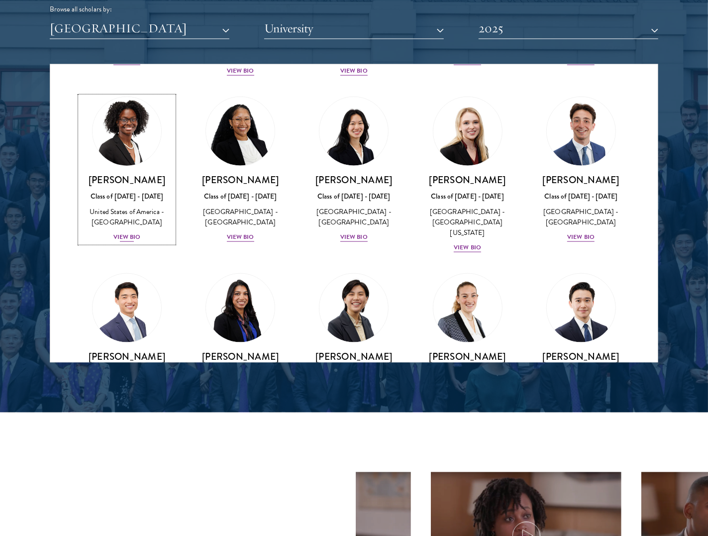
click at [150, 110] on img at bounding box center [127, 131] width 76 height 76
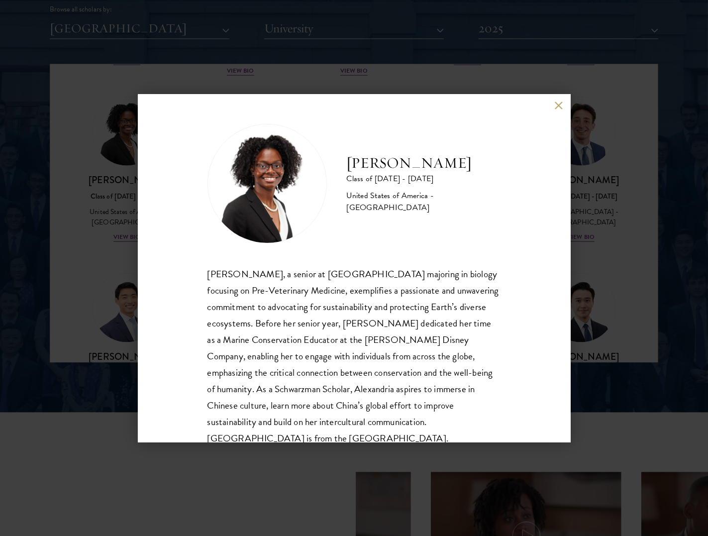
click at [554, 109] on button at bounding box center [558, 105] width 8 height 8
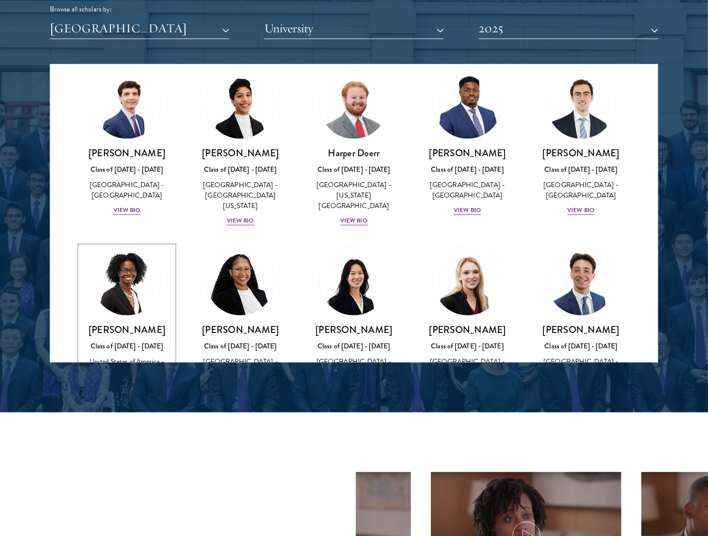
scroll to position [374, 0]
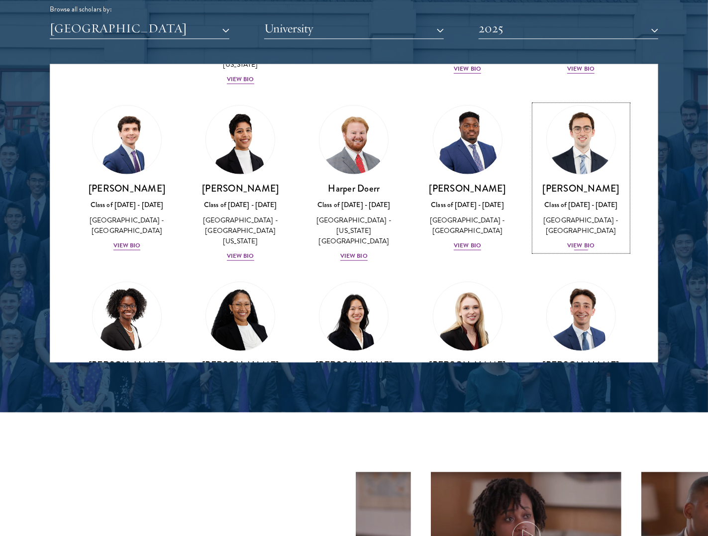
click at [599, 120] on img at bounding box center [581, 140] width 76 height 76
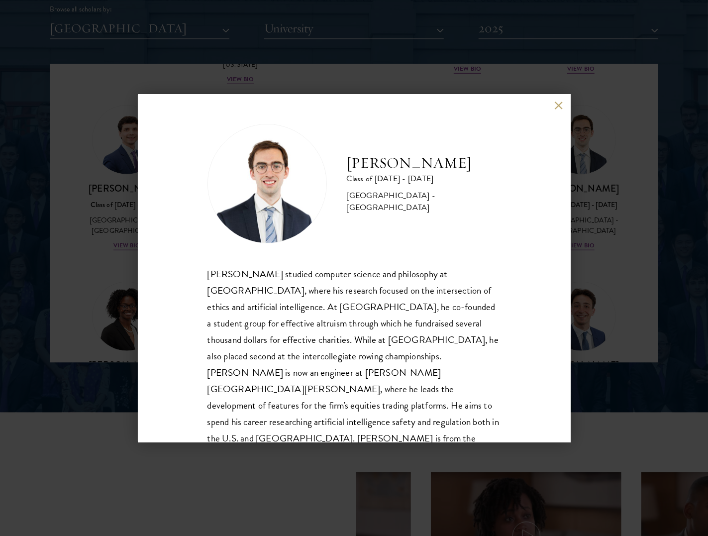
click at [560, 103] on button at bounding box center [558, 105] width 8 height 8
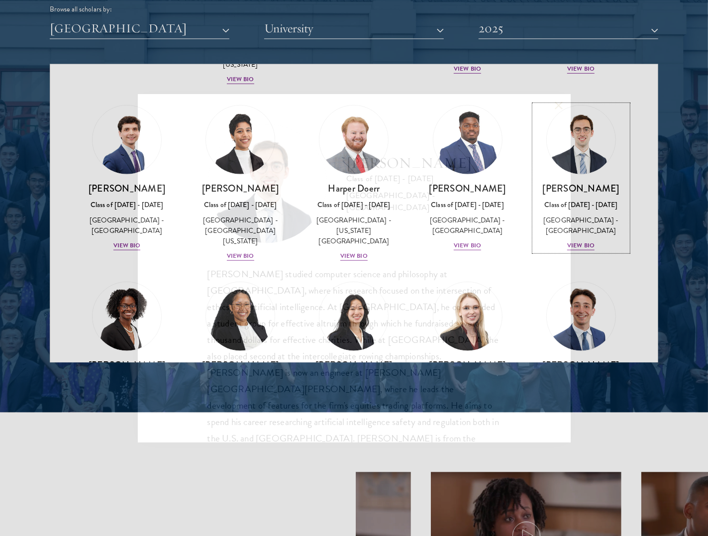
click at [480, 121] on img at bounding box center [467, 139] width 69 height 69
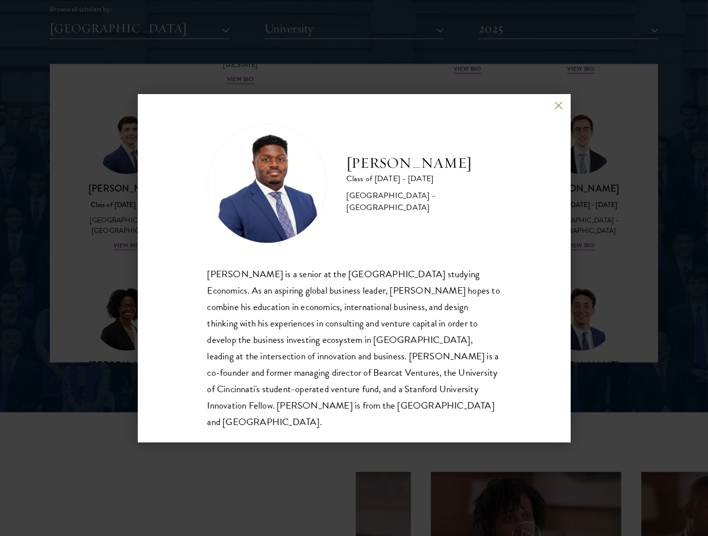
click at [555, 109] on button at bounding box center [558, 105] width 8 height 8
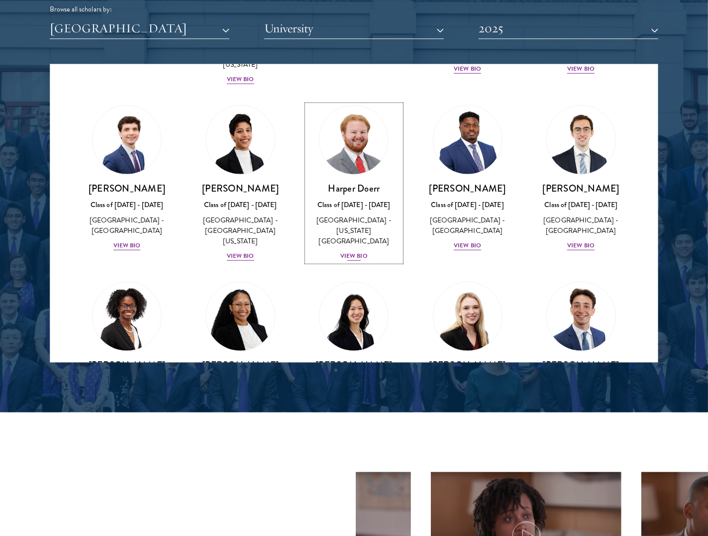
click at [371, 120] on img at bounding box center [354, 140] width 76 height 76
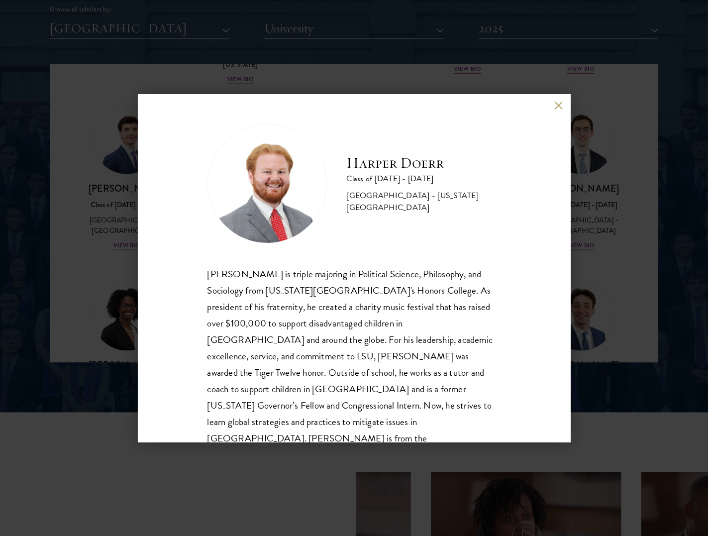
click at [557, 105] on button at bounding box center [558, 105] width 8 height 8
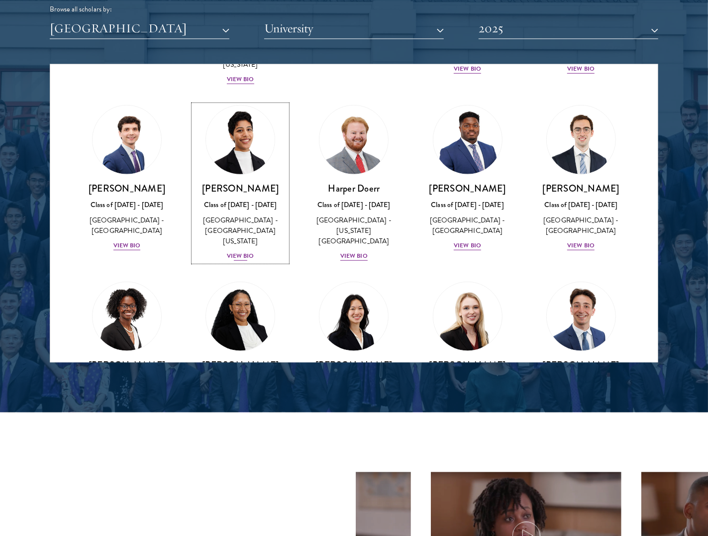
click at [252, 107] on img at bounding box center [240, 140] width 76 height 76
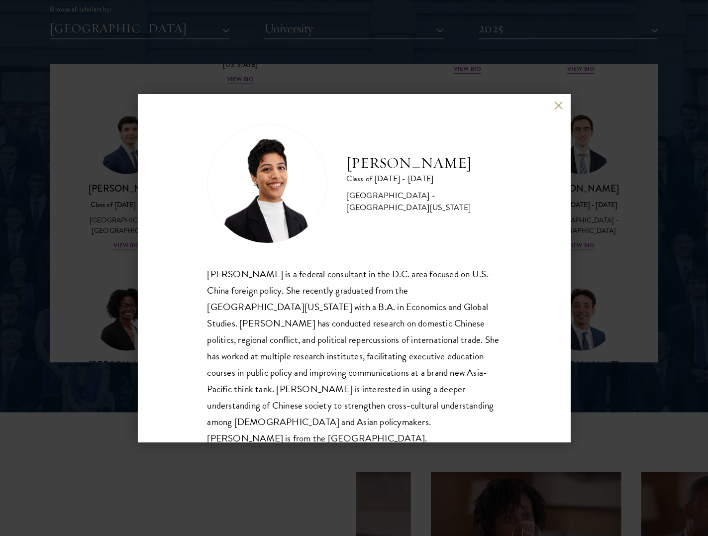
click at [558, 106] on button at bounding box center [558, 105] width 8 height 8
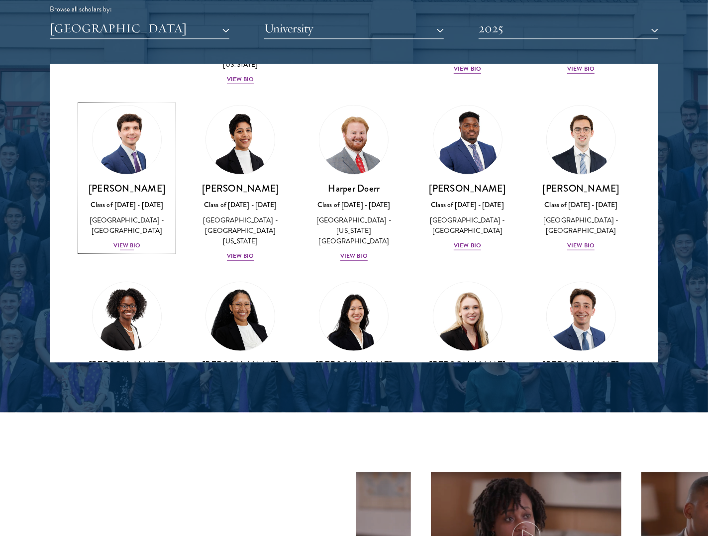
click at [123, 123] on img at bounding box center [127, 140] width 76 height 76
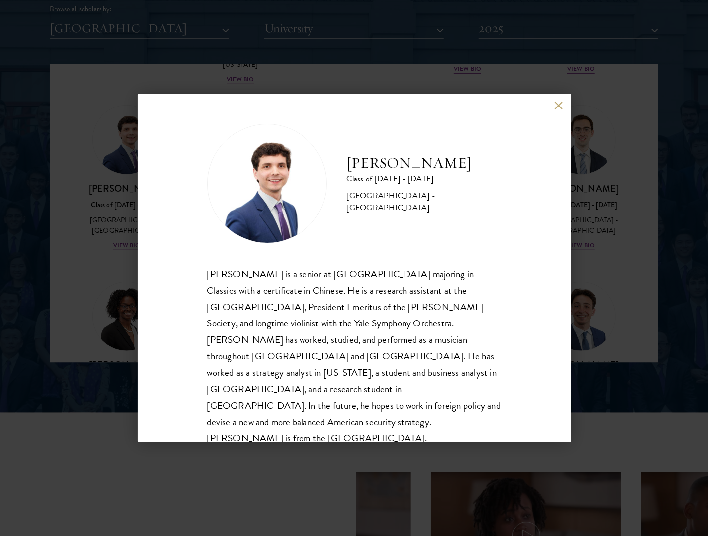
click at [557, 105] on button at bounding box center [558, 105] width 8 height 8
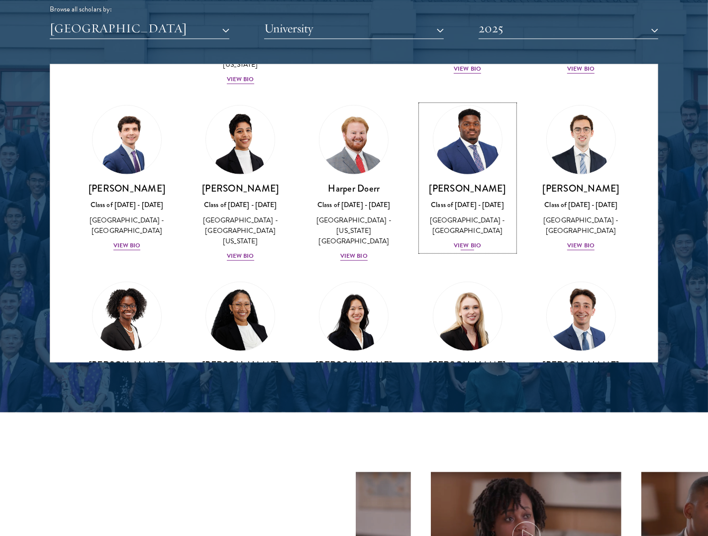
click at [479, 118] on img at bounding box center [468, 140] width 76 height 76
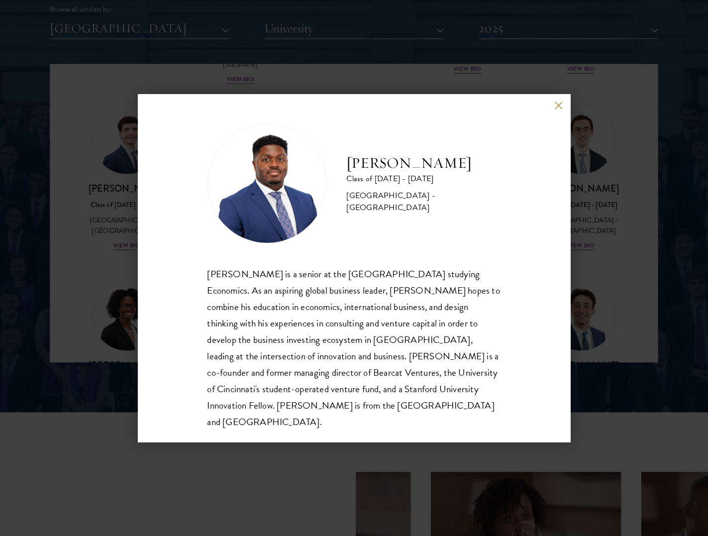
click at [560, 97] on div "Lance Entsuah Class of 2024 - 2025 United States of America - University of Cin…" at bounding box center [354, 268] width 433 height 348
click at [560, 99] on div "Lance Entsuah Class of 2024 - 2025 United States of America - University of Cin…" at bounding box center [354, 268] width 433 height 348
click at [559, 101] on button at bounding box center [558, 105] width 8 height 8
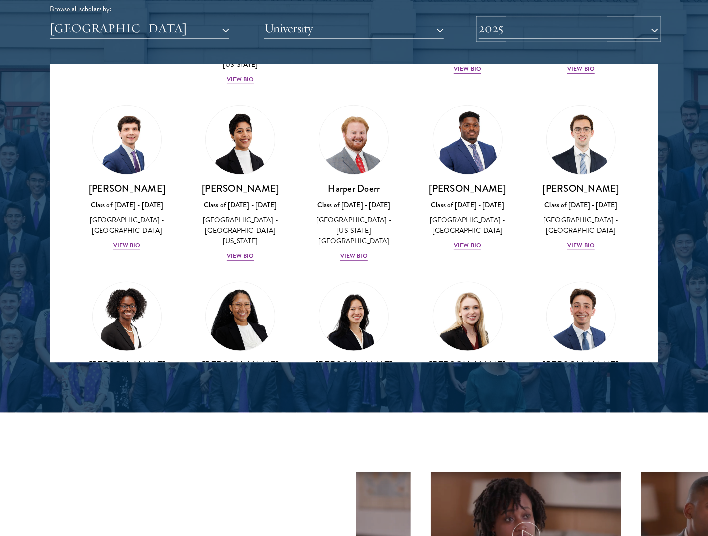
click at [533, 39] on button "2025" at bounding box center [568, 28] width 180 height 20
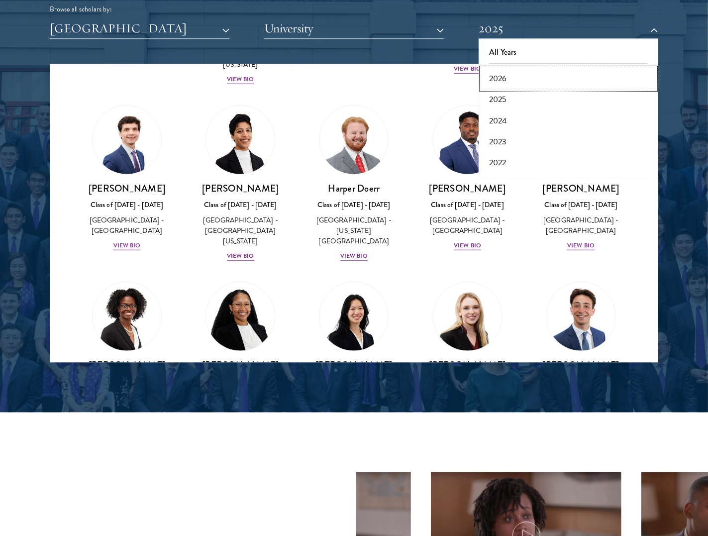
click at [507, 78] on button "2026" at bounding box center [568, 78] width 174 height 21
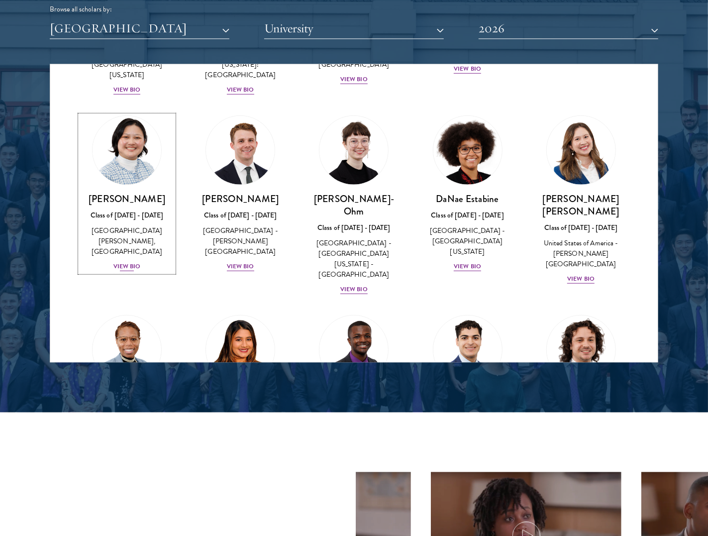
click at [92, 121] on img at bounding box center [127, 150] width 76 height 76
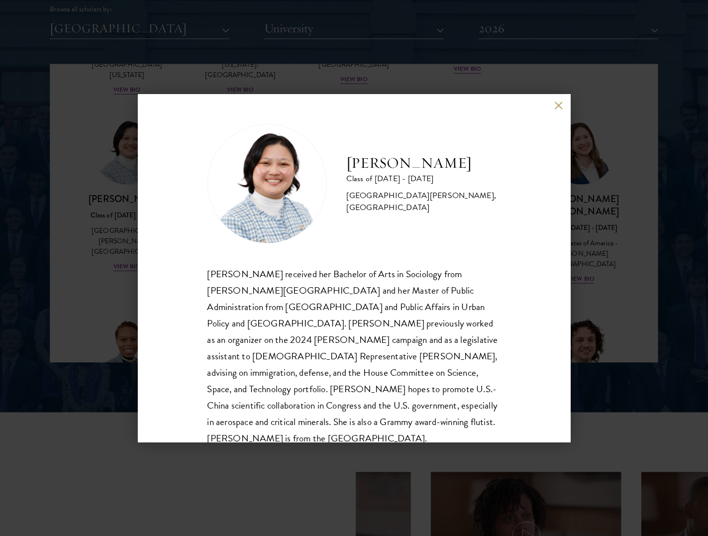
click at [557, 103] on button at bounding box center [558, 105] width 8 height 8
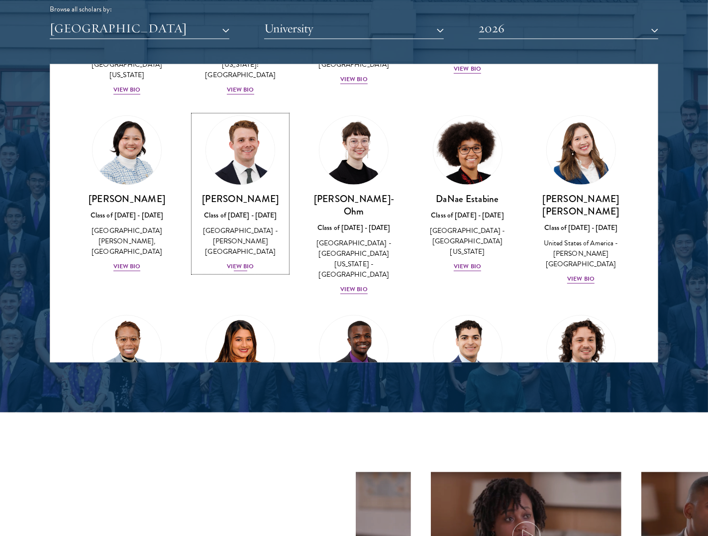
click at [253, 112] on img at bounding box center [240, 150] width 76 height 76
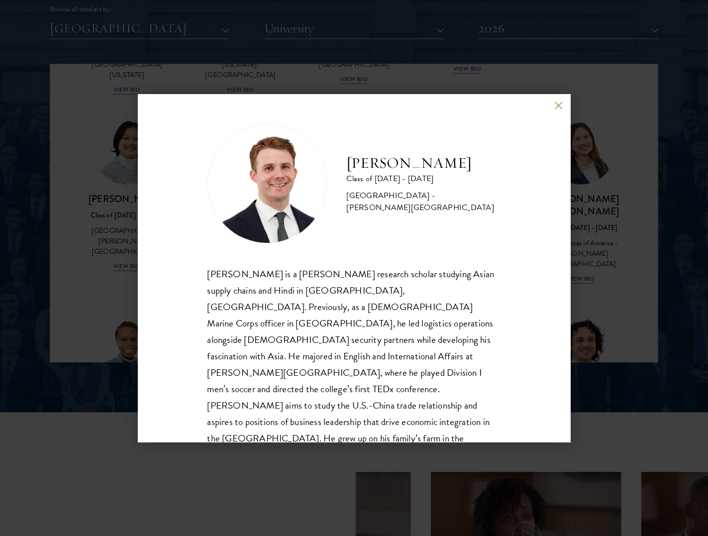
click at [558, 102] on button at bounding box center [558, 105] width 8 height 8
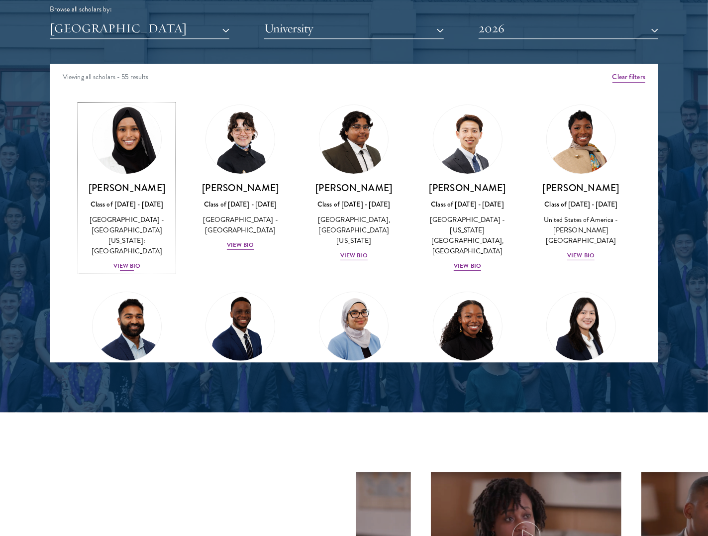
click at [134, 147] on img at bounding box center [127, 140] width 76 height 76
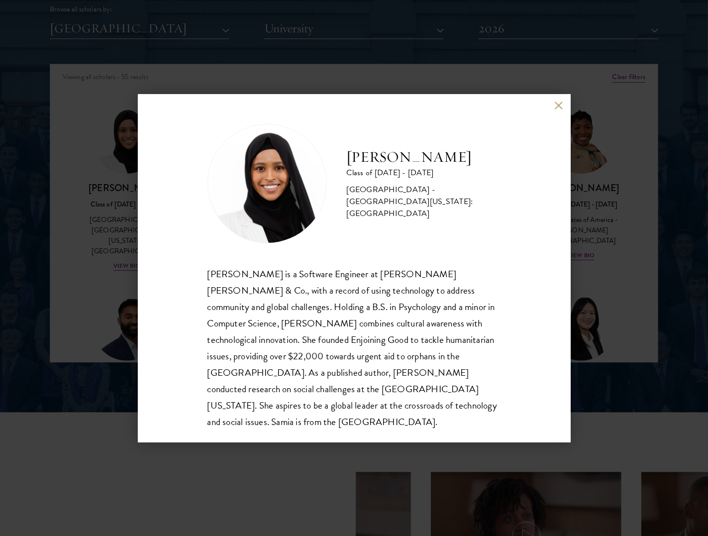
click at [557, 101] on button at bounding box center [558, 105] width 8 height 8
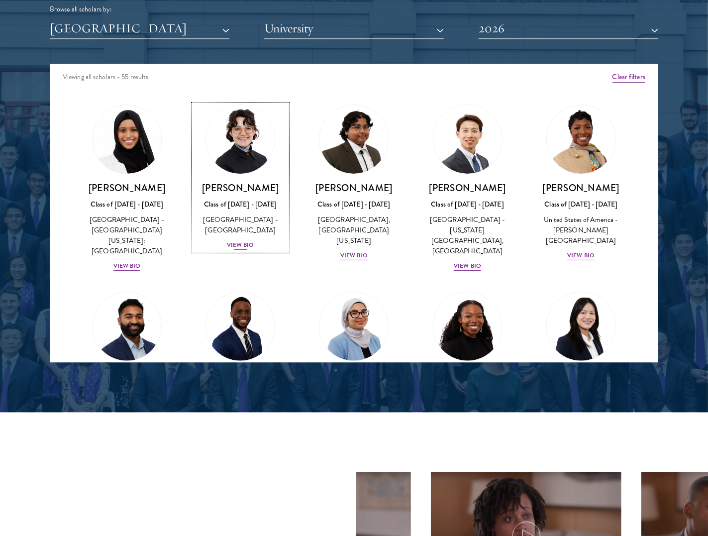
click at [252, 124] on img at bounding box center [240, 140] width 76 height 76
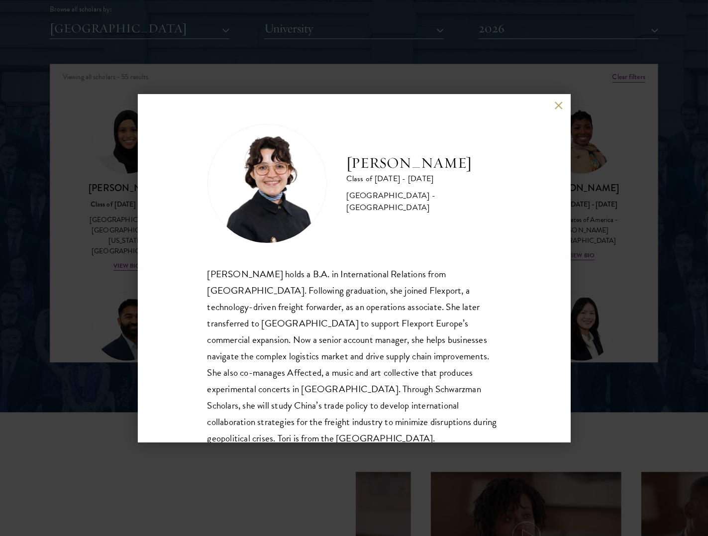
click at [559, 106] on button at bounding box center [558, 105] width 8 height 8
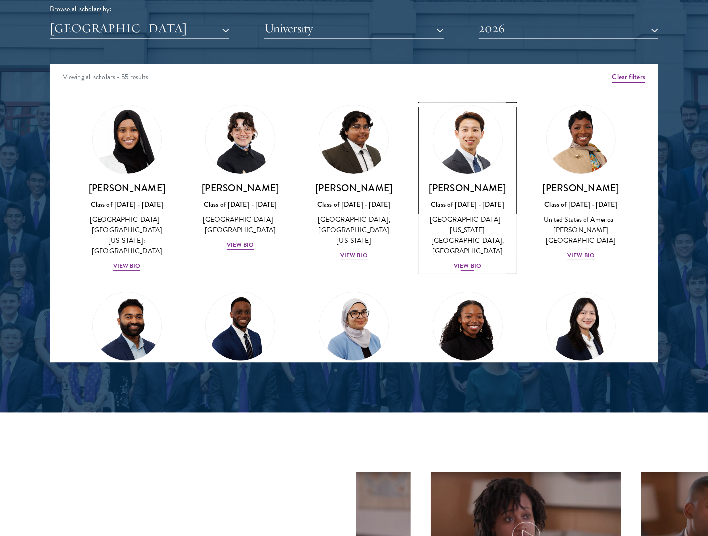
click at [457, 144] on img at bounding box center [468, 140] width 76 height 76
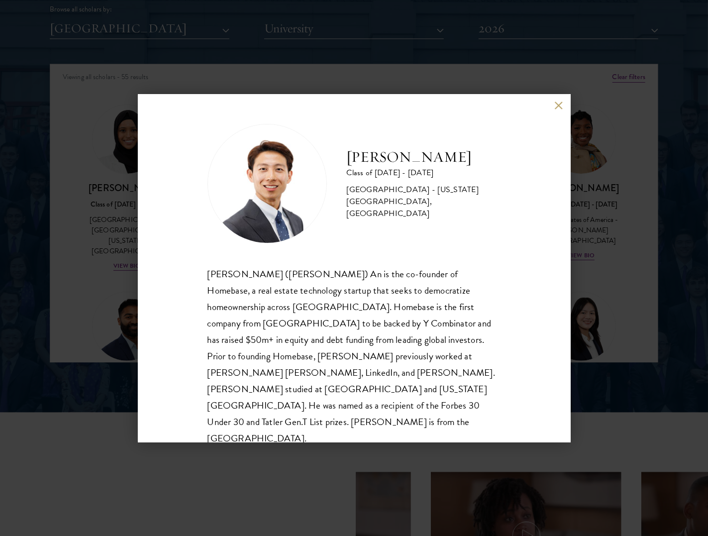
click at [556, 106] on button at bounding box center [558, 105] width 8 height 8
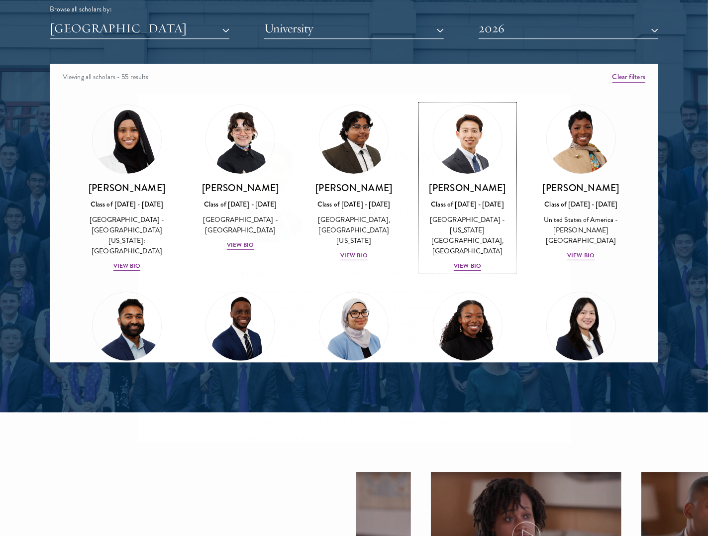
click at [567, 127] on img at bounding box center [581, 139] width 69 height 69
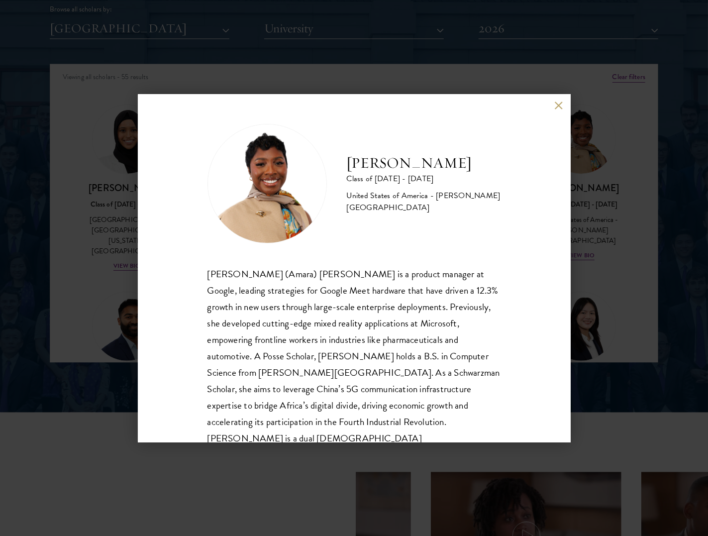
click at [557, 108] on button at bounding box center [558, 105] width 8 height 8
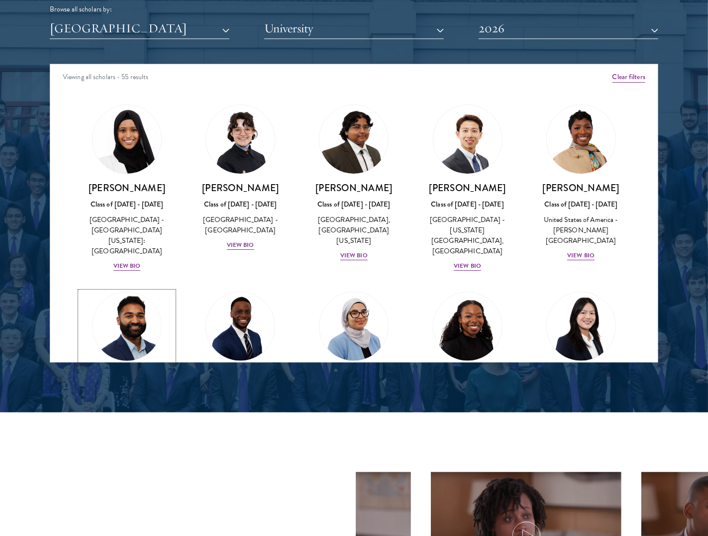
click at [135, 311] on img at bounding box center [127, 327] width 76 height 76
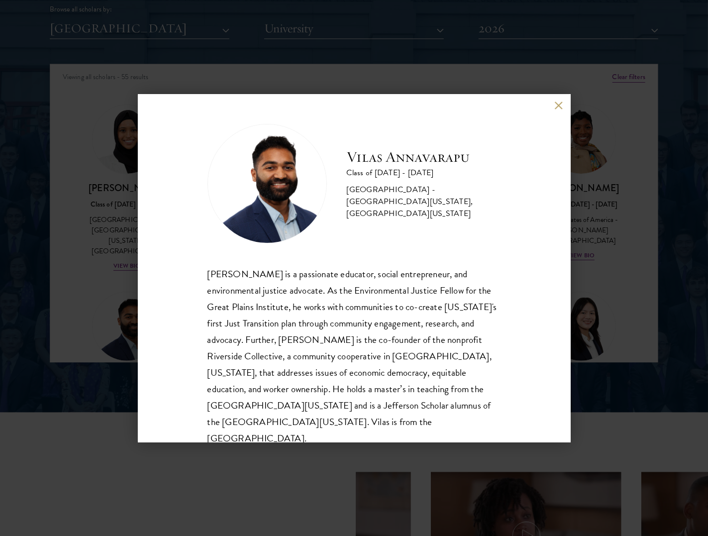
click at [558, 103] on button at bounding box center [558, 105] width 8 height 8
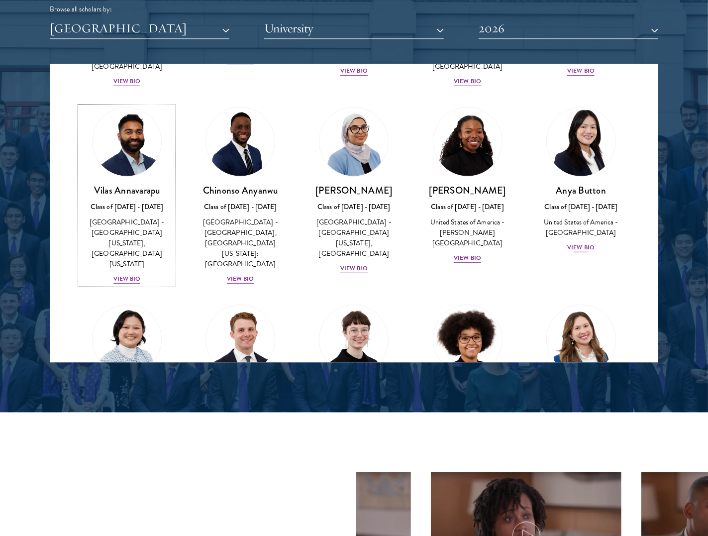
scroll to position [188, 0]
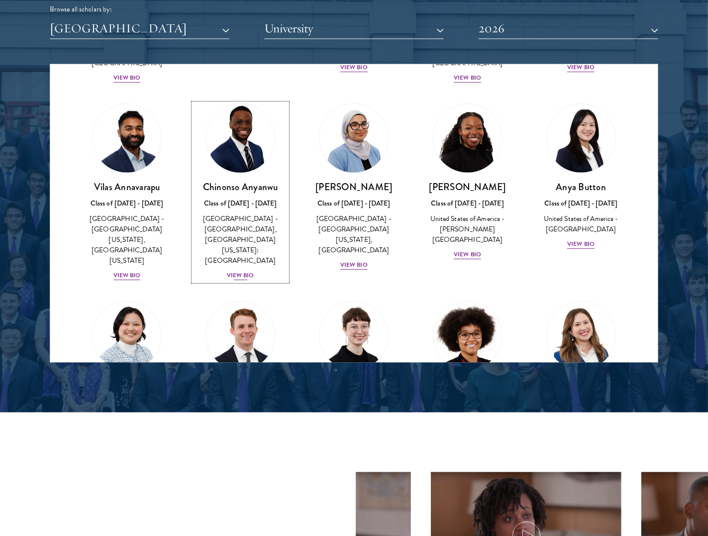
click at [217, 115] on img at bounding box center [240, 139] width 76 height 76
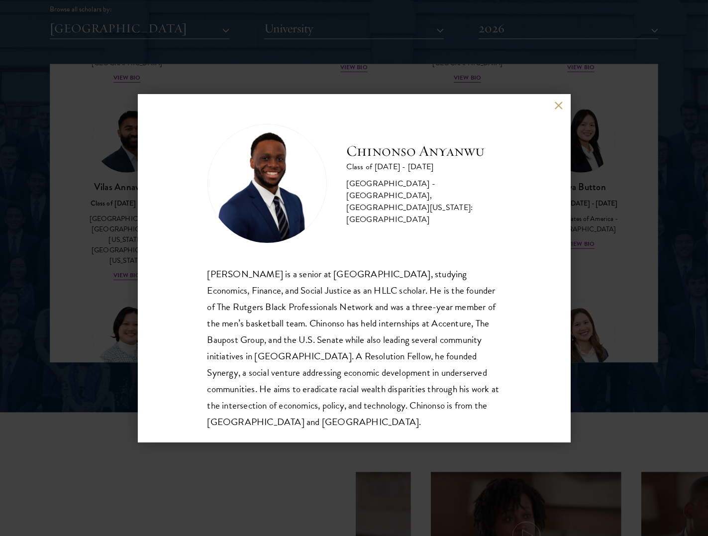
click at [561, 111] on div "Chinonso Anyanwu Class of 2025 - 2026 United States of America - Rutgers, The S…" at bounding box center [354, 268] width 433 height 348
click at [557, 102] on button at bounding box center [558, 105] width 8 height 8
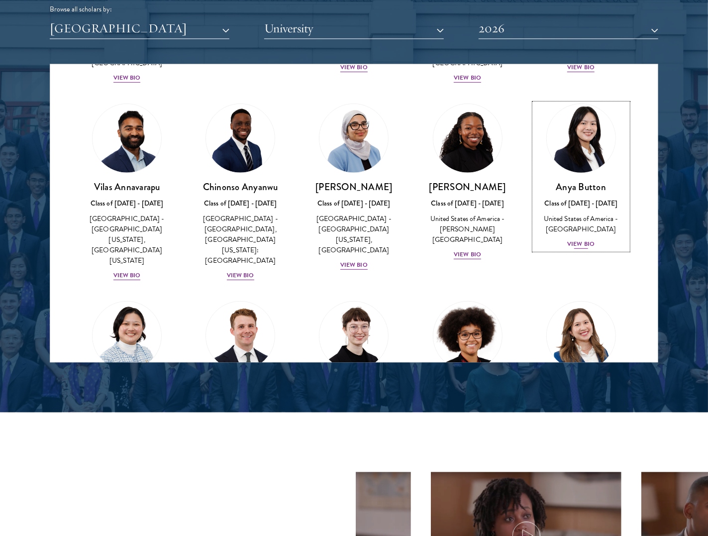
click at [562, 144] on img at bounding box center [581, 139] width 76 height 76
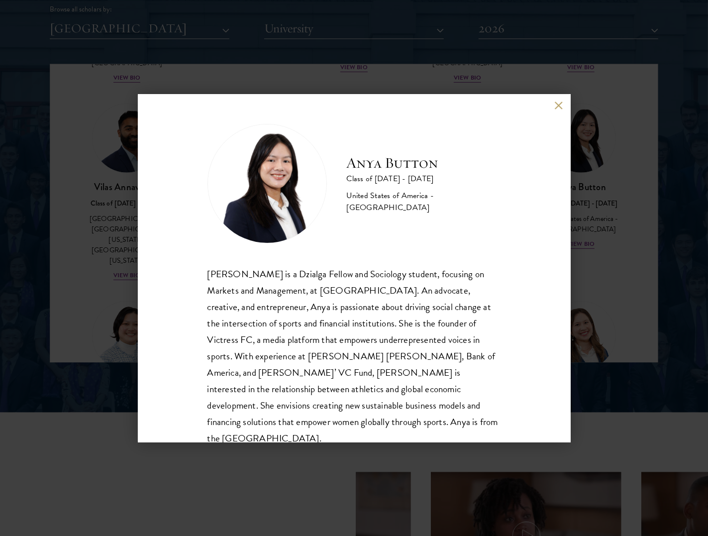
click at [559, 107] on button at bounding box center [558, 105] width 8 height 8
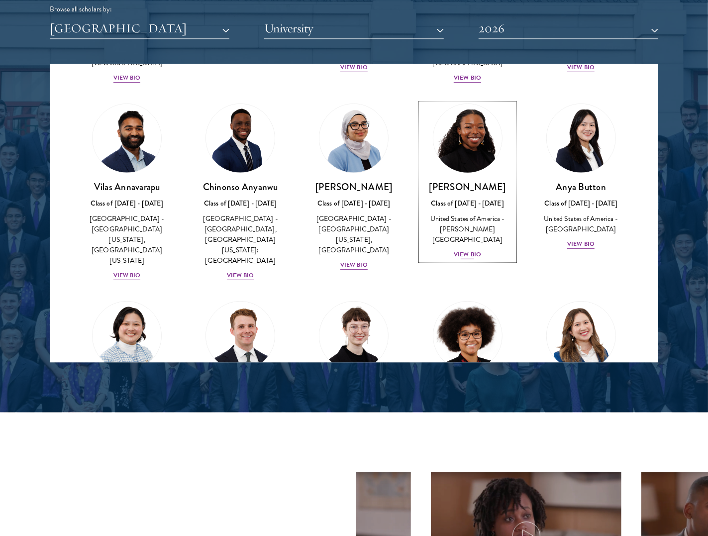
click at [478, 122] on img at bounding box center [468, 139] width 76 height 76
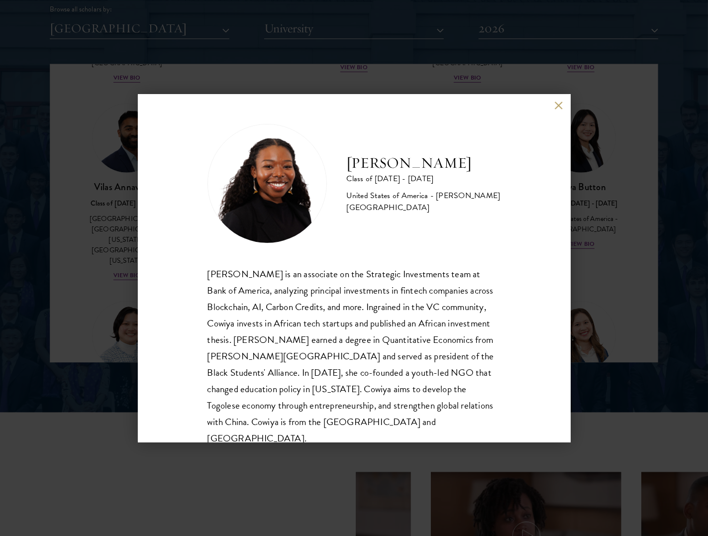
click at [555, 106] on button at bounding box center [558, 105] width 8 height 8
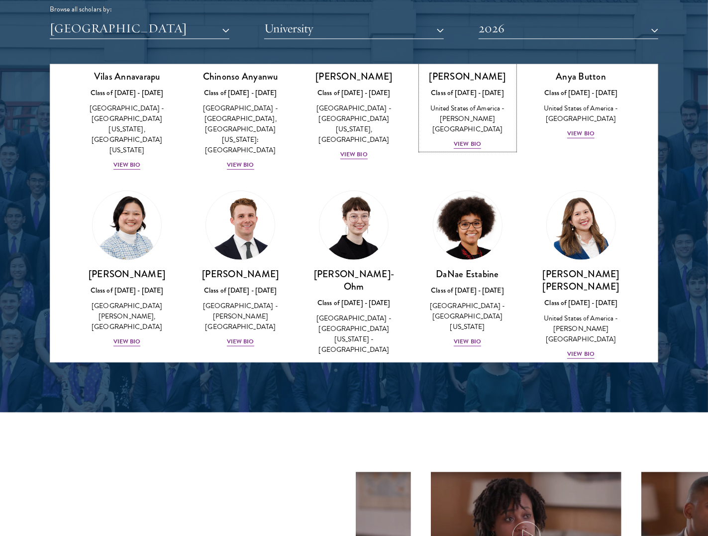
scroll to position [325, 0]
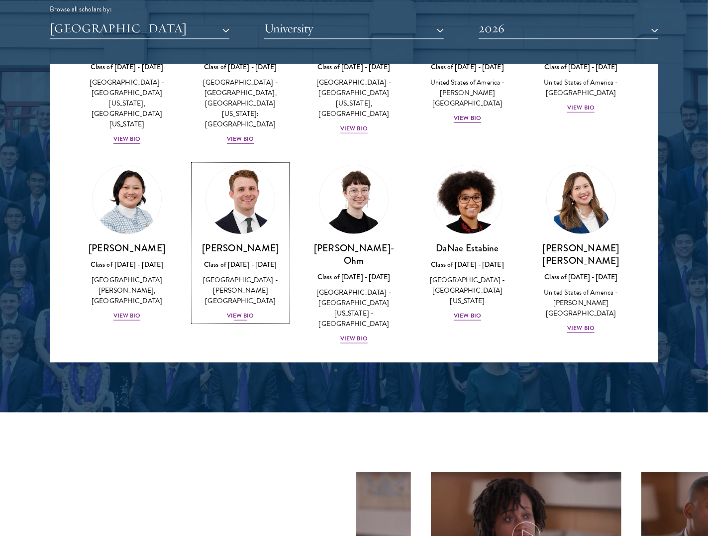
click at [225, 183] on img at bounding box center [240, 200] width 76 height 76
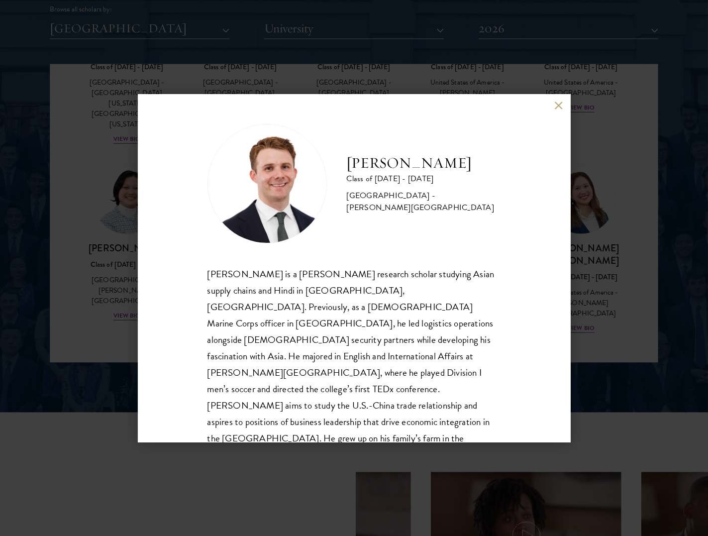
click at [552, 110] on div "Chandler Compton Class of 2025 - 2026 United States of America - Wofford Colleg…" at bounding box center [354, 268] width 433 height 348
click at [557, 106] on button at bounding box center [558, 105] width 8 height 8
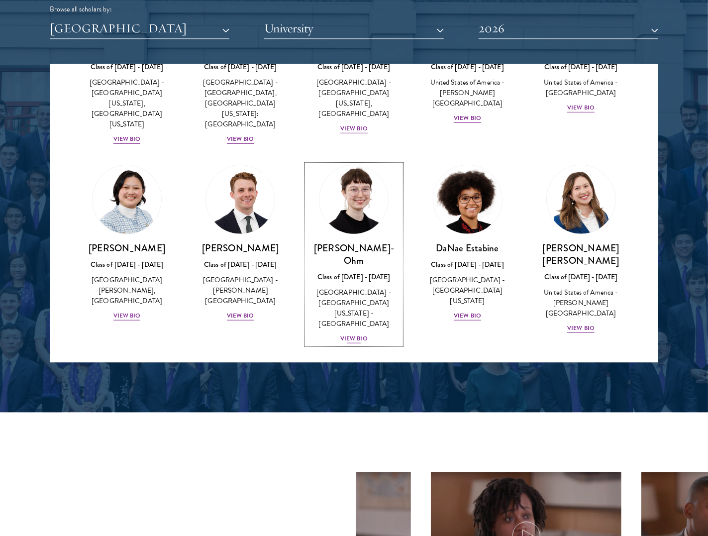
click at [364, 177] on img at bounding box center [354, 200] width 76 height 76
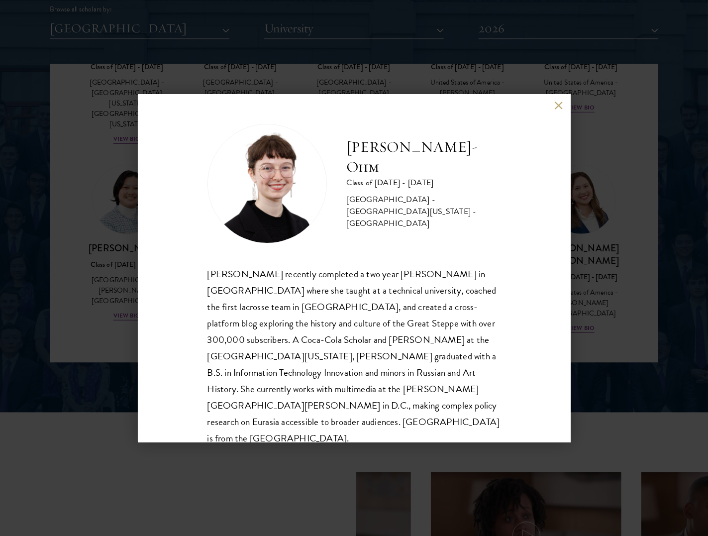
click at [561, 101] on button at bounding box center [558, 105] width 8 height 8
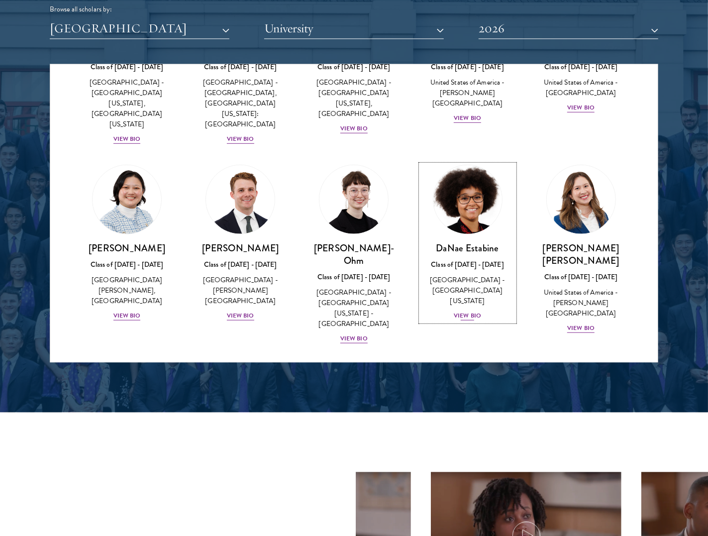
click at [449, 185] on img at bounding box center [468, 200] width 76 height 76
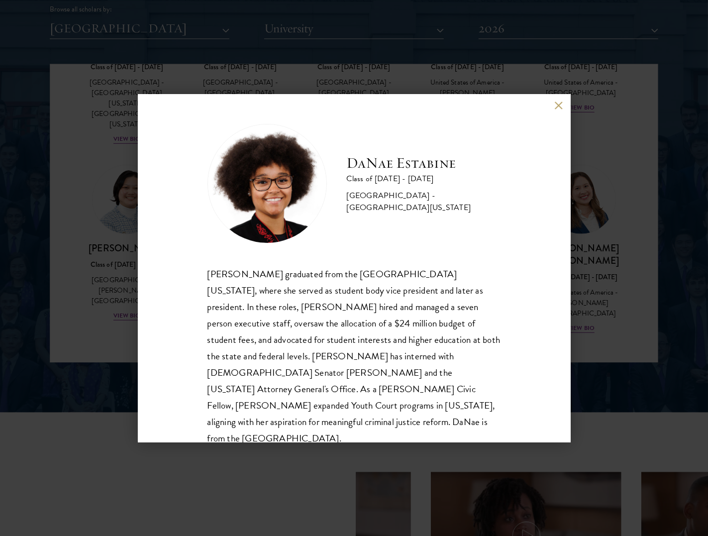
click at [554, 103] on button at bounding box center [558, 105] width 8 height 8
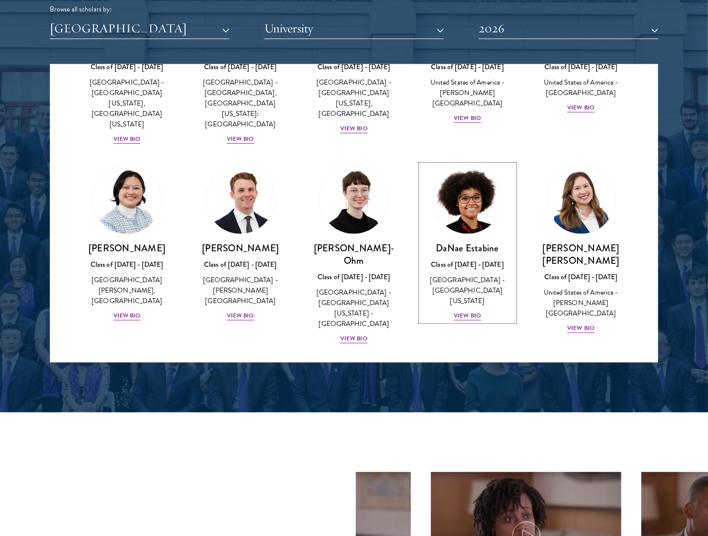
click at [572, 188] on img at bounding box center [581, 199] width 69 height 69
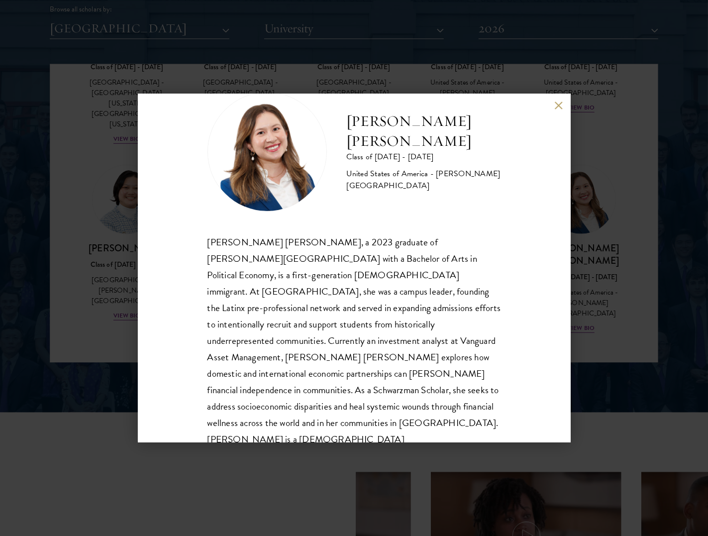
scroll to position [35, 0]
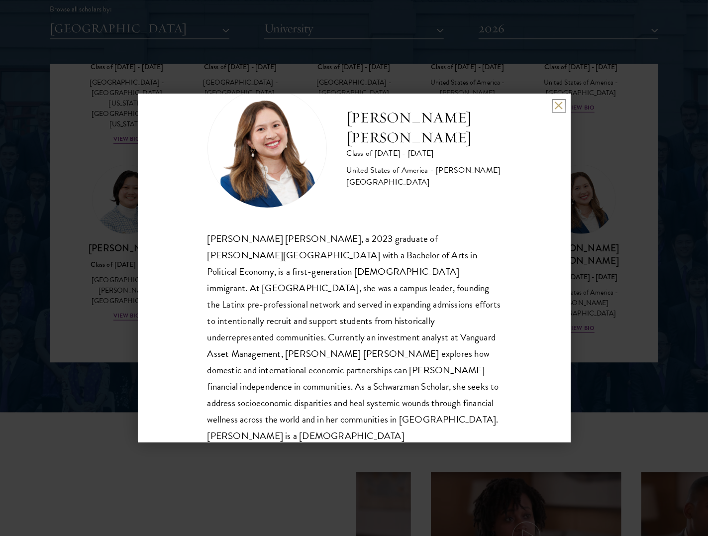
click at [556, 101] on button at bounding box center [558, 105] width 8 height 8
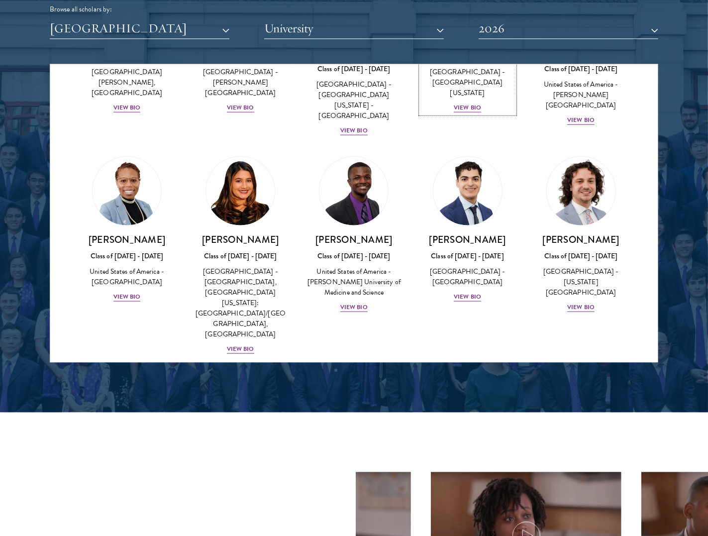
scroll to position [529, 0]
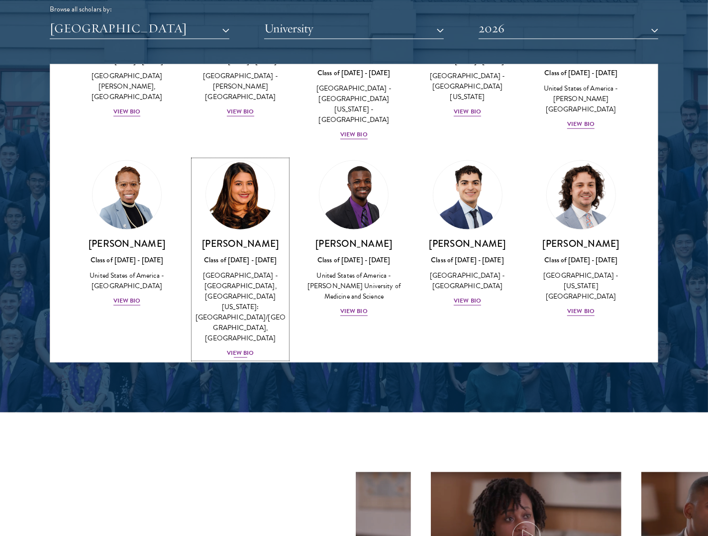
click at [217, 157] on img at bounding box center [240, 195] width 76 height 76
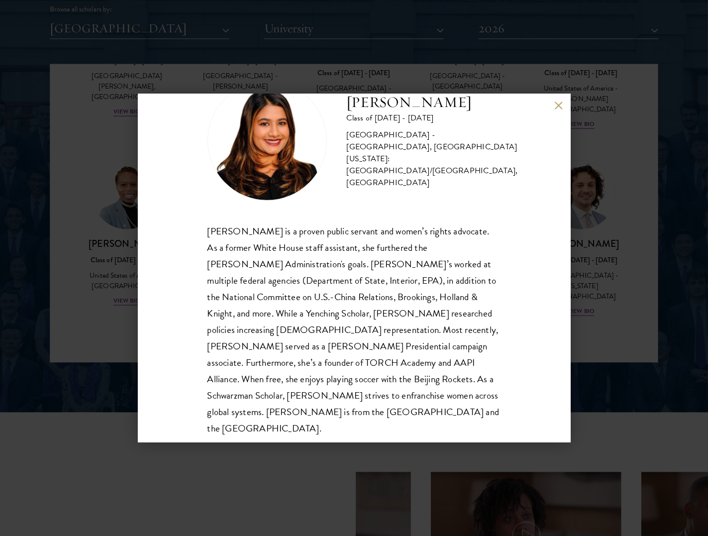
scroll to position [45, 0]
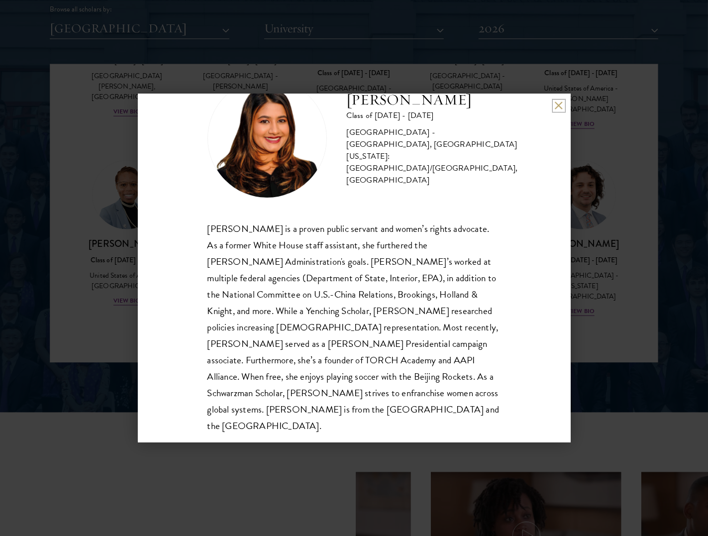
click at [559, 104] on button at bounding box center [558, 105] width 8 height 8
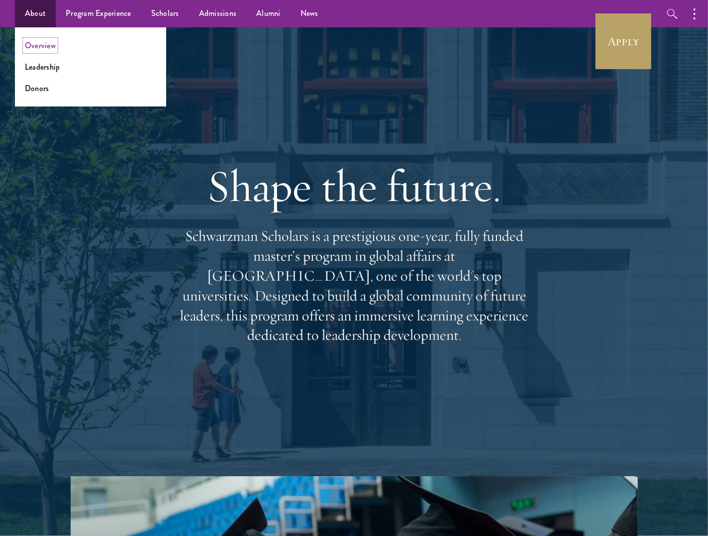
click at [46, 44] on link "Overview" at bounding box center [40, 45] width 31 height 11
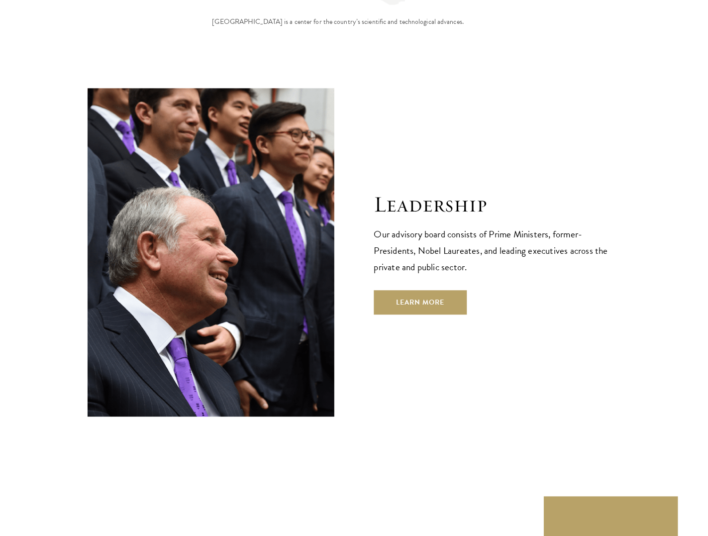
scroll to position [3472, 0]
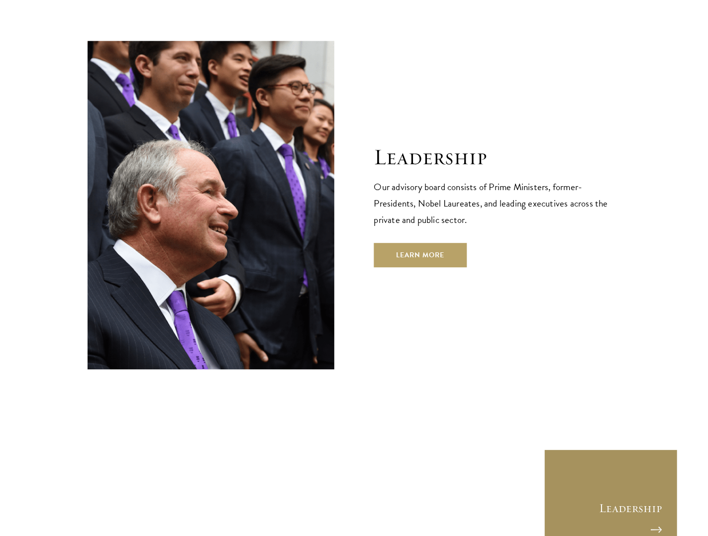
click at [617, 449] on link "Leadership" at bounding box center [611, 516] width 134 height 134
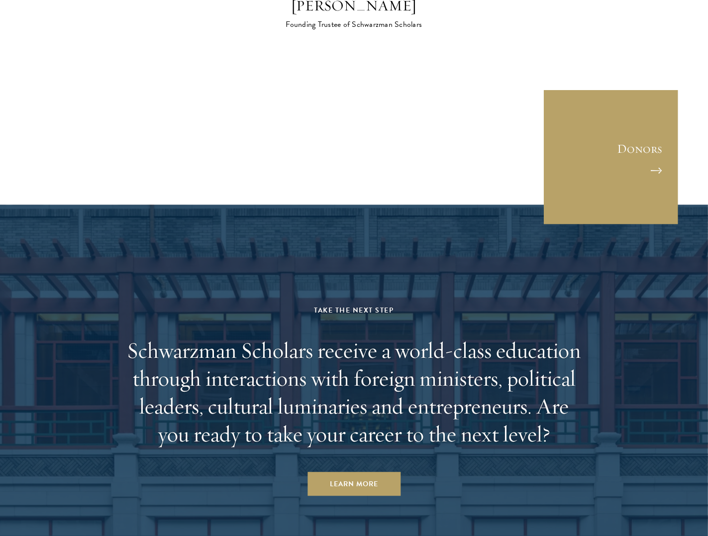
scroll to position [3142, 0]
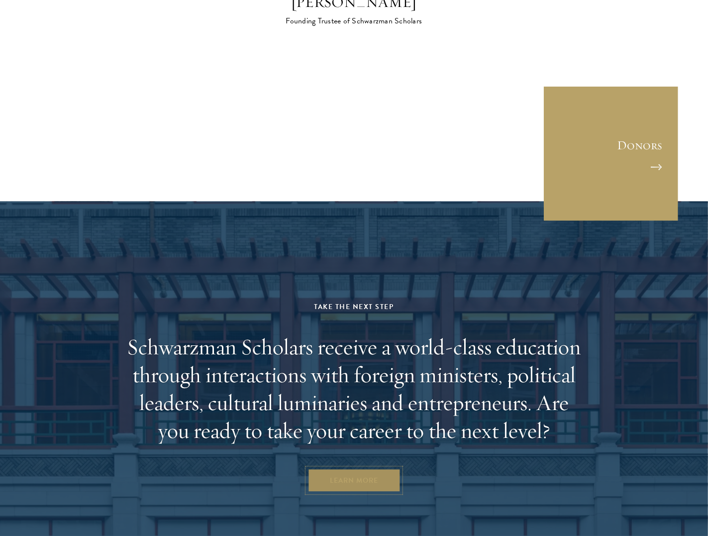
click at [377, 468] on link "Learn More" at bounding box center [353, 480] width 93 height 24
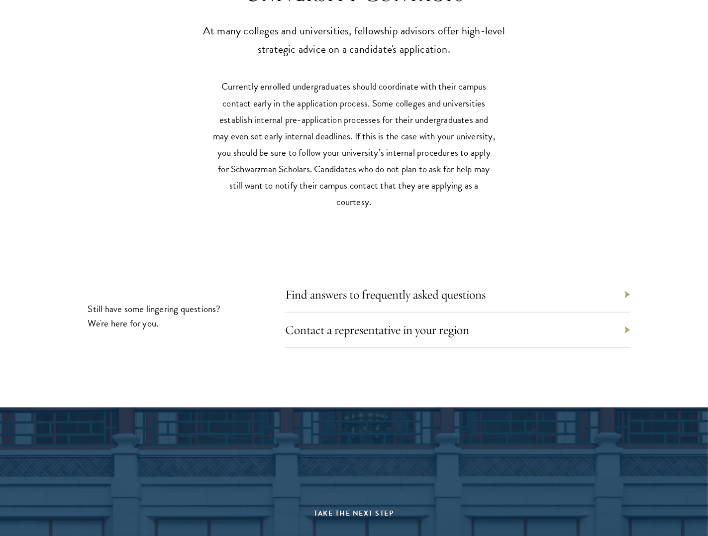
scroll to position [4689, 0]
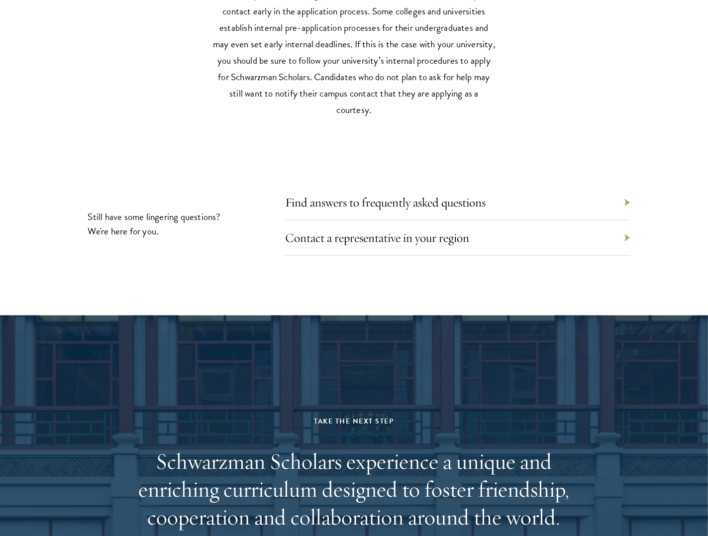
click at [503, 196] on div "Find answers to frequently asked questions" at bounding box center [457, 202] width 345 height 35
click at [462, 195] on link "Find answers to frequently asked questions" at bounding box center [392, 201] width 200 height 15
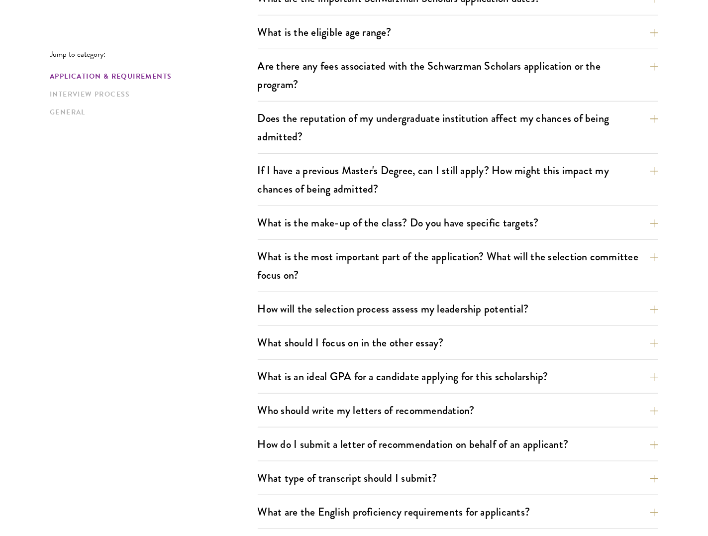
scroll to position [354, 0]
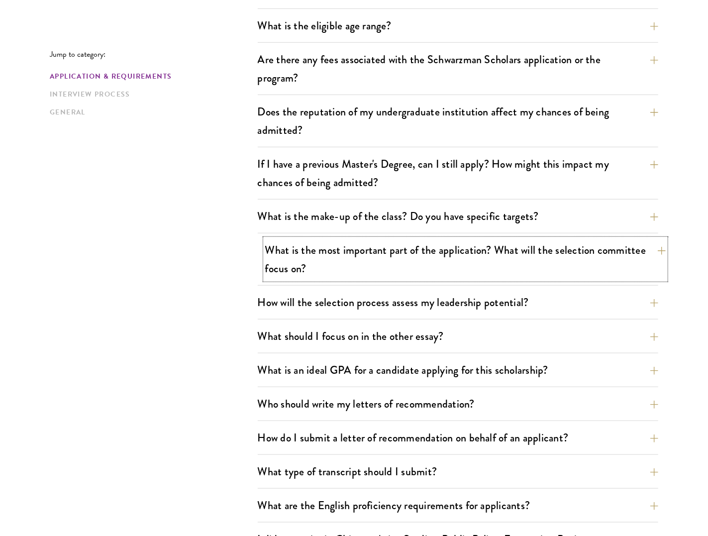
click at [476, 273] on button "What is the most important part of the application? What will the selection com…" at bounding box center [465, 259] width 400 height 41
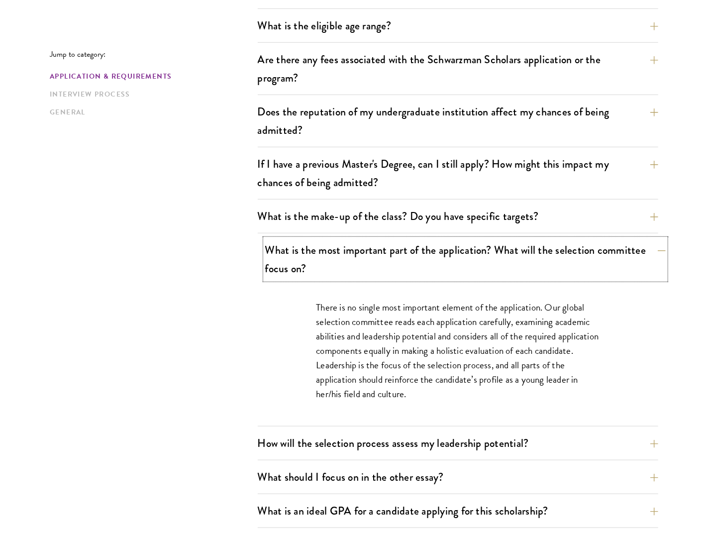
click at [476, 273] on button "What is the most important part of the application? What will the selection com…" at bounding box center [465, 259] width 400 height 41
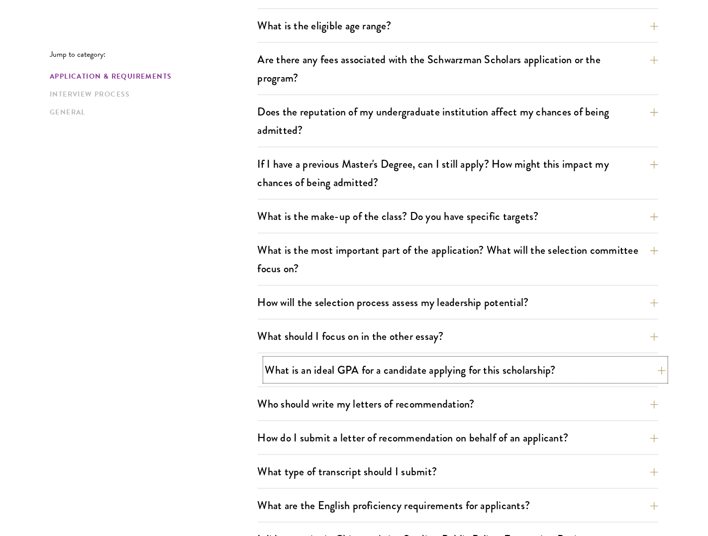
click at [460, 366] on button "What is an ideal GPA for a candidate applying for this scholarship?" at bounding box center [465, 370] width 400 height 22
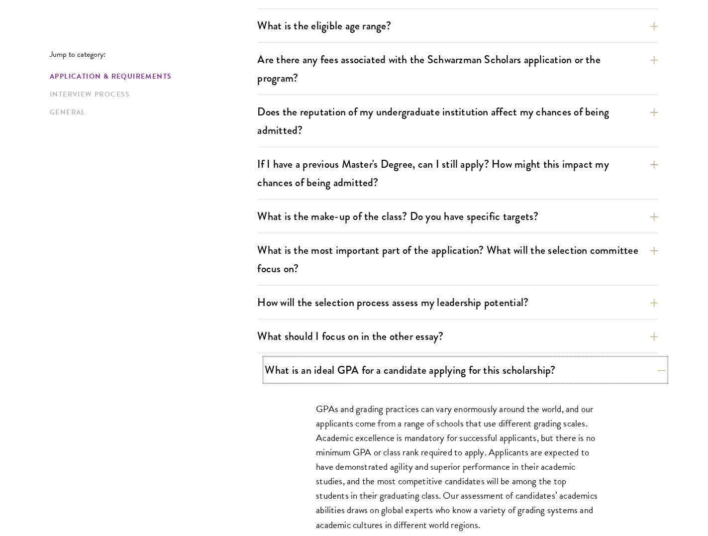
click at [460, 366] on button "What is an ideal GPA for a candidate applying for this scholarship?" at bounding box center [465, 370] width 400 height 22
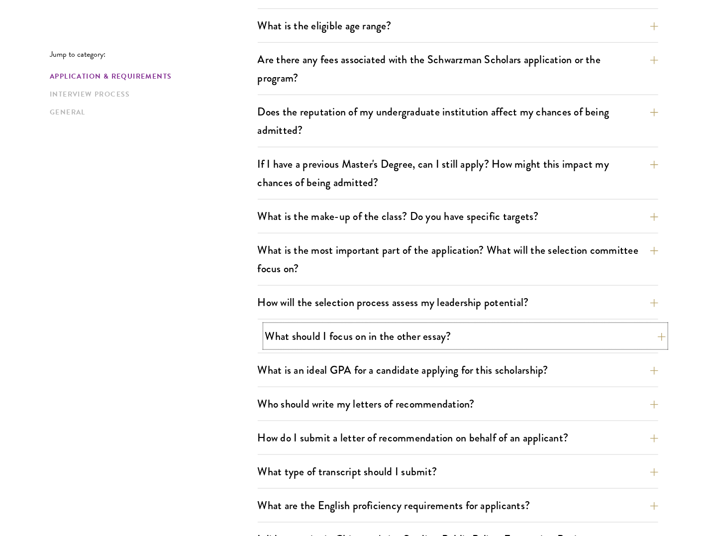
click at [447, 332] on button "What should I focus on in the other essay?" at bounding box center [465, 336] width 400 height 22
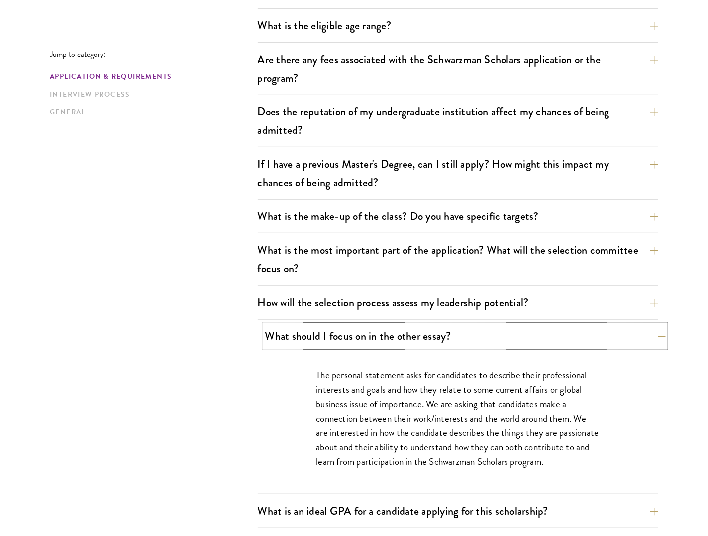
click at [451, 331] on button "What should I focus on in the other essay?" at bounding box center [465, 336] width 400 height 22
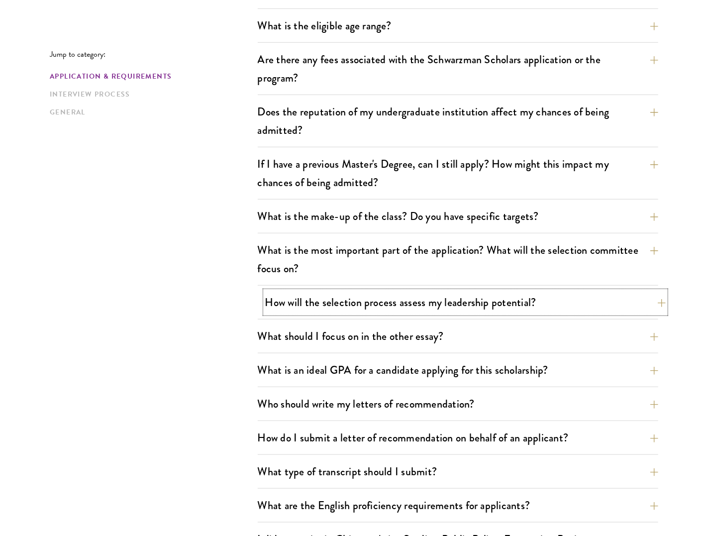
click at [448, 296] on button "How will the selection process assess my leadership potential?" at bounding box center [465, 302] width 400 height 22
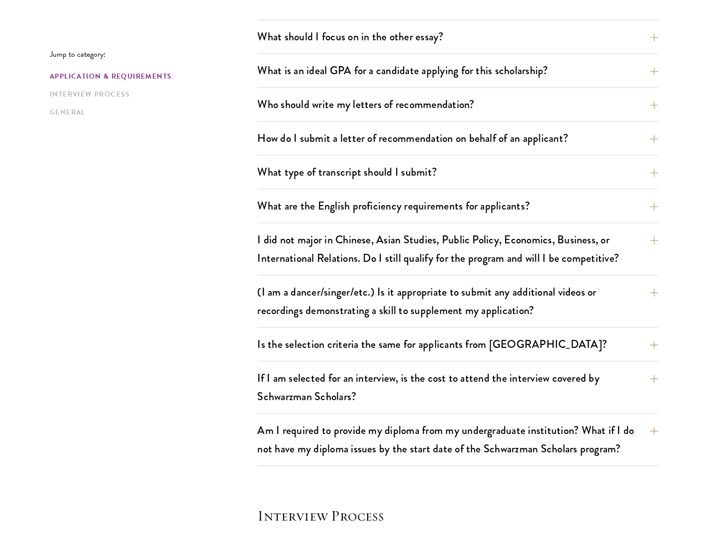
scroll to position [1184, 0]
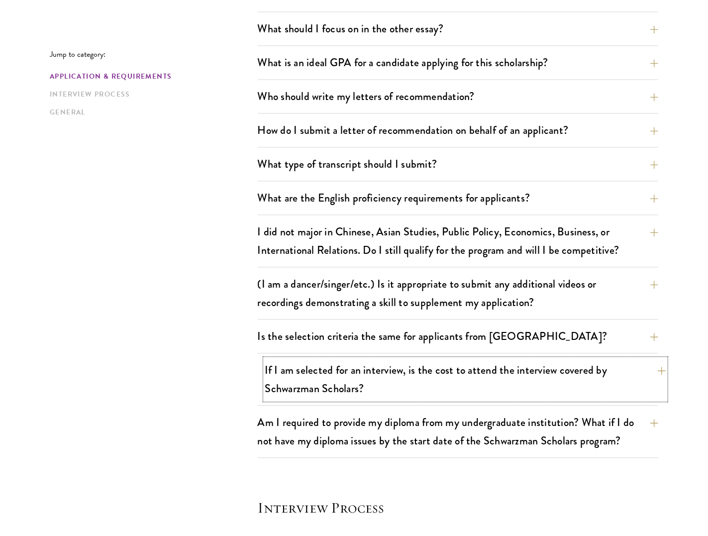
click at [435, 376] on button "If I am selected for an interview, is the cost to attend the interview covered …" at bounding box center [465, 379] width 400 height 41
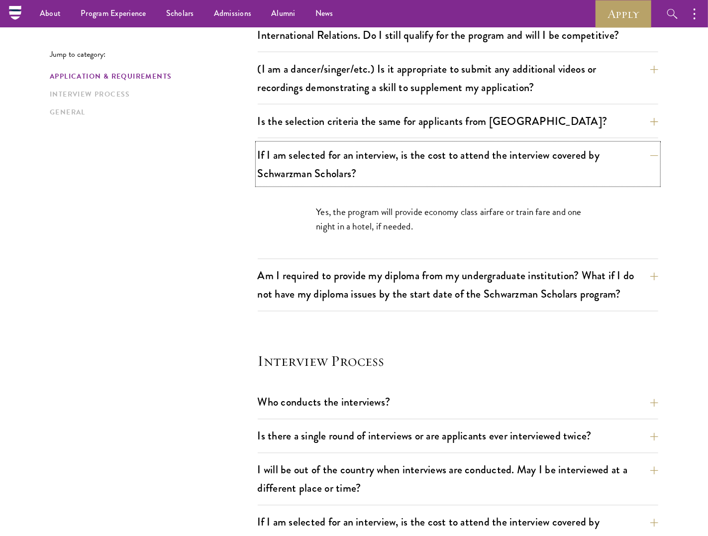
scroll to position [892, 0]
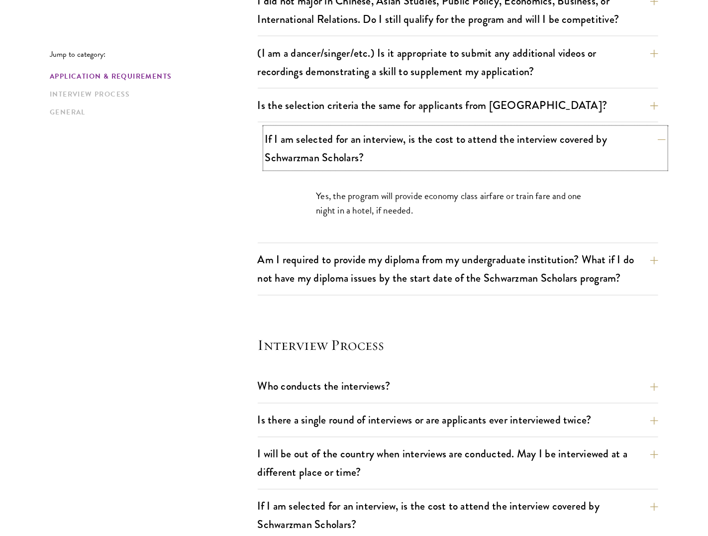
click at [478, 153] on button "If I am selected for an interview, is the cost to attend the interview covered …" at bounding box center [465, 148] width 400 height 41
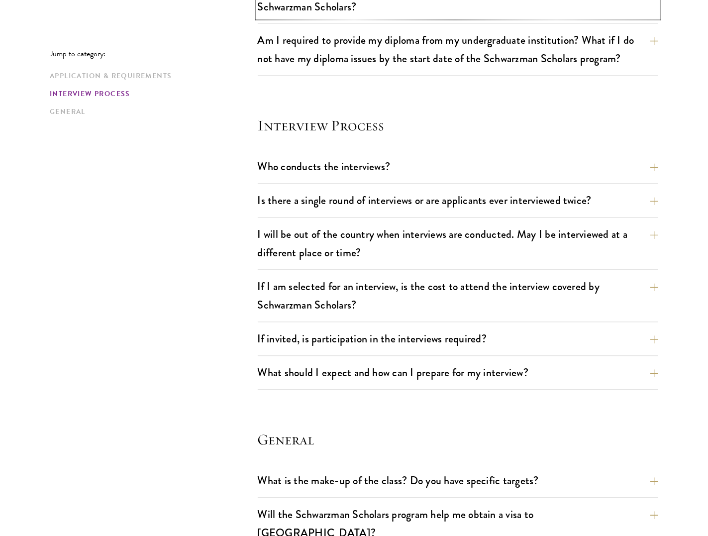
scroll to position [1048, 0]
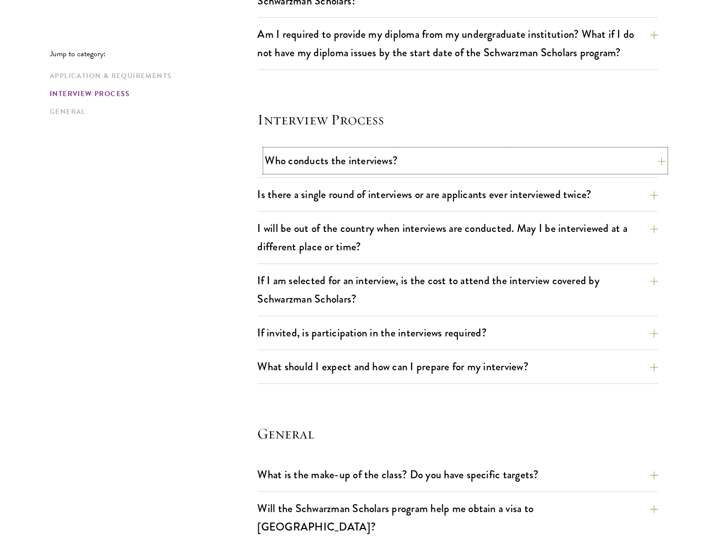
click at [425, 162] on button "Who conducts the interviews?" at bounding box center [465, 161] width 400 height 22
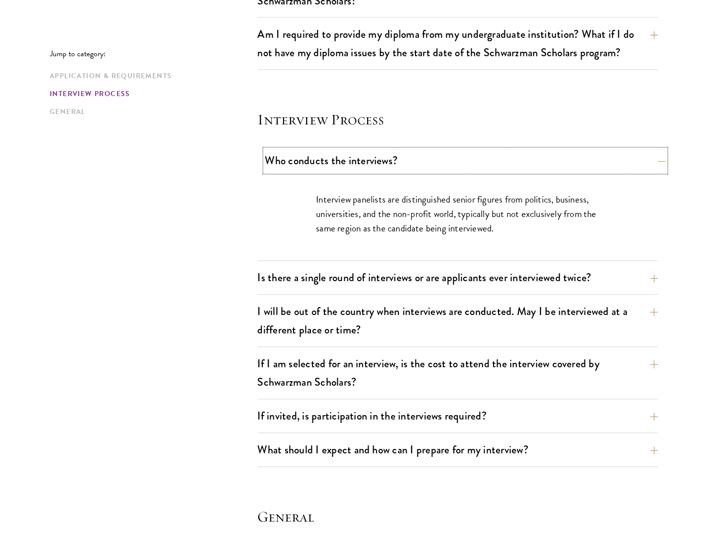
click at [425, 162] on button "Who conducts the interviews?" at bounding box center [465, 161] width 400 height 22
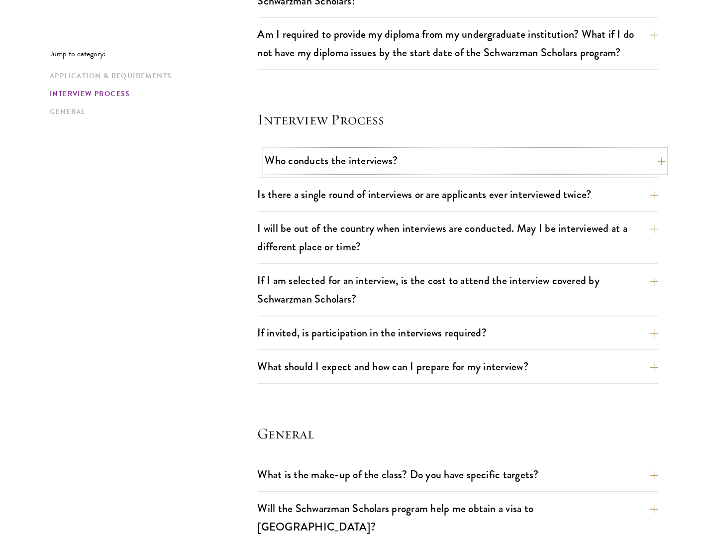
click at [423, 164] on button "Who conducts the interviews?" at bounding box center [465, 161] width 400 height 22
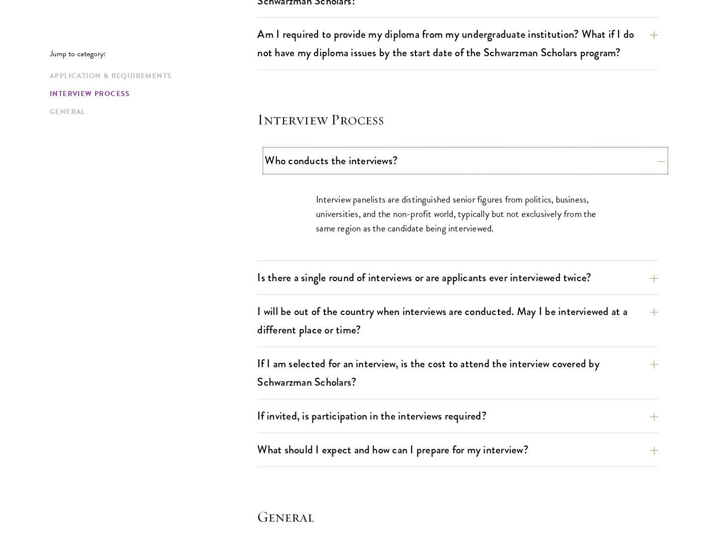
click at [423, 164] on button "Who conducts the interviews?" at bounding box center [465, 161] width 400 height 22
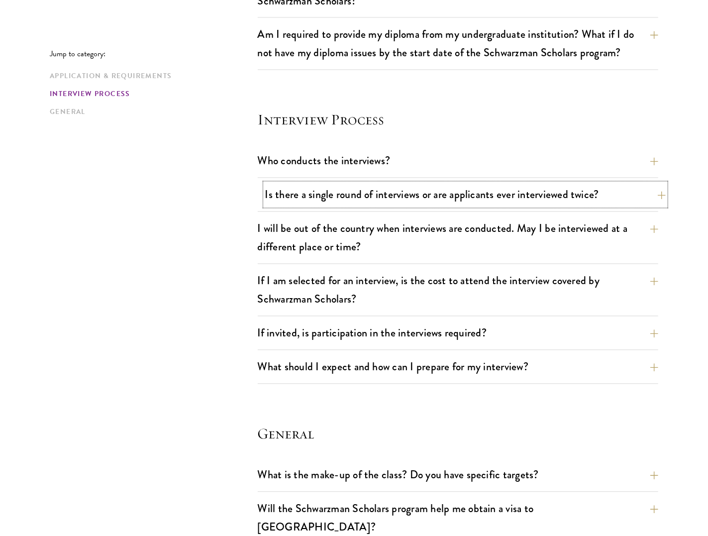
click at [422, 190] on button "Is there a single round of interviews or are applicants ever interviewed twice?" at bounding box center [465, 194] width 400 height 22
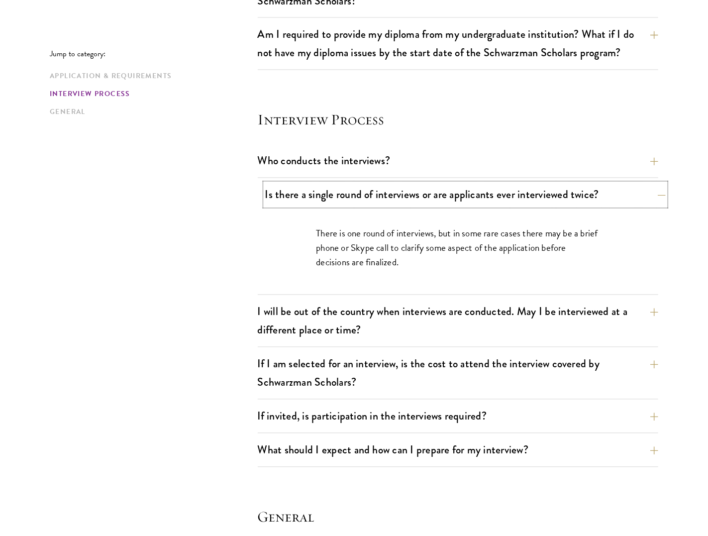
click at [422, 190] on button "Is there a single round of interviews or are applicants ever interviewed twice?" at bounding box center [465, 194] width 400 height 22
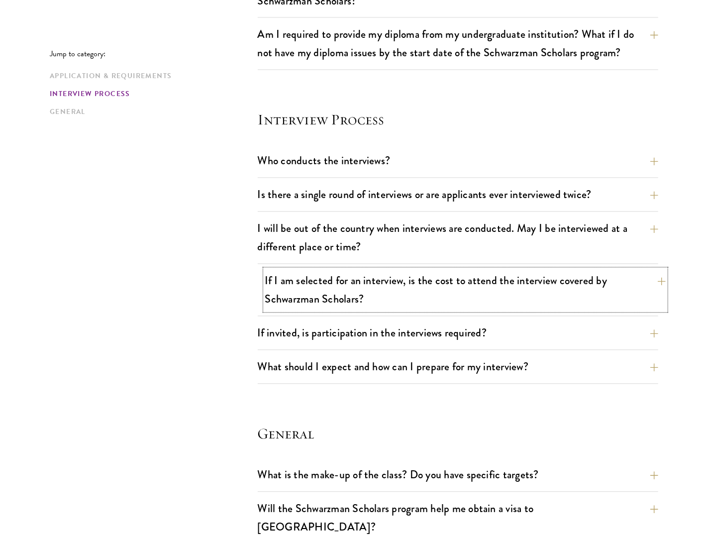
click at [420, 299] on button "If I am selected for an interview, is the cost to attend the interview covered …" at bounding box center [465, 290] width 400 height 41
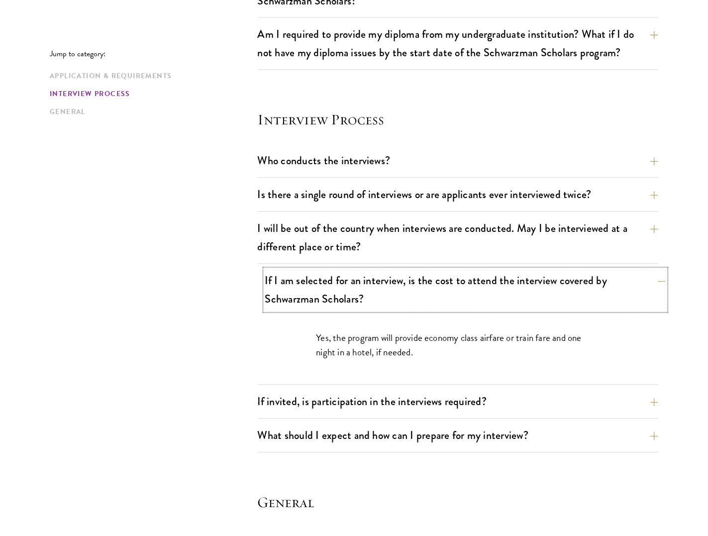
click at [421, 298] on button "If I am selected for an interview, is the cost to attend the interview covered …" at bounding box center [465, 290] width 400 height 41
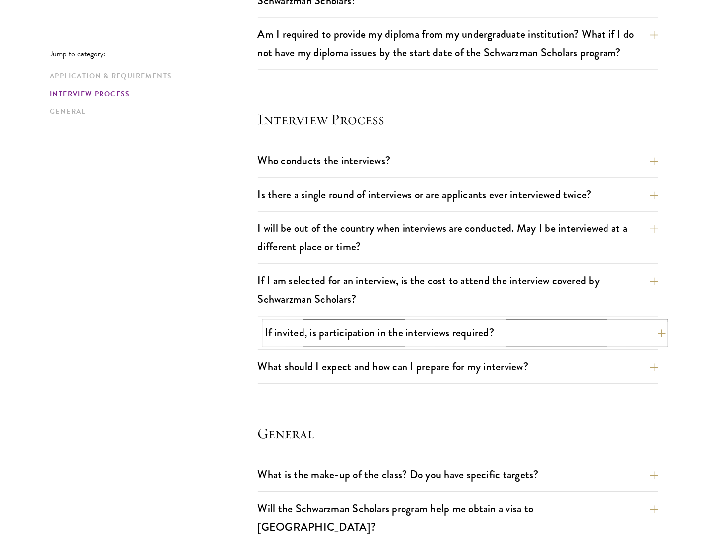
click at [429, 334] on button "If invited, is participation in the interviews required?" at bounding box center [465, 333] width 400 height 22
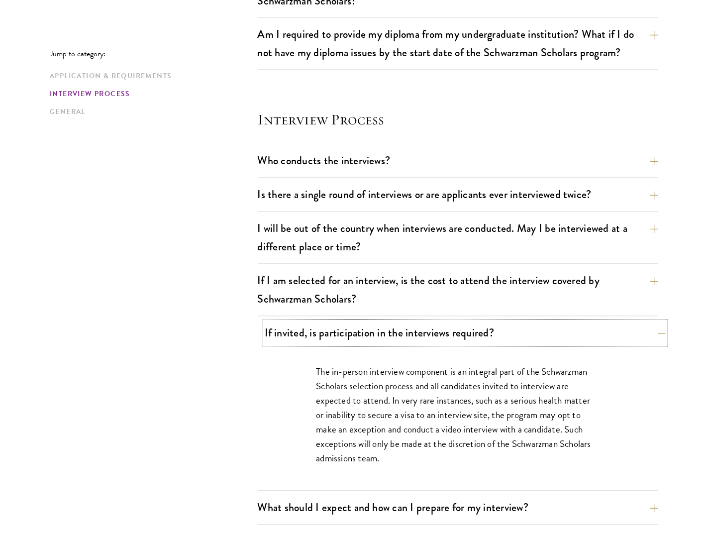
click at [429, 334] on button "If invited, is participation in the interviews required?" at bounding box center [465, 333] width 400 height 22
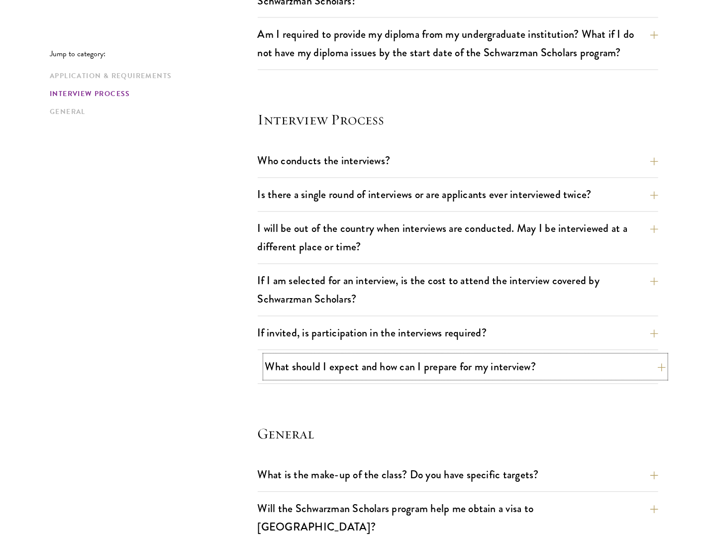
click at [461, 370] on button "What should I expect and how can I prepare for my interview?" at bounding box center [465, 367] width 400 height 22
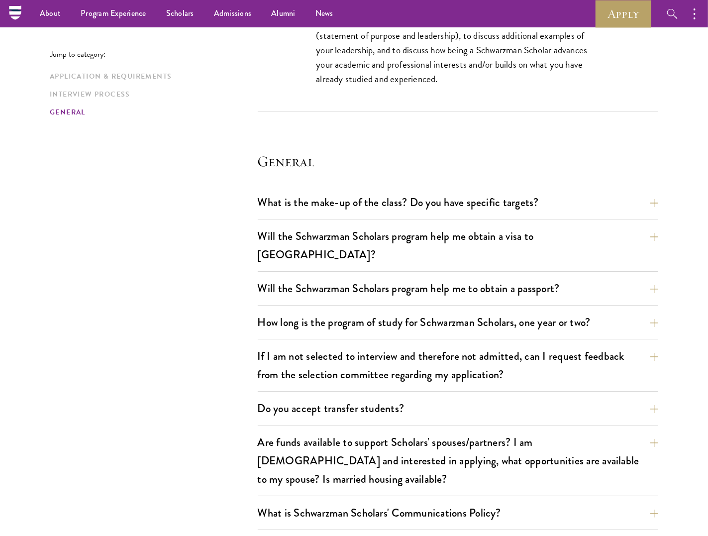
scroll to position [1932, 0]
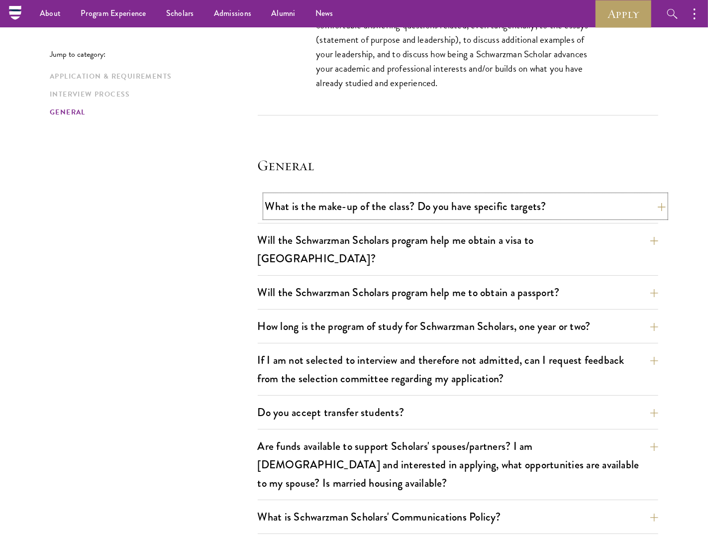
click at [501, 212] on button "What is the make-up of the class? Do you have specific targets?" at bounding box center [465, 206] width 400 height 22
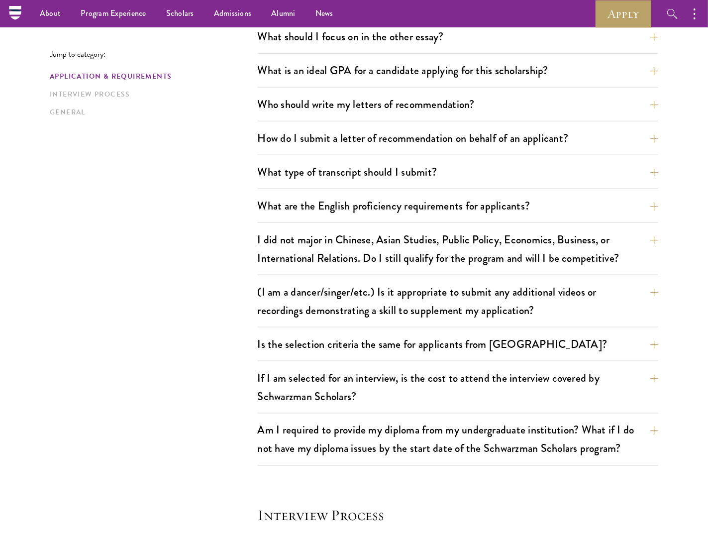
scroll to position [0, 0]
